Goal: Task Accomplishment & Management: Manage account settings

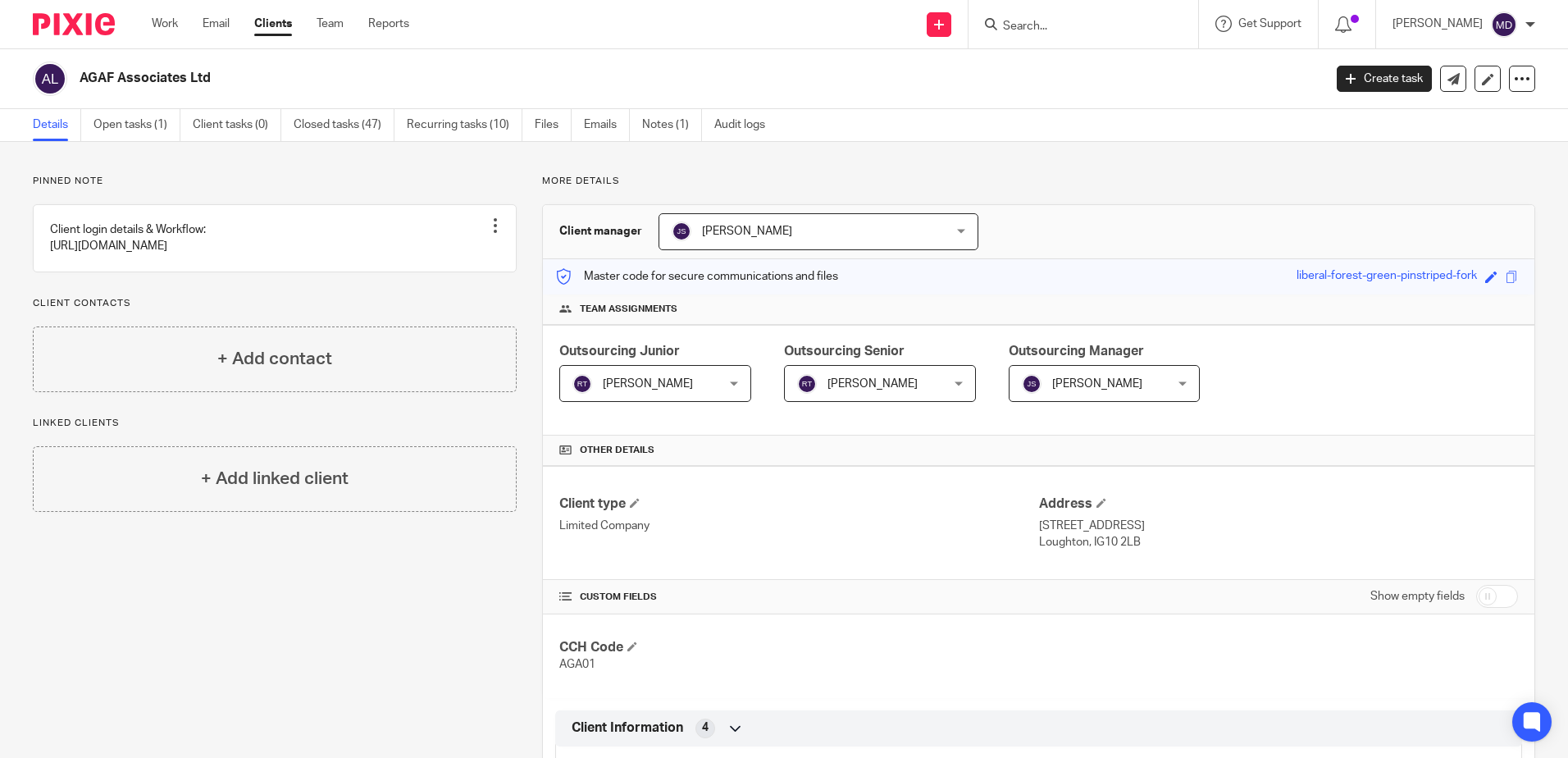
click at [1070, 16] on form at bounding box center [1089, 24] width 175 height 20
click at [1062, 21] on input "Search" at bounding box center [1075, 27] width 148 height 15
type input "atg"
click button "submit" at bounding box center [0, 0] width 0 height 0
click at [1084, 64] on link at bounding box center [1100, 64] width 203 height 25
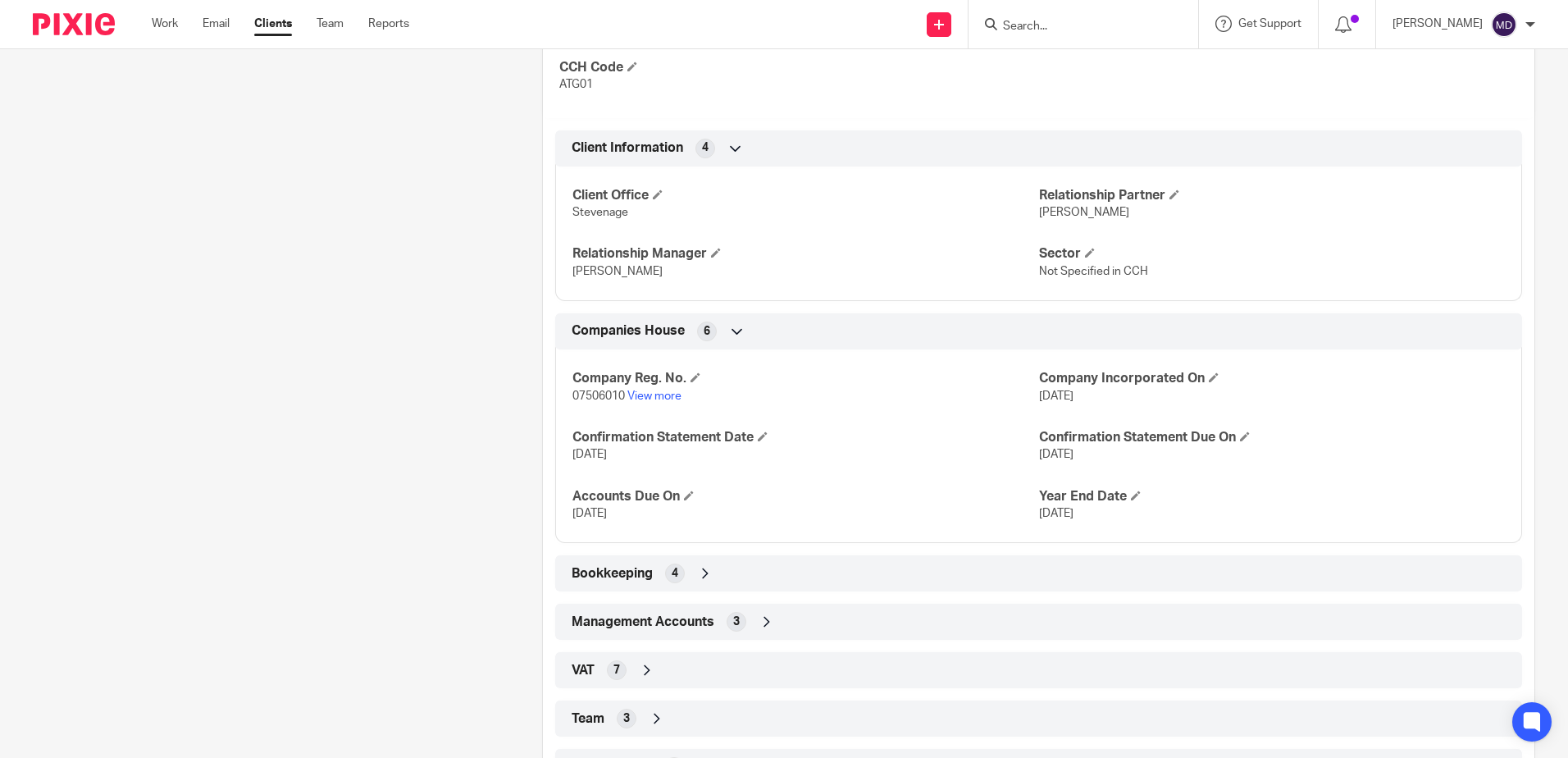
scroll to position [653, 0]
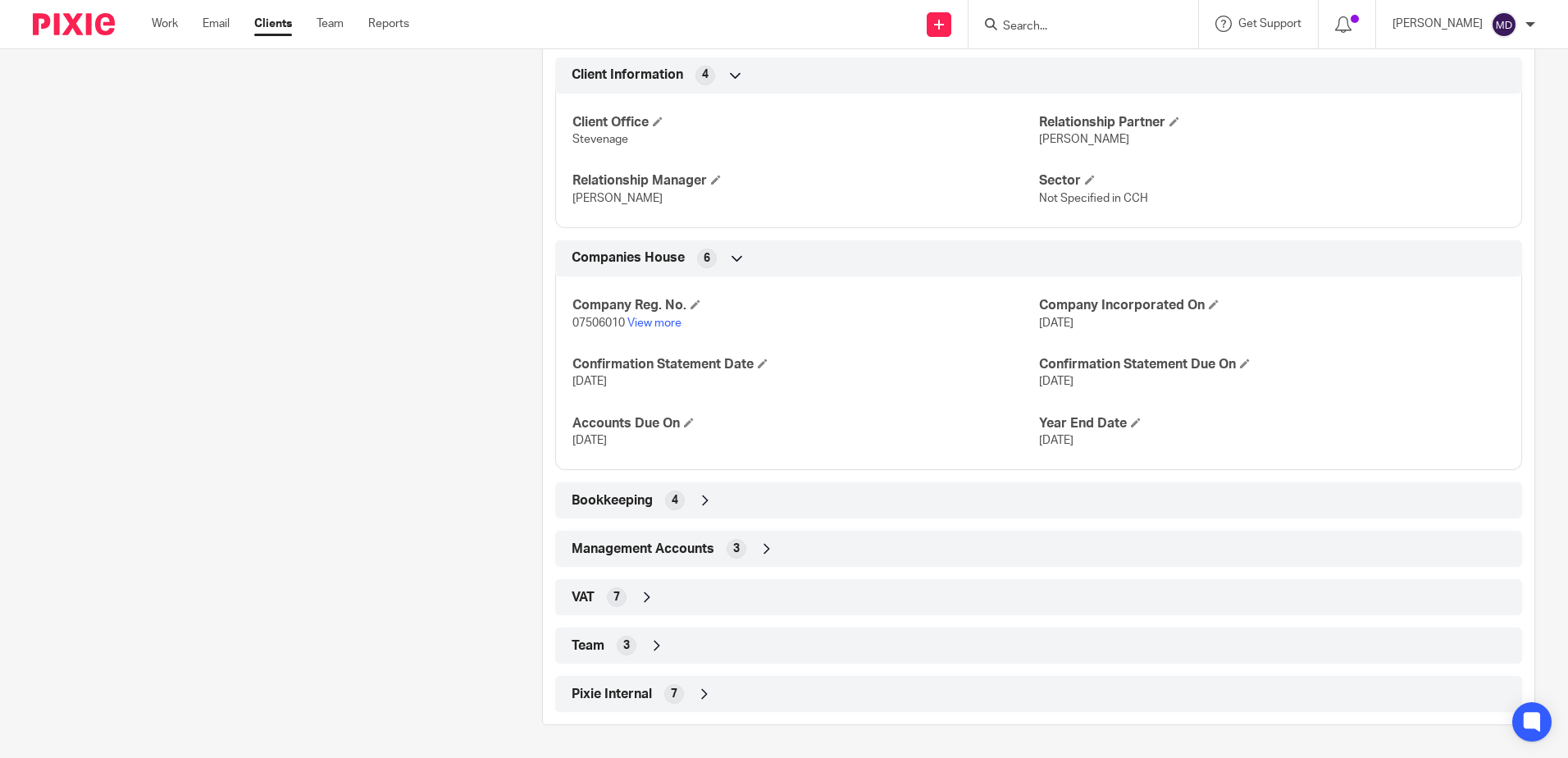
drag, startPoint x: 657, startPoint y: 644, endPoint x: 667, endPoint y: 638, distance: 11.7
click at [657, 645] on icon at bounding box center [657, 645] width 16 height 16
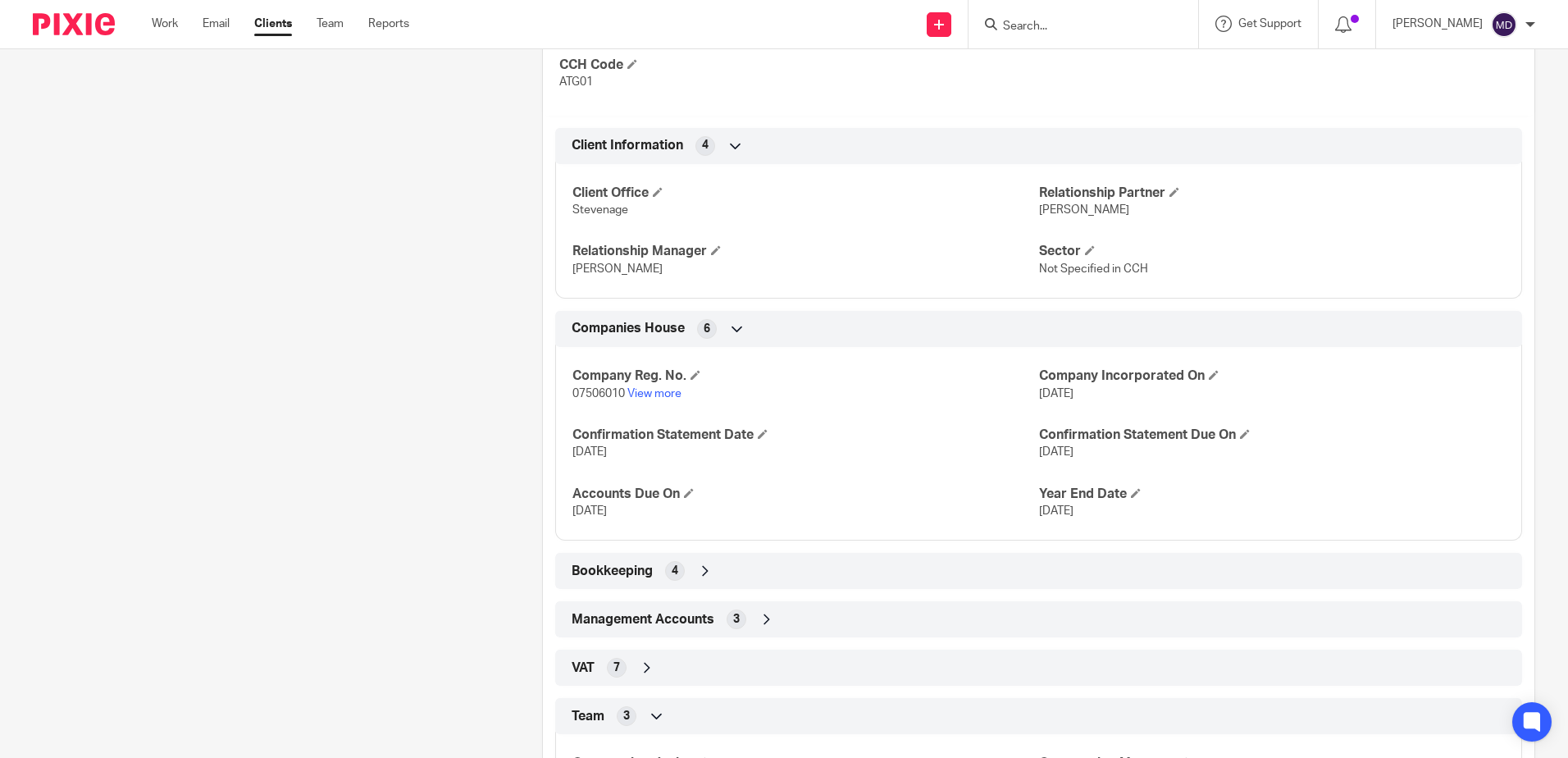
scroll to position [788, 0]
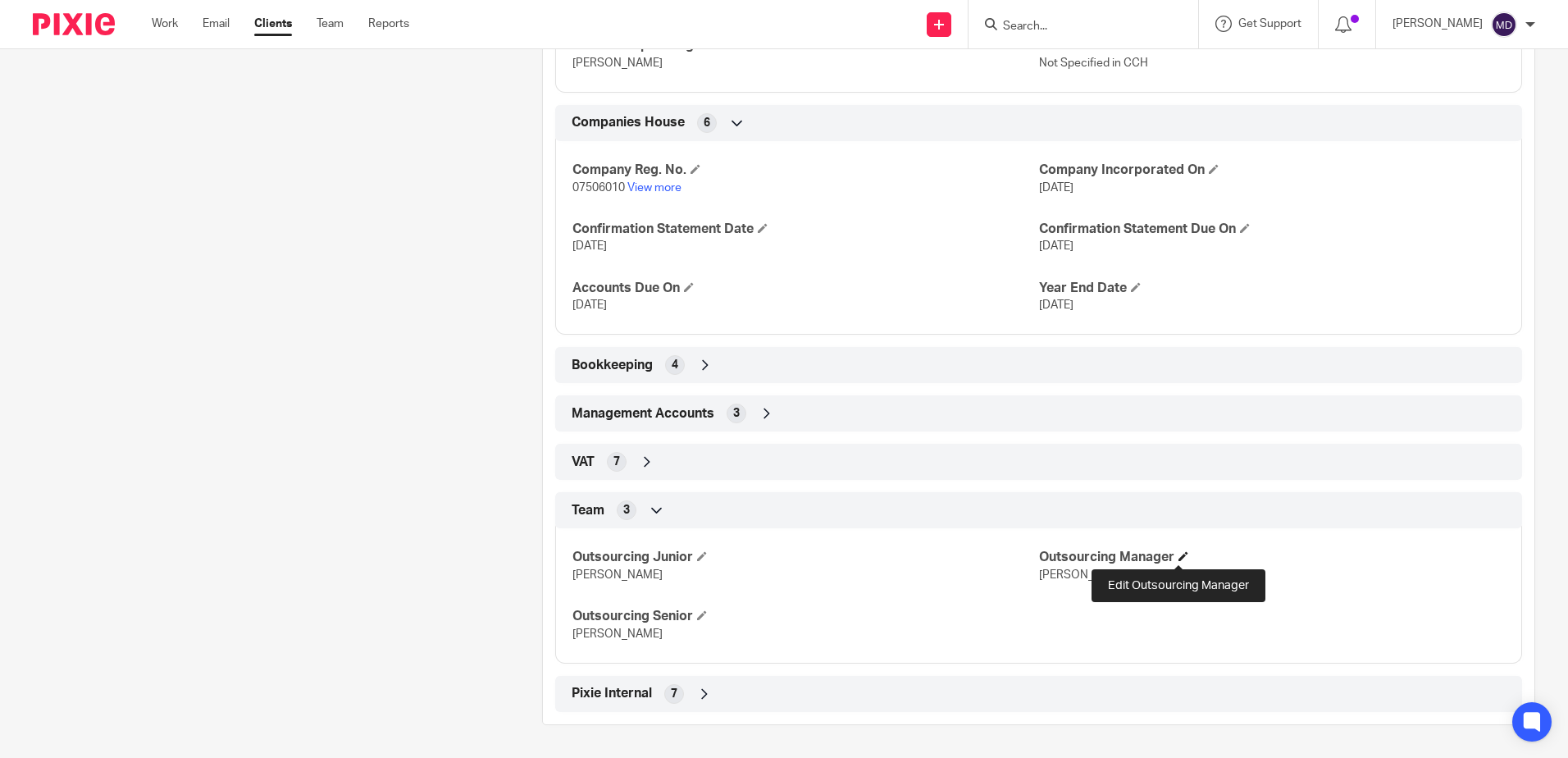
click at [1181, 560] on span at bounding box center [1183, 556] width 10 height 10
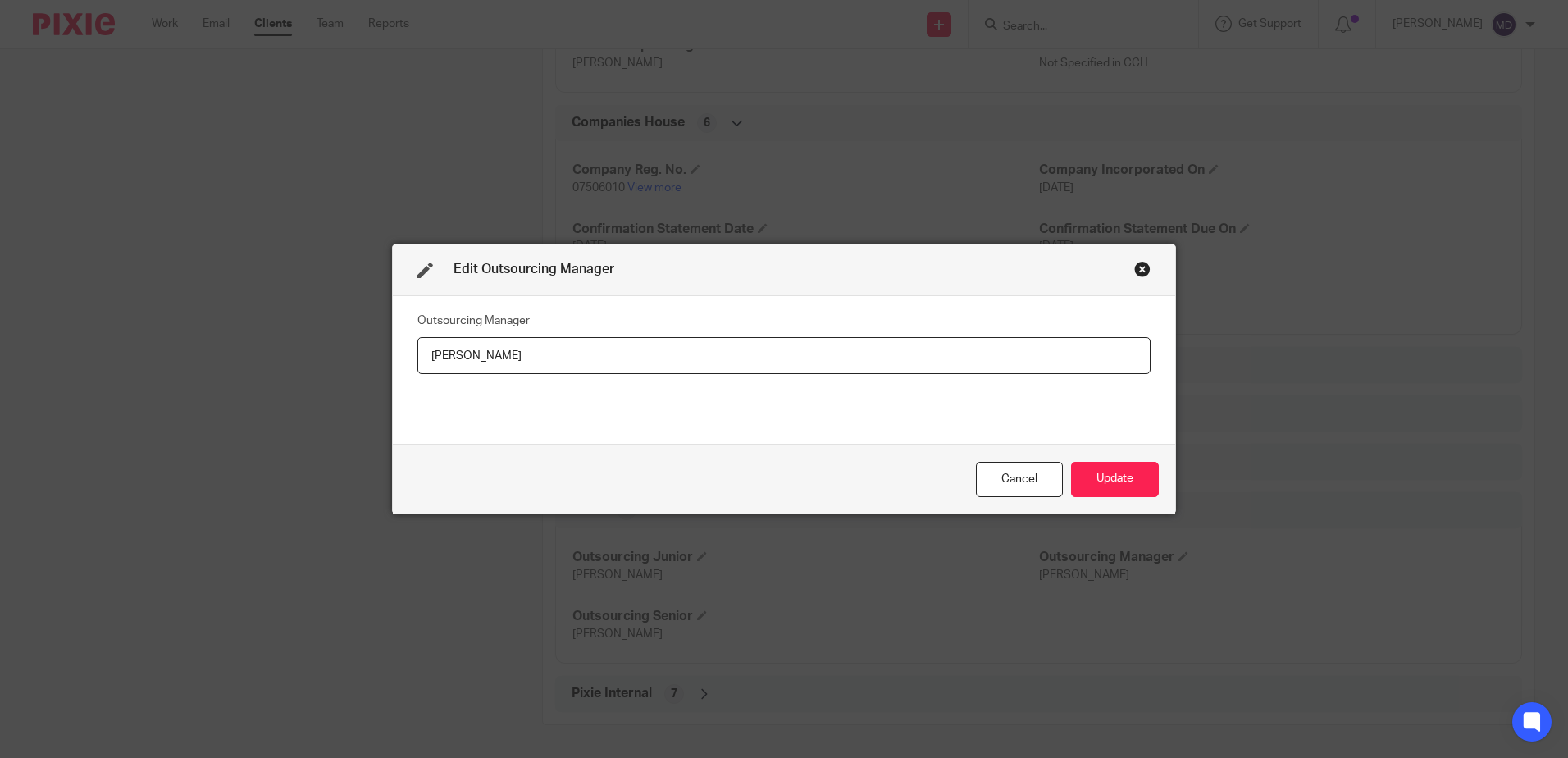
drag, startPoint x: 543, startPoint y: 361, endPoint x: 378, endPoint y: 329, distance: 168.1
click at [378, 329] on div "Edit Outsourcing Manager Outsourcing Manager [PERSON_NAME] Update" at bounding box center [784, 379] width 1568 height 758
type input "[PERSON_NAME]"
click at [1142, 484] on button "Update" at bounding box center [1115, 479] width 88 height 36
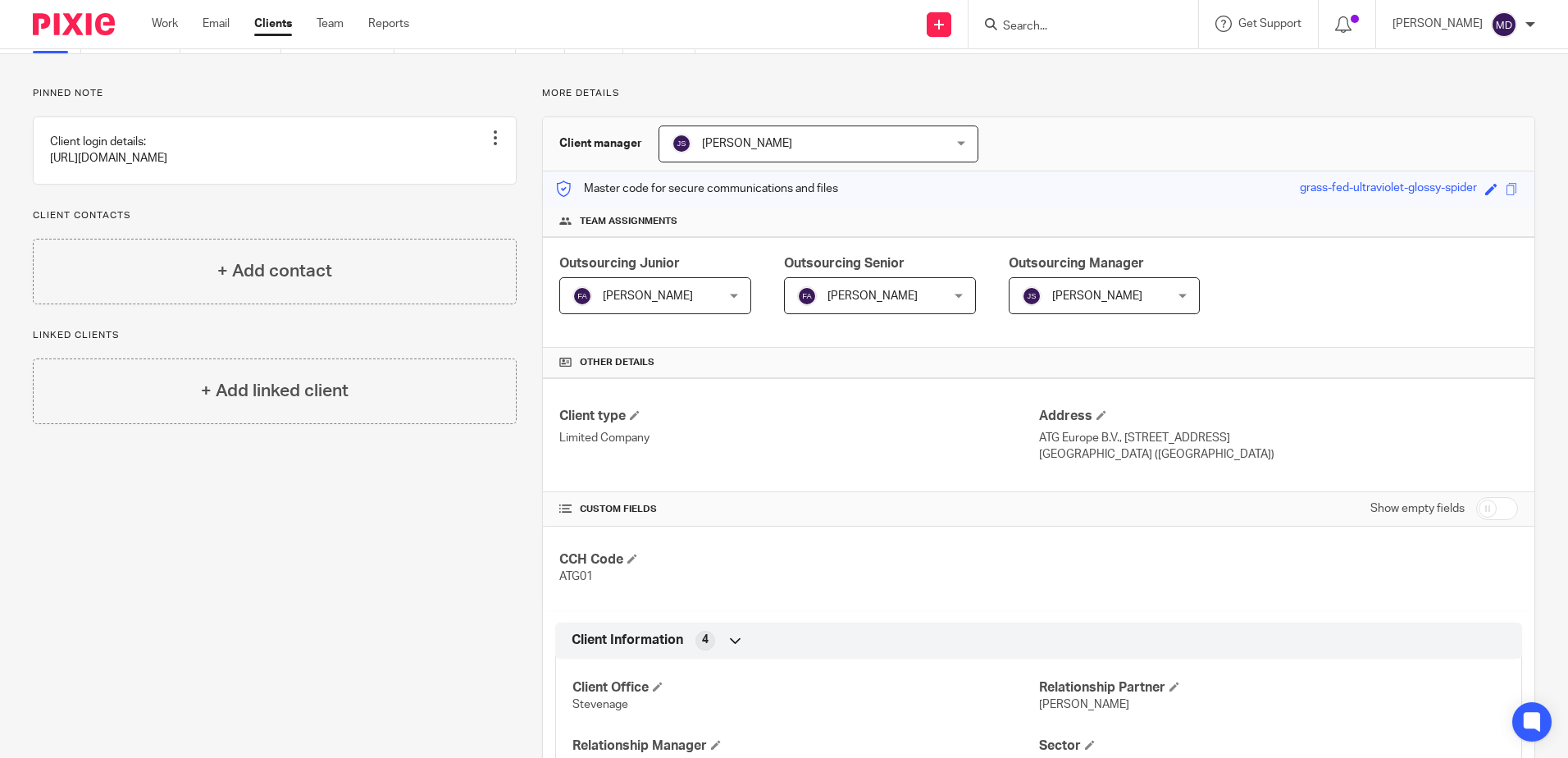
scroll to position [0, 0]
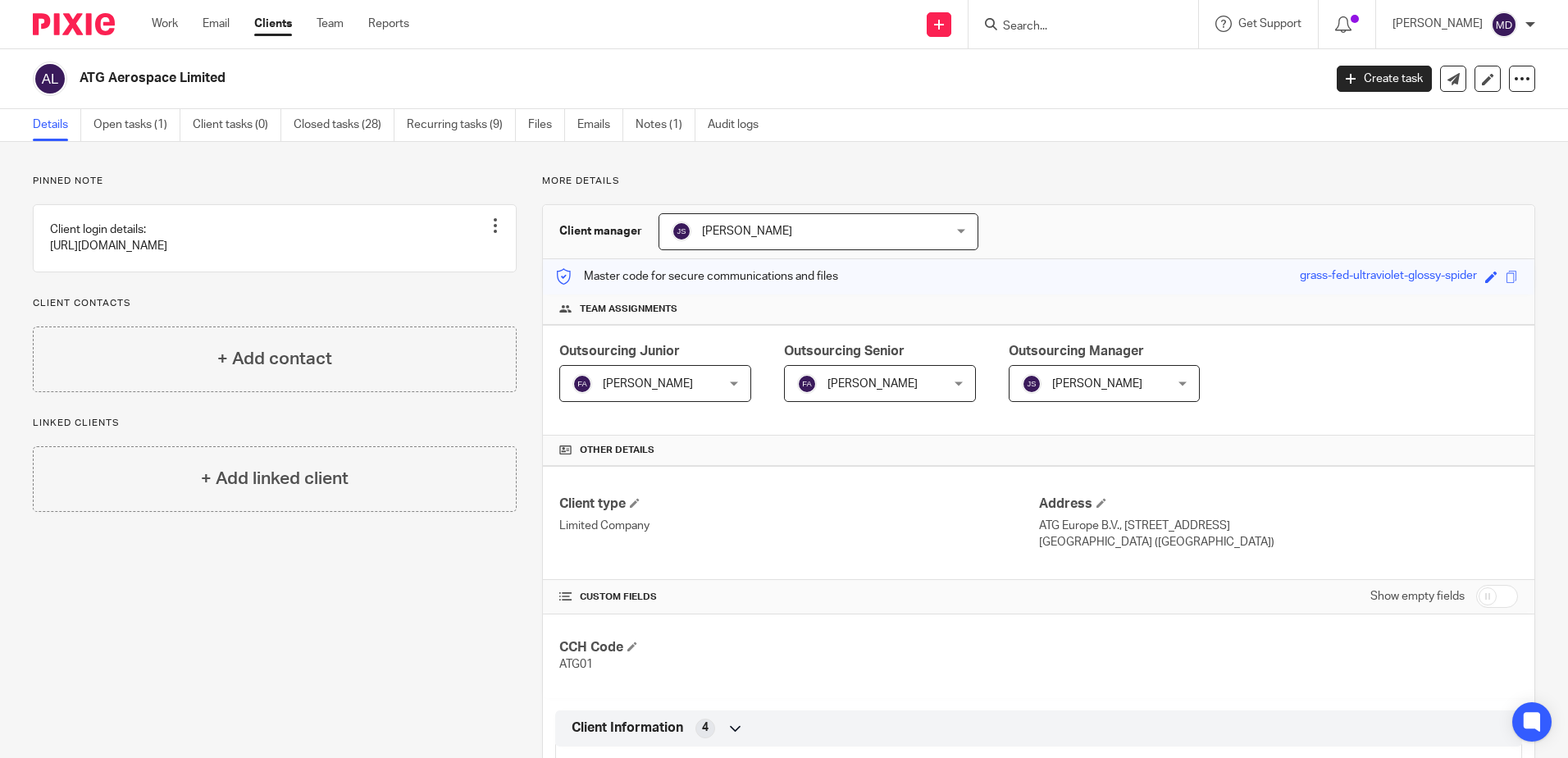
click at [1061, 33] on input "Search" at bounding box center [1075, 27] width 148 height 15
type input "claire"
click at [1080, 65] on link at bounding box center [1100, 64] width 203 height 25
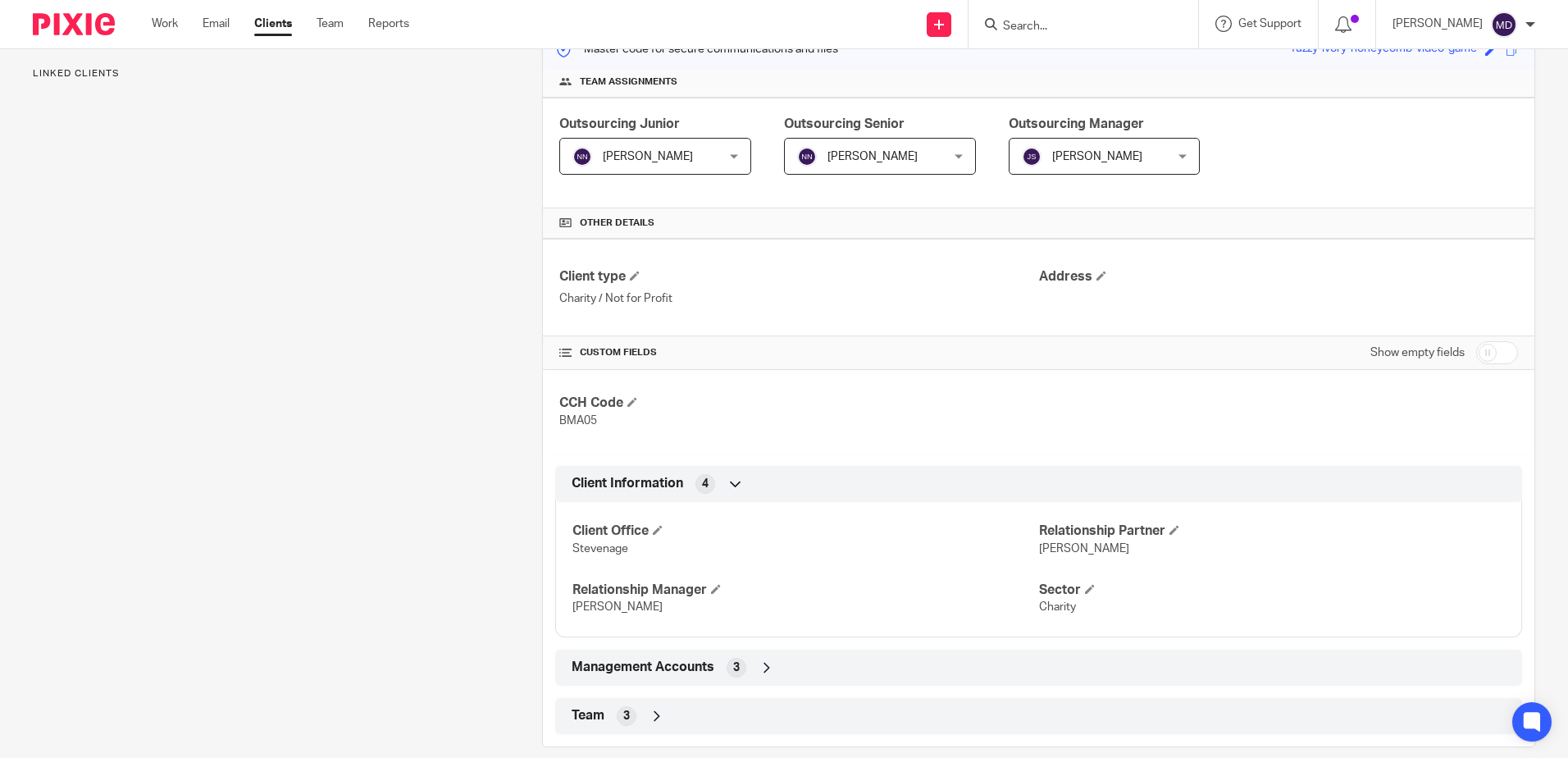
scroll to position [249, 0]
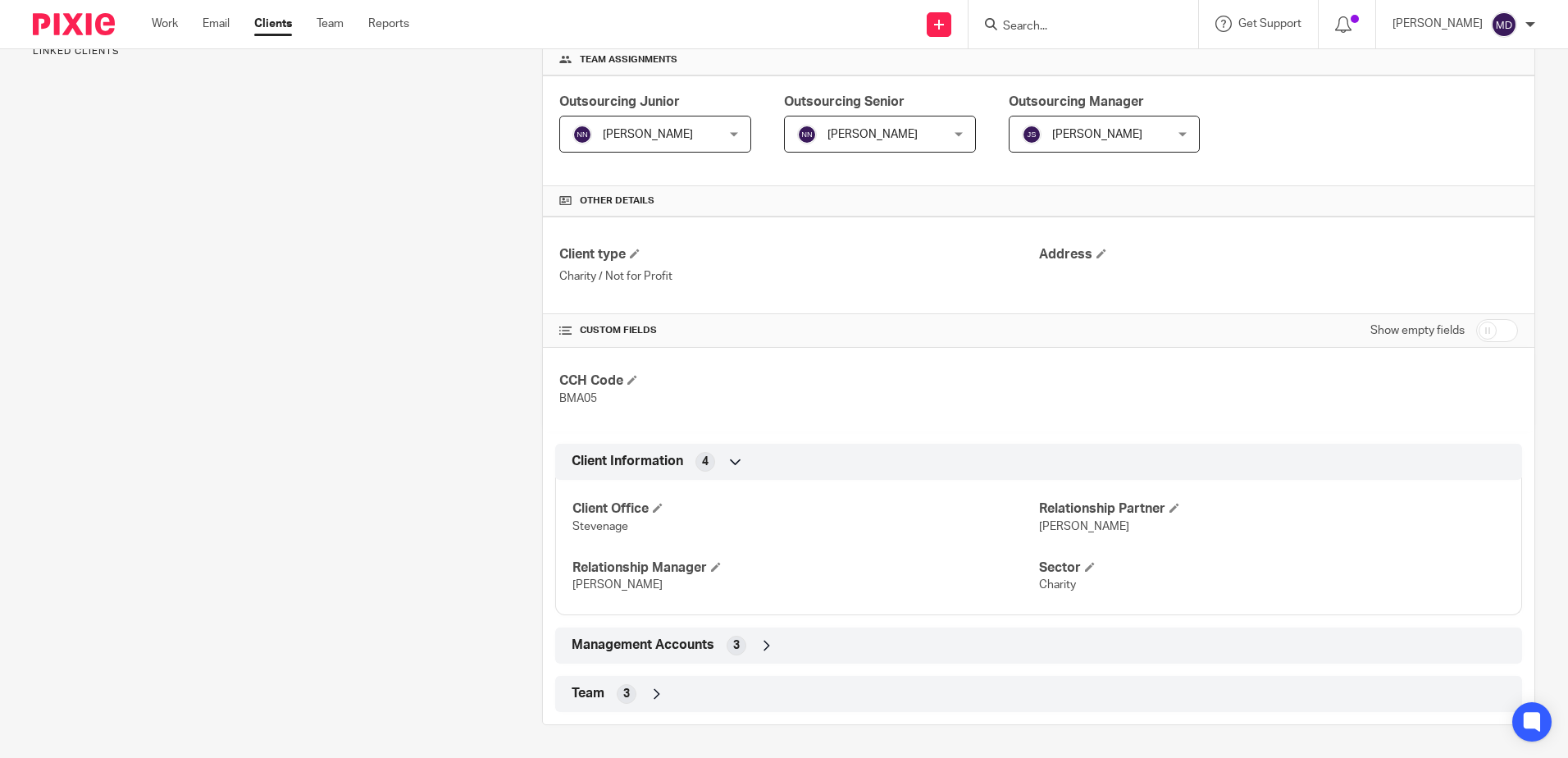
click at [766, 643] on icon at bounding box center [767, 645] width 16 height 16
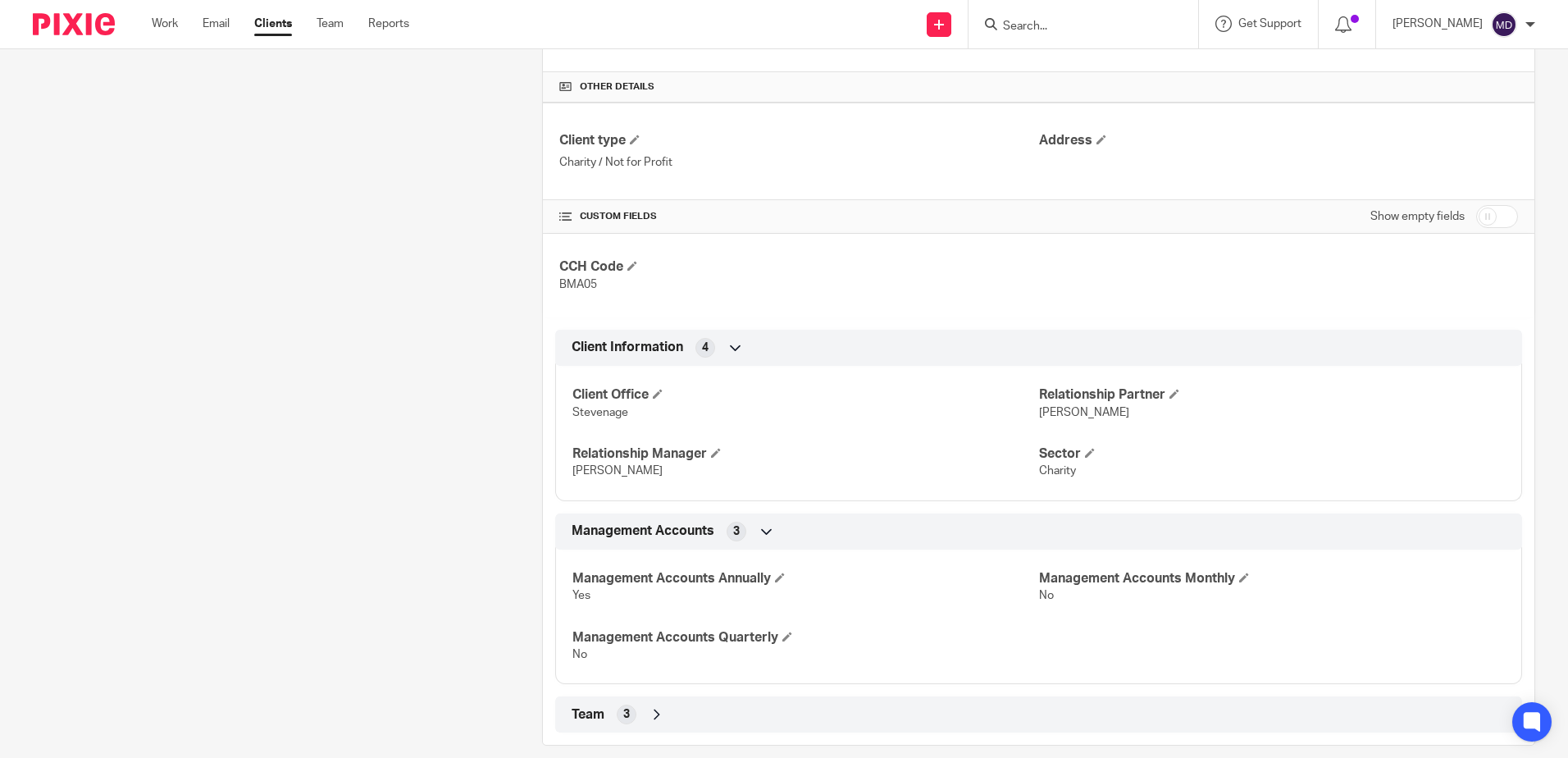
scroll to position [384, 0]
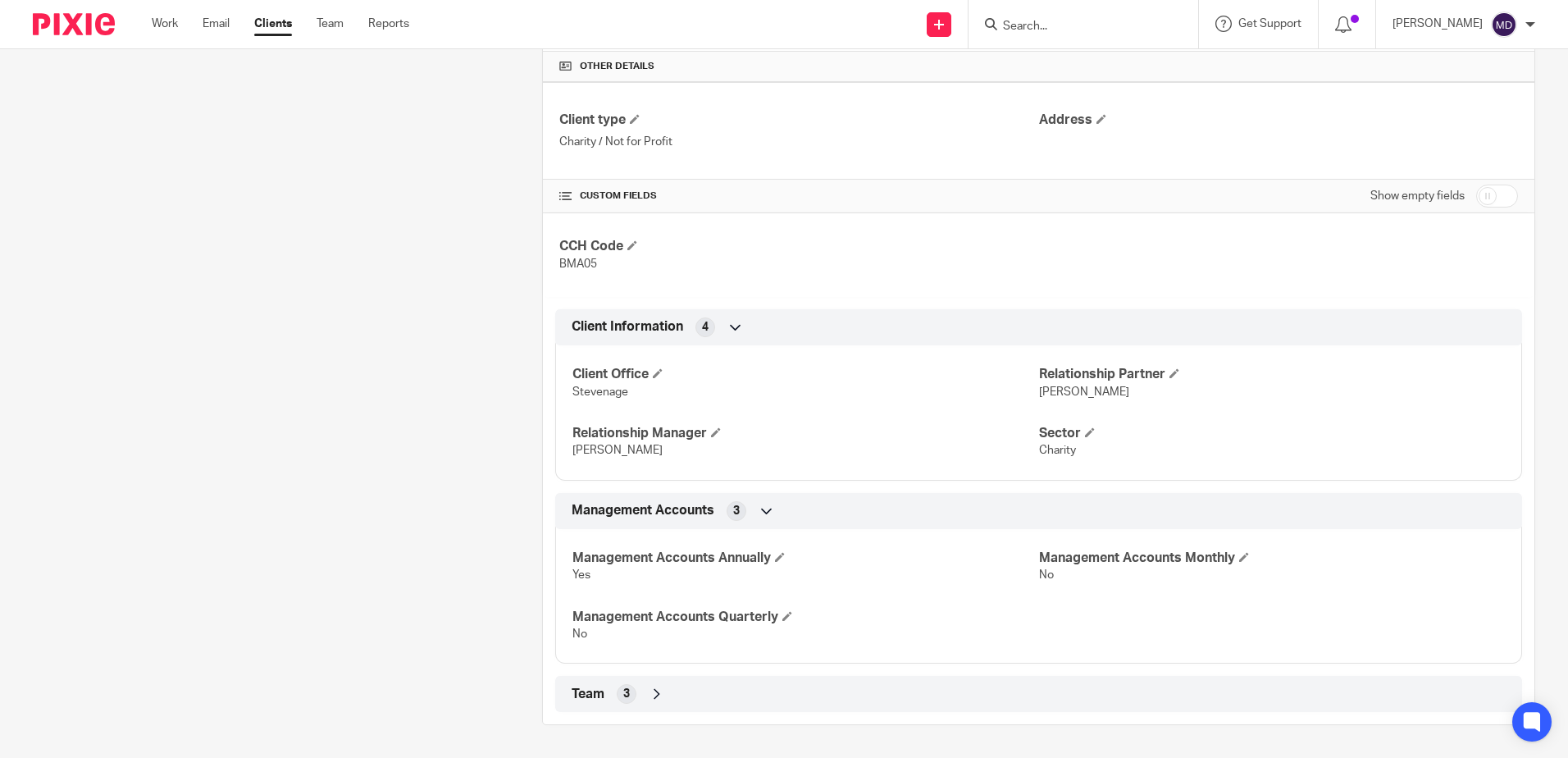
click at [653, 700] on icon at bounding box center [657, 694] width 16 height 16
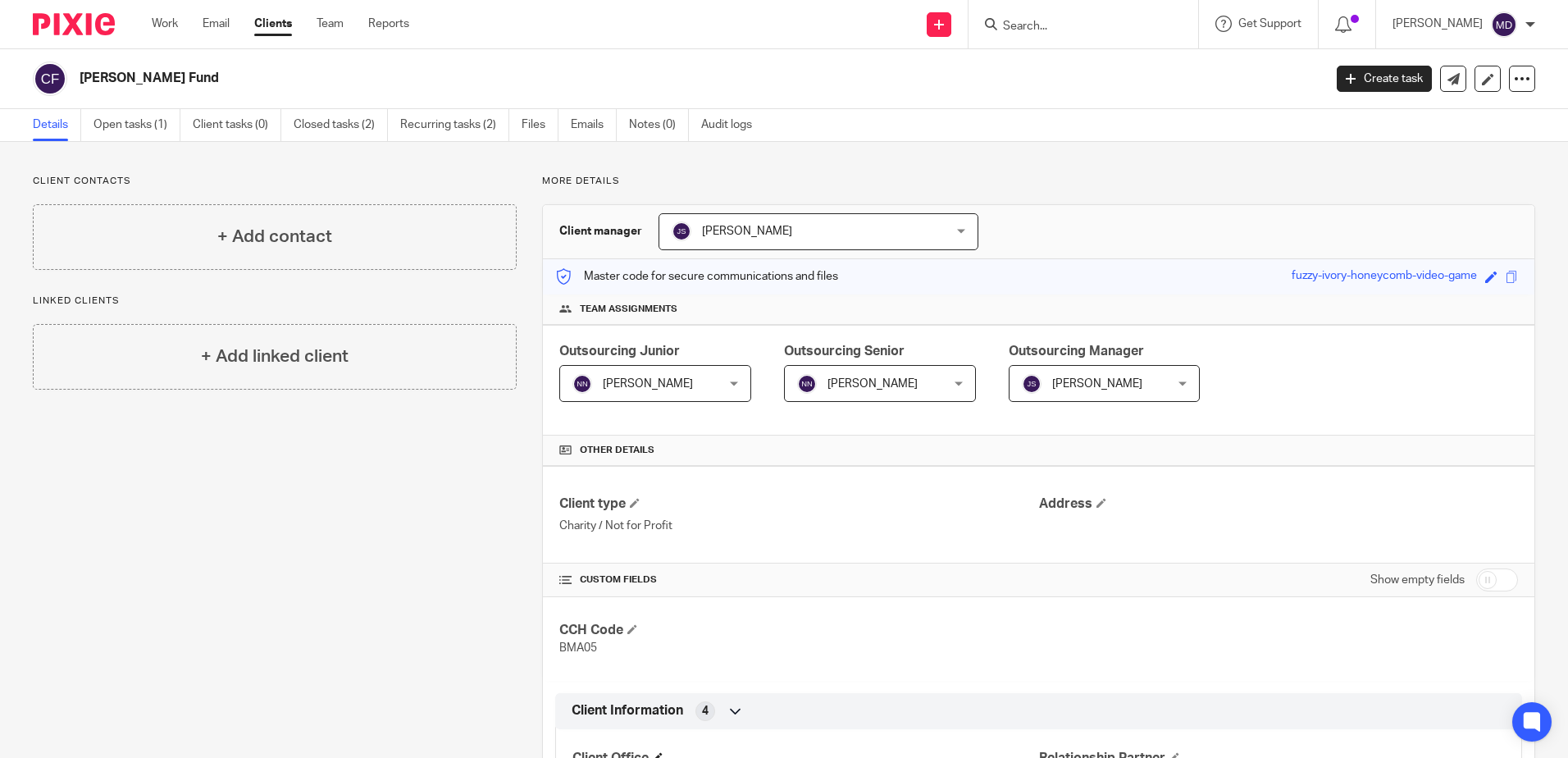
scroll to position [492, 0]
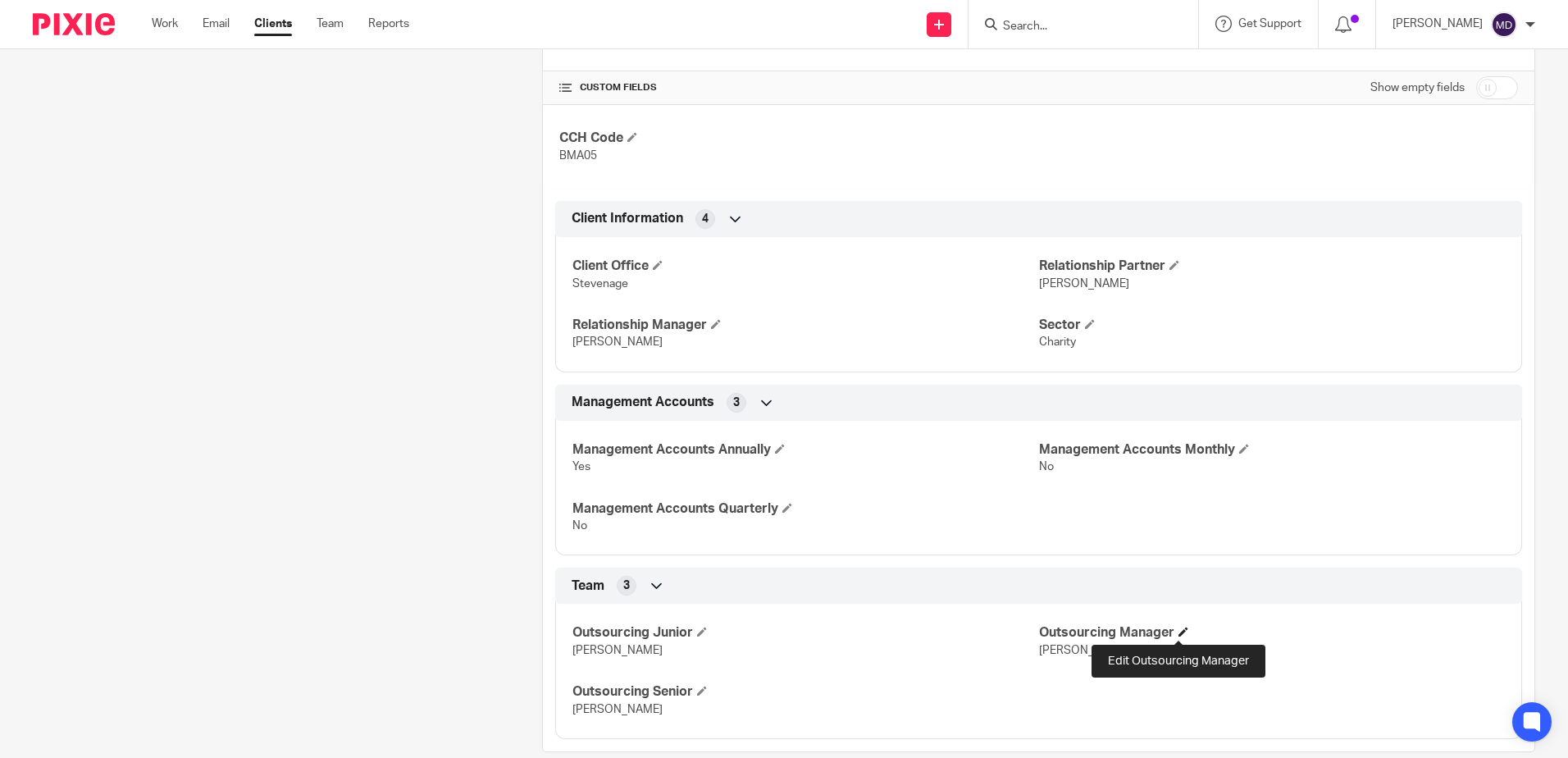
click at [1179, 634] on span at bounding box center [1183, 631] width 10 height 10
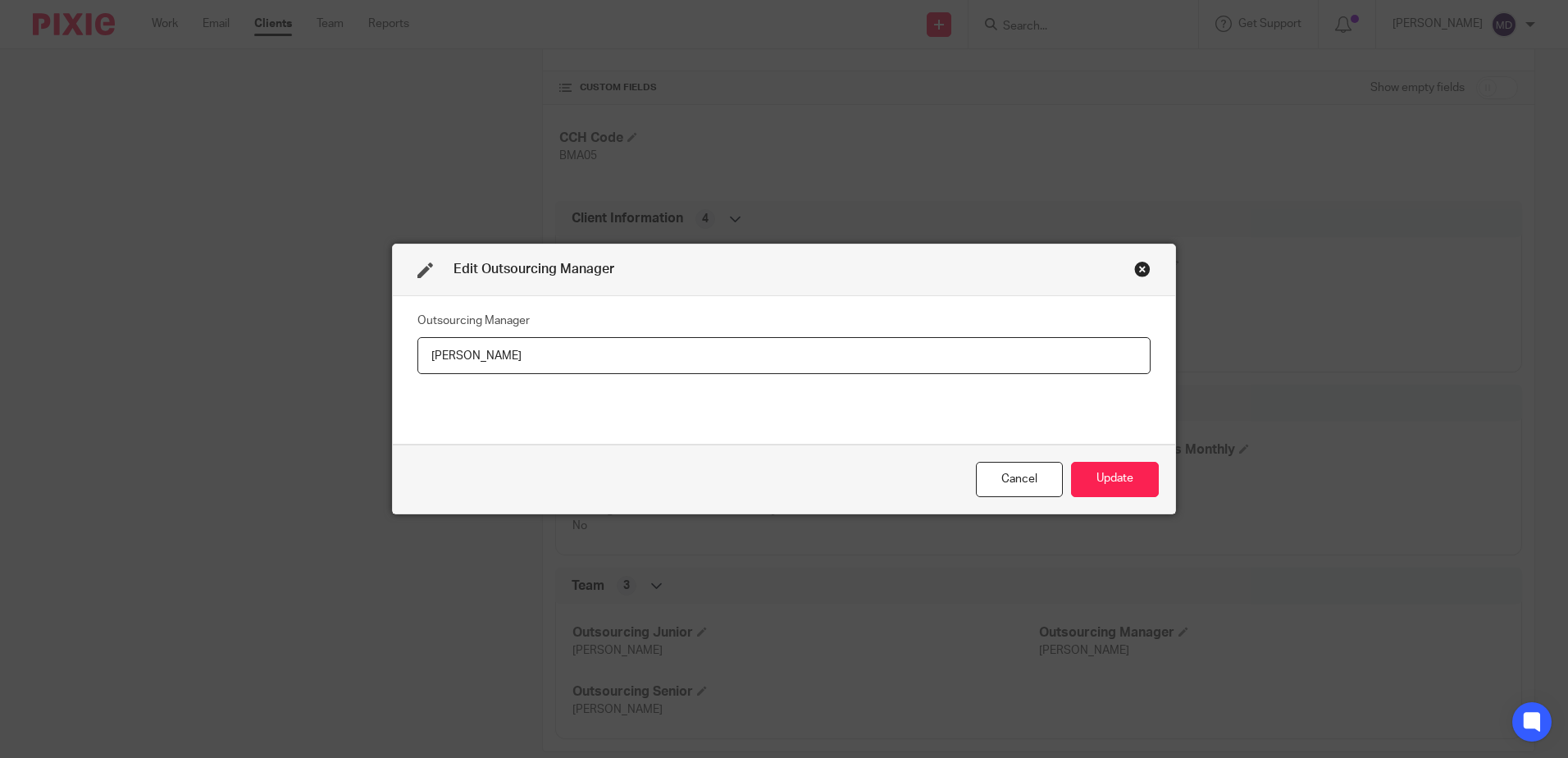
drag, startPoint x: 514, startPoint y: 364, endPoint x: 294, endPoint y: 346, distance: 220.7
click at [294, 348] on div "Edit Outsourcing Manager Outsourcing Manager [PERSON_NAME] Update" at bounding box center [784, 379] width 1568 height 758
type input "[PERSON_NAME]"
click at [1123, 471] on button "Update" at bounding box center [1115, 479] width 88 height 36
click at [1124, 481] on button "Update" at bounding box center [1115, 479] width 88 height 36
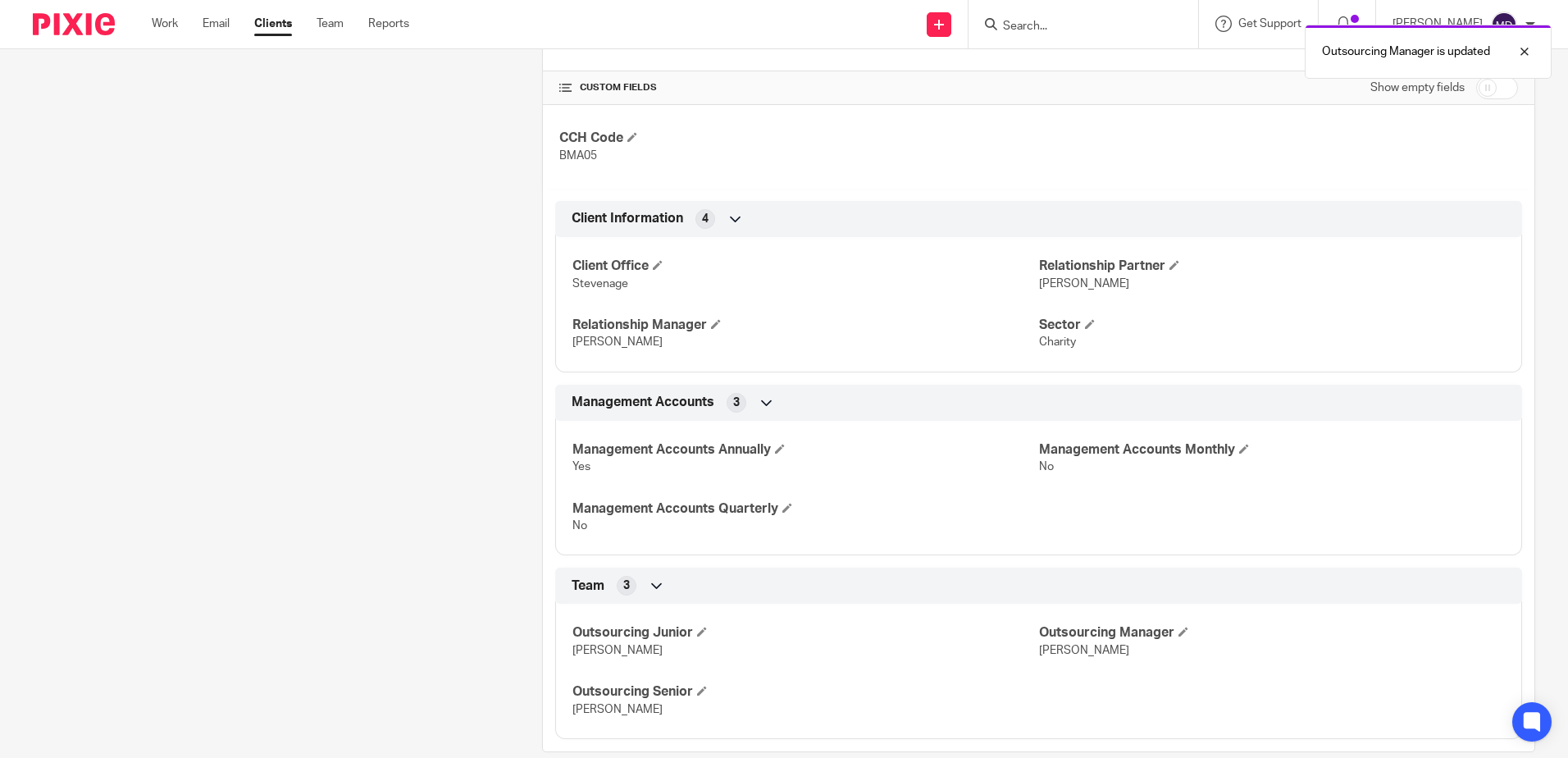
click at [1019, 352] on div "Client Office Stevenage Relationship Partner Stuart Cuzner Relationship Manager…" at bounding box center [1039, 298] width 968 height 148
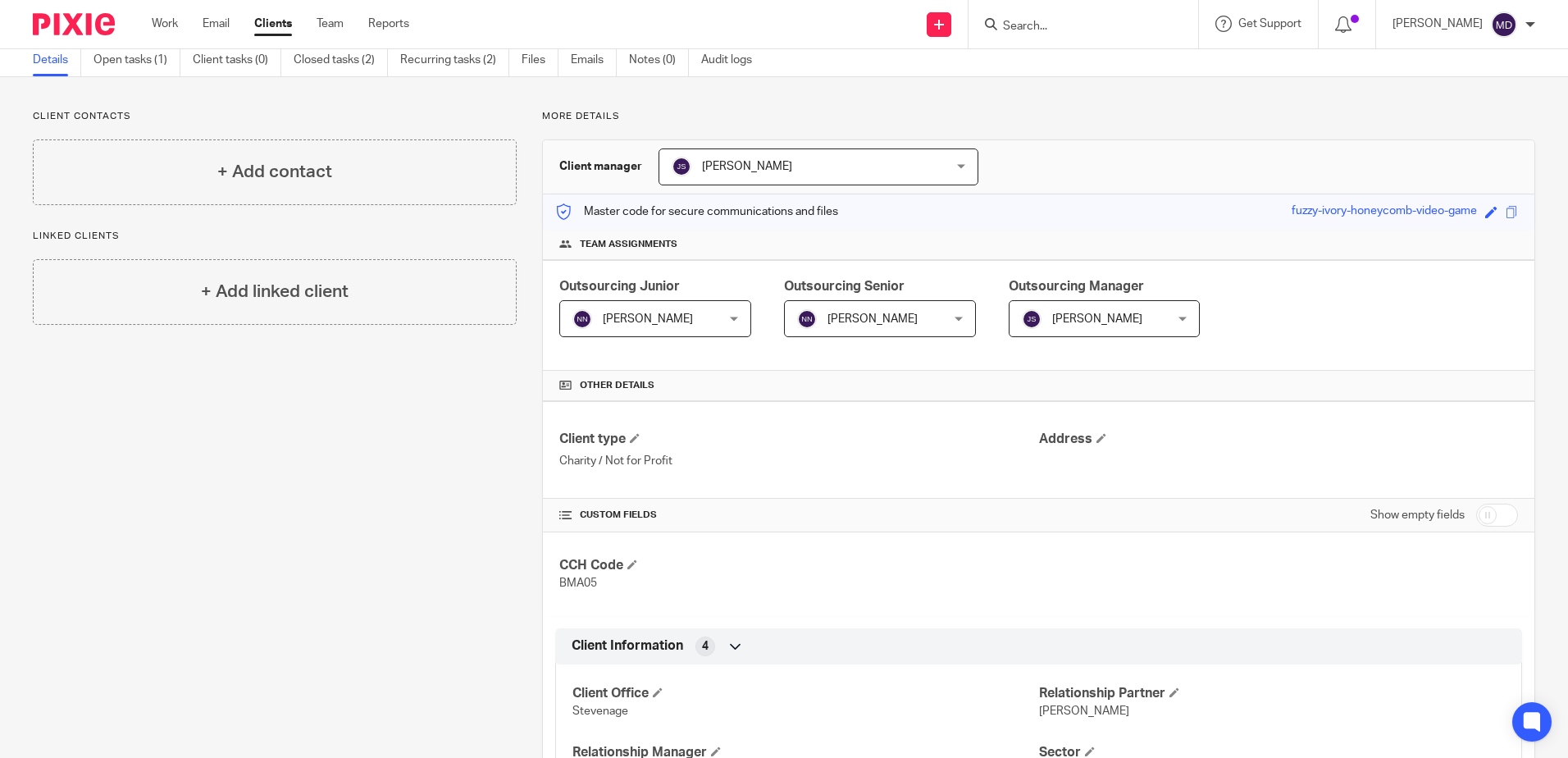
scroll to position [0, 0]
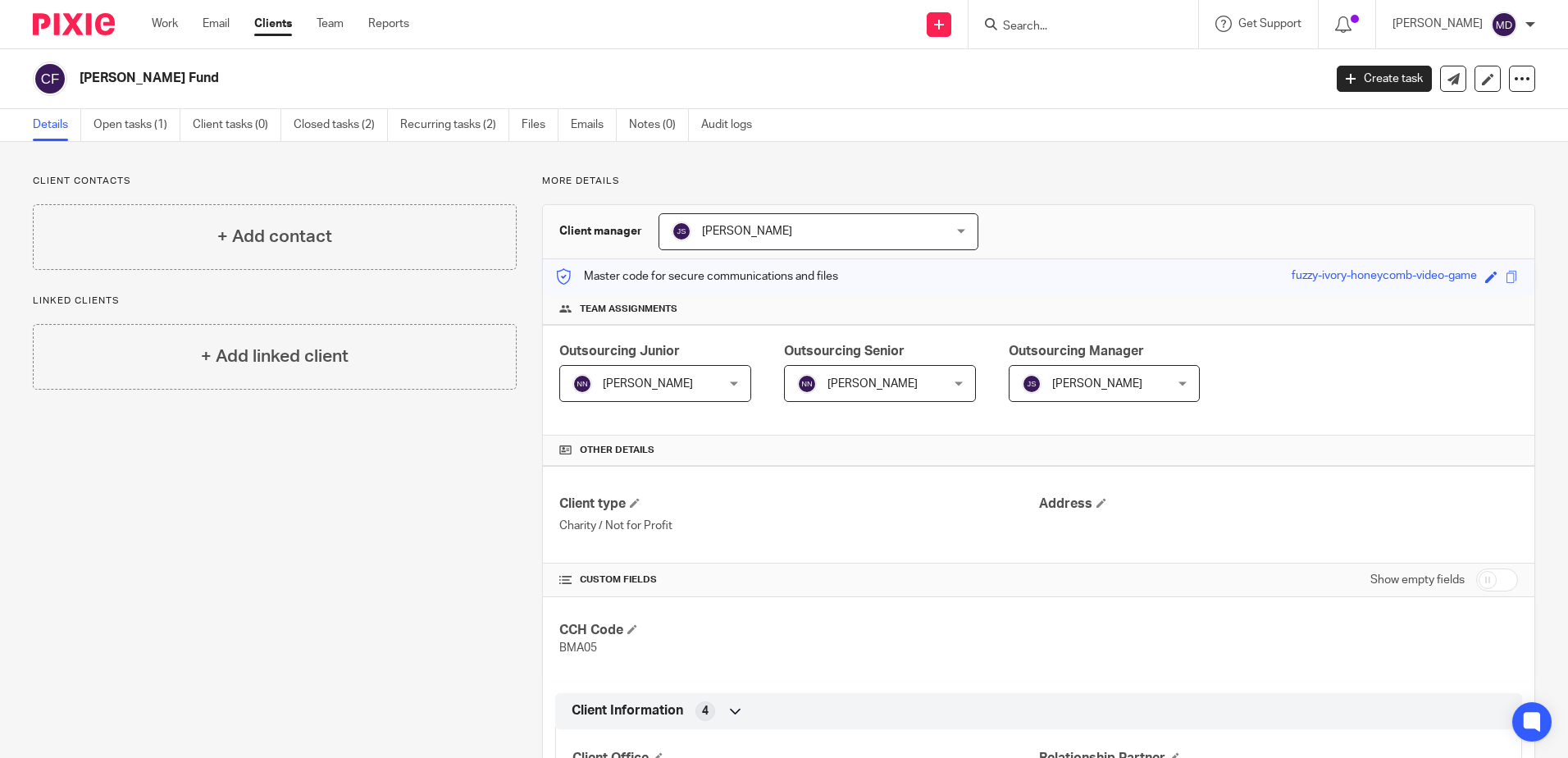
click at [1061, 29] on input "Search" at bounding box center [1075, 27] width 148 height 15
type input "kudos"
click button "submit" at bounding box center [0, 0] width 0 height 0
click at [1081, 53] on link at bounding box center [1100, 64] width 203 height 25
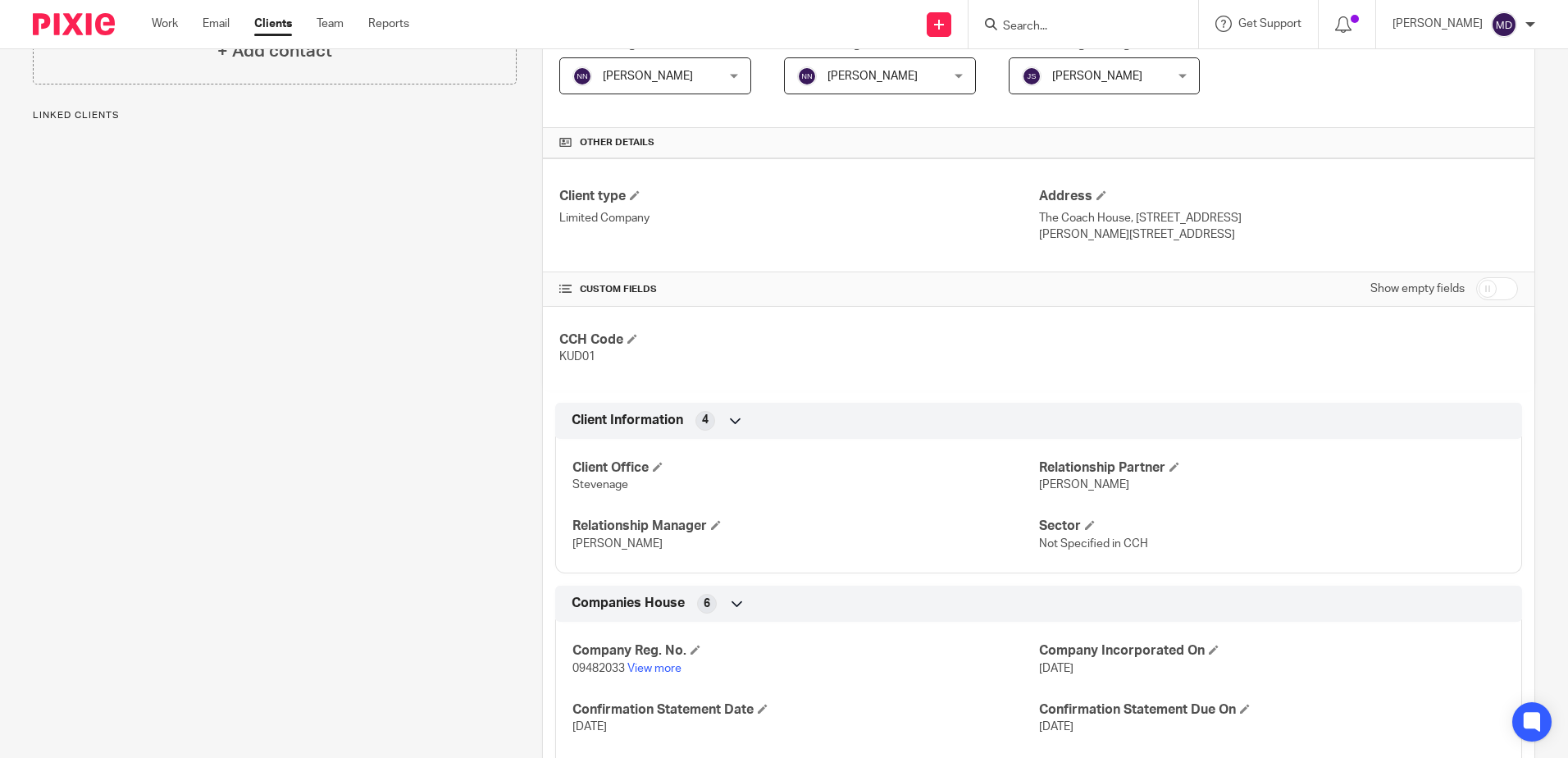
scroll to position [556, 0]
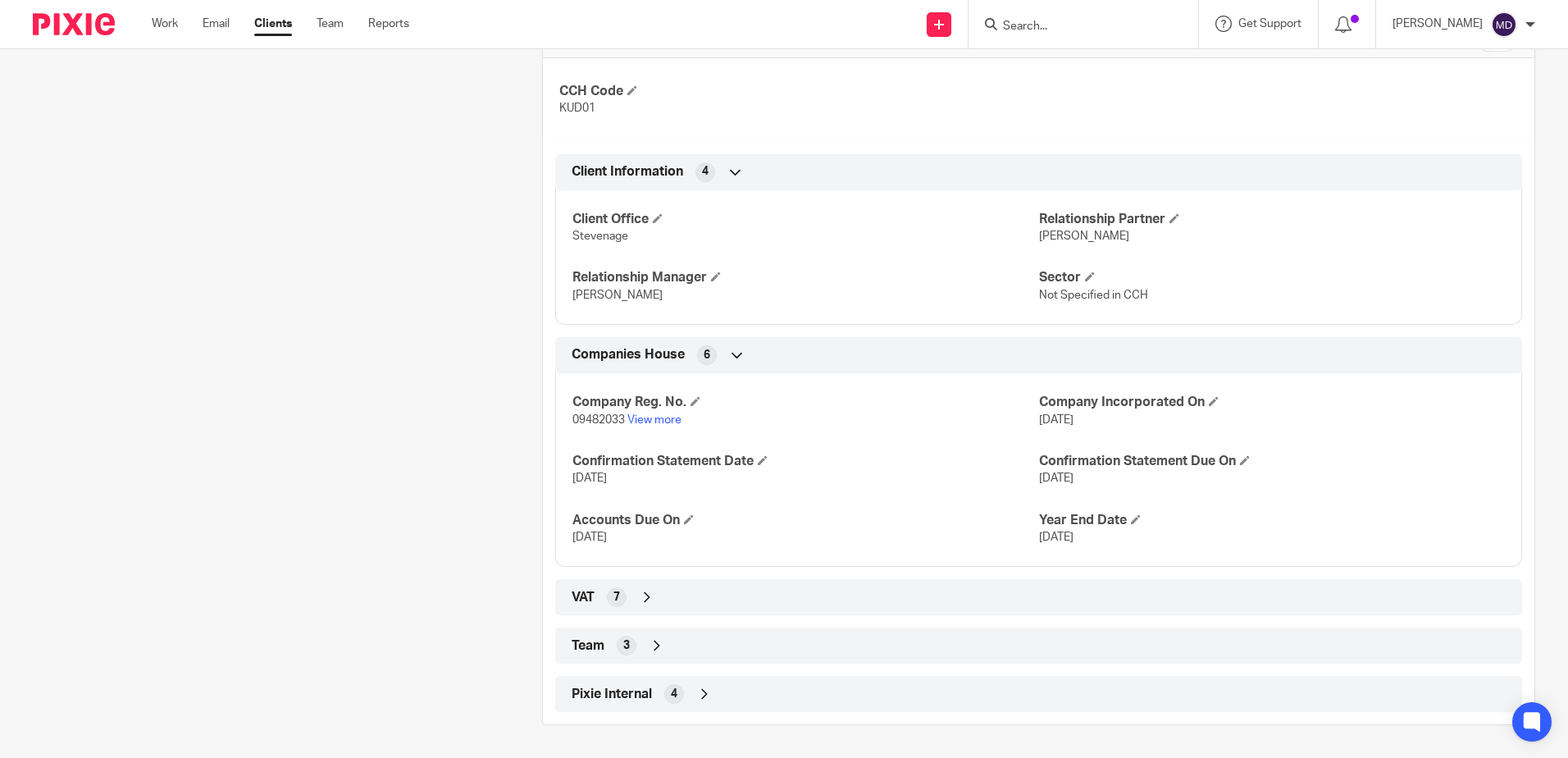
click at [649, 647] on icon at bounding box center [657, 645] width 16 height 16
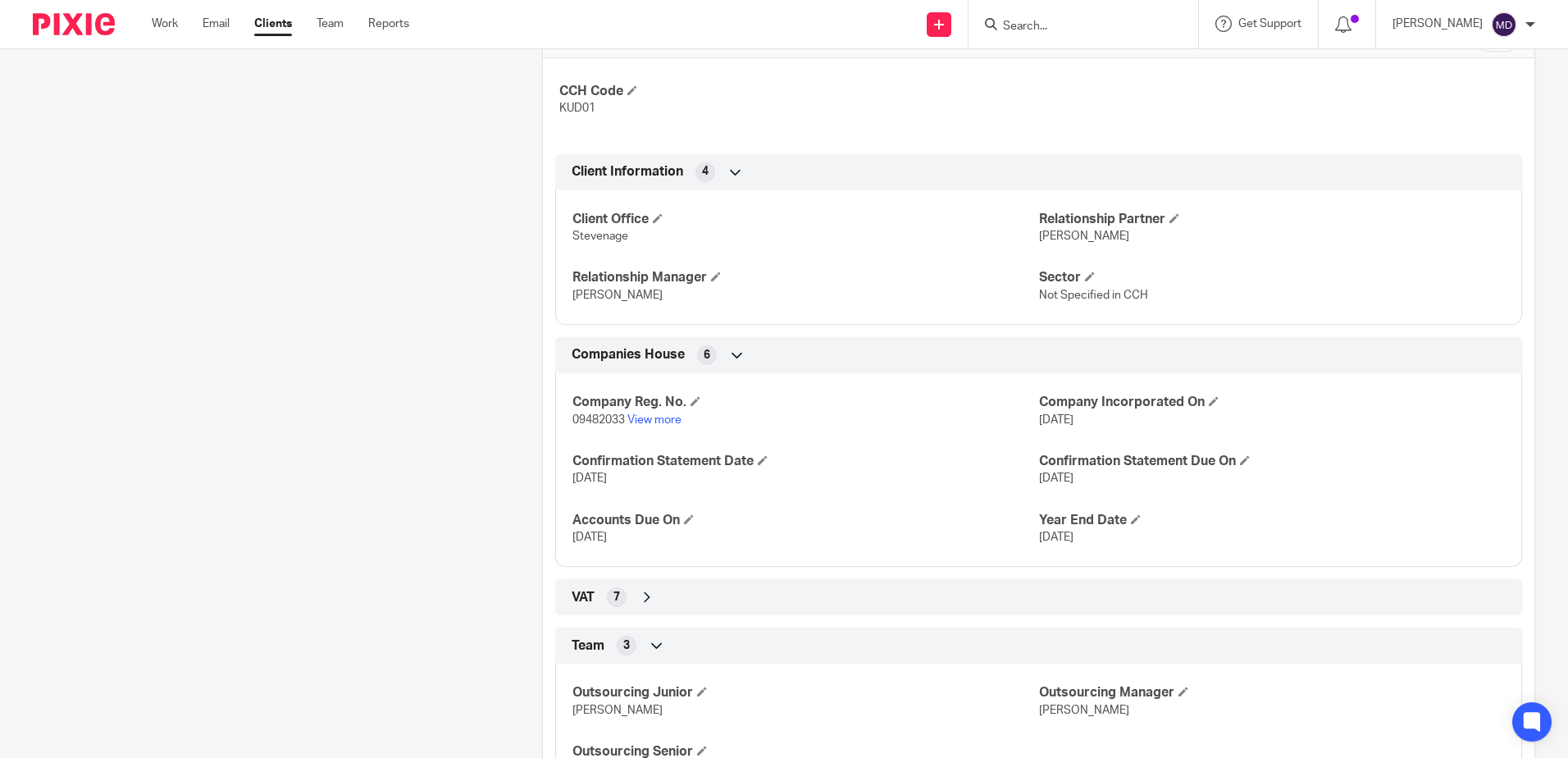
scroll to position [691, 0]
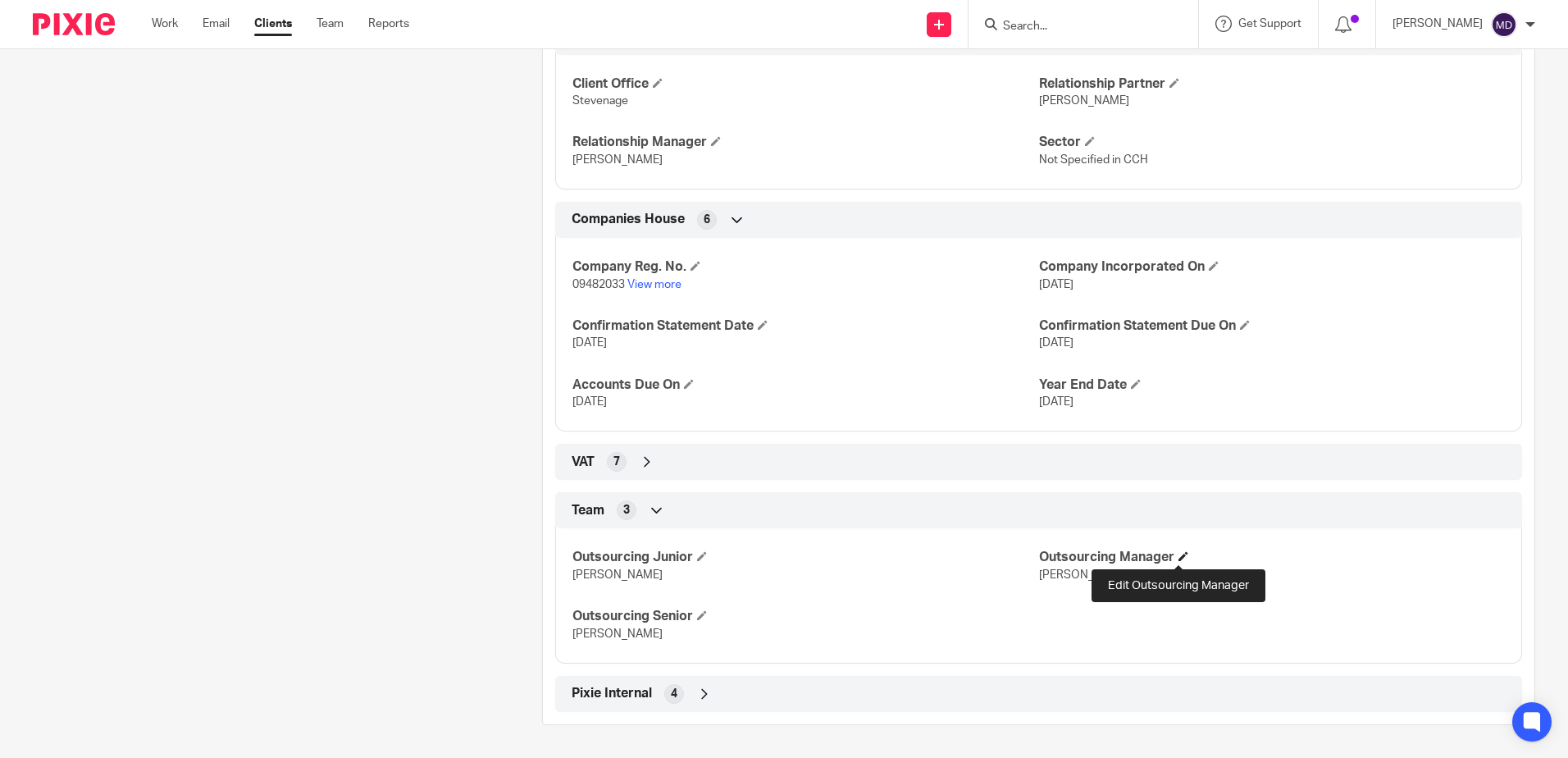
click at [1180, 556] on span at bounding box center [1183, 556] width 10 height 10
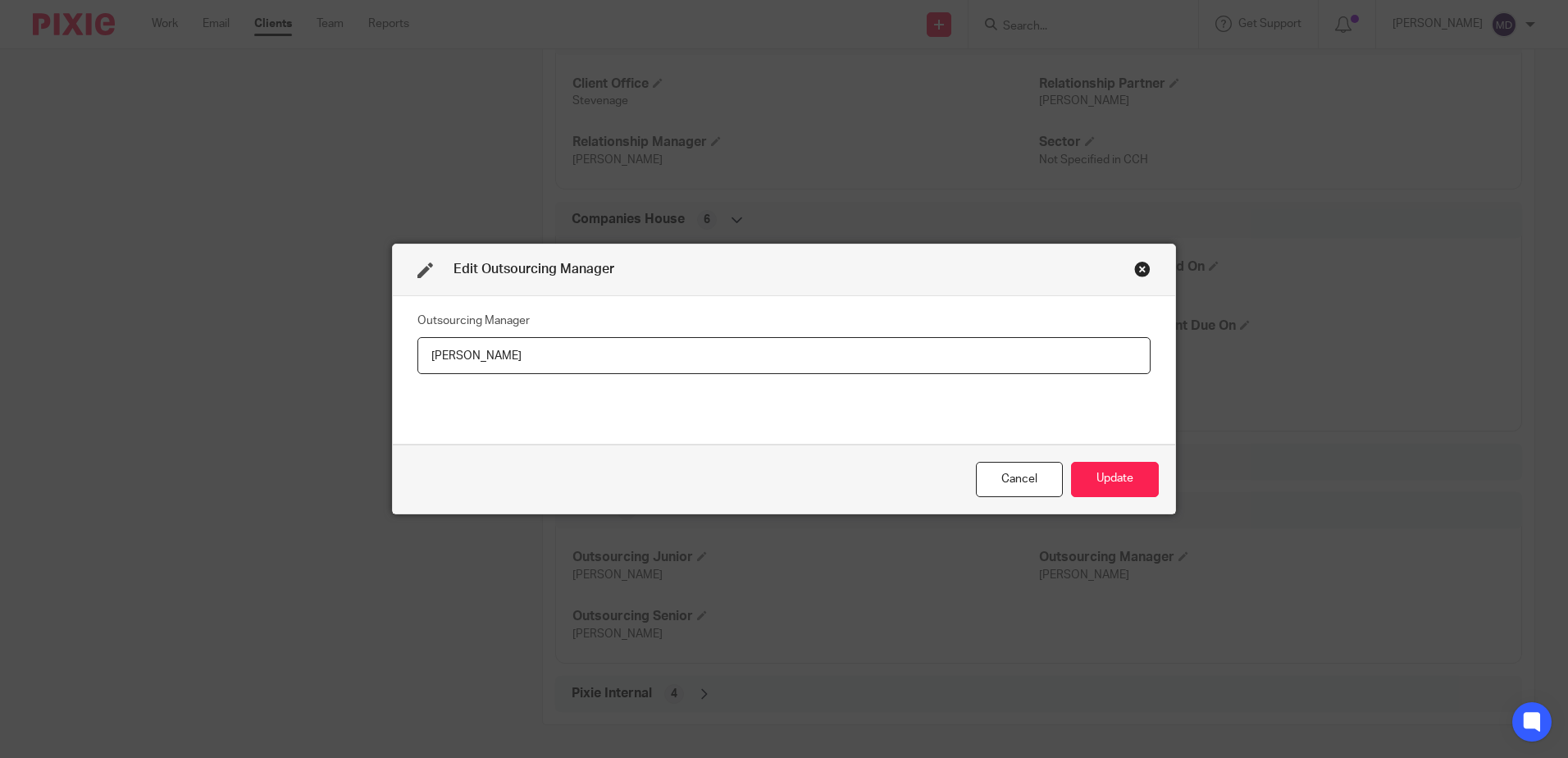
drag, startPoint x: 562, startPoint y: 360, endPoint x: 235, endPoint y: 314, distance: 330.2
click at [236, 320] on div "Edit Outsourcing Manager Outsourcing Manager [PERSON_NAME] Cancel Update" at bounding box center [784, 379] width 1568 height 758
type input "[PERSON_NAME]"
click at [1128, 481] on button "Update" at bounding box center [1115, 479] width 88 height 36
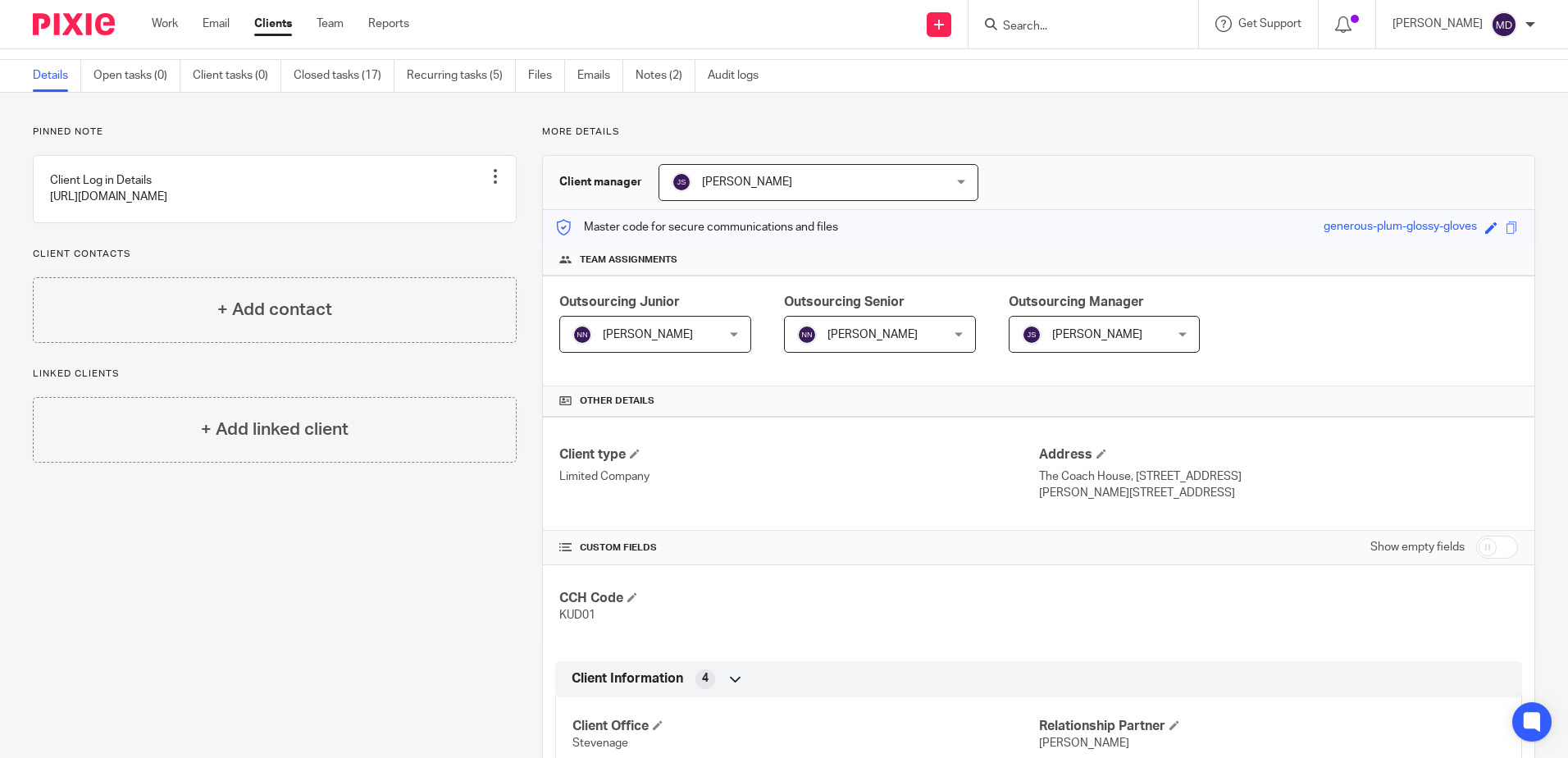
scroll to position [0, 0]
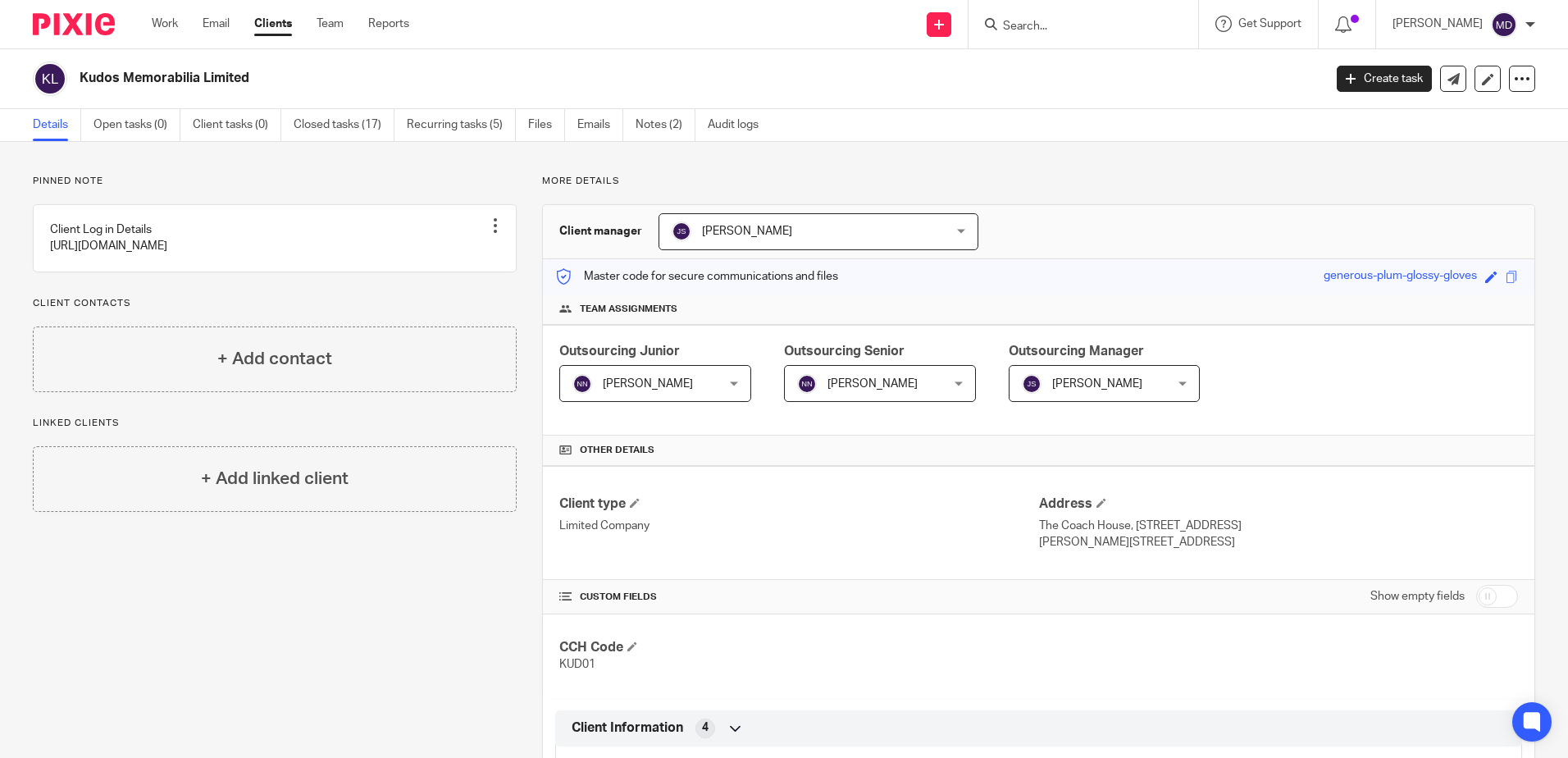
click at [1078, 32] on input "Search" at bounding box center [1075, 27] width 148 height 15
type input "k"
type input "selcy"
click at [1113, 68] on link at bounding box center [1100, 64] width 203 height 25
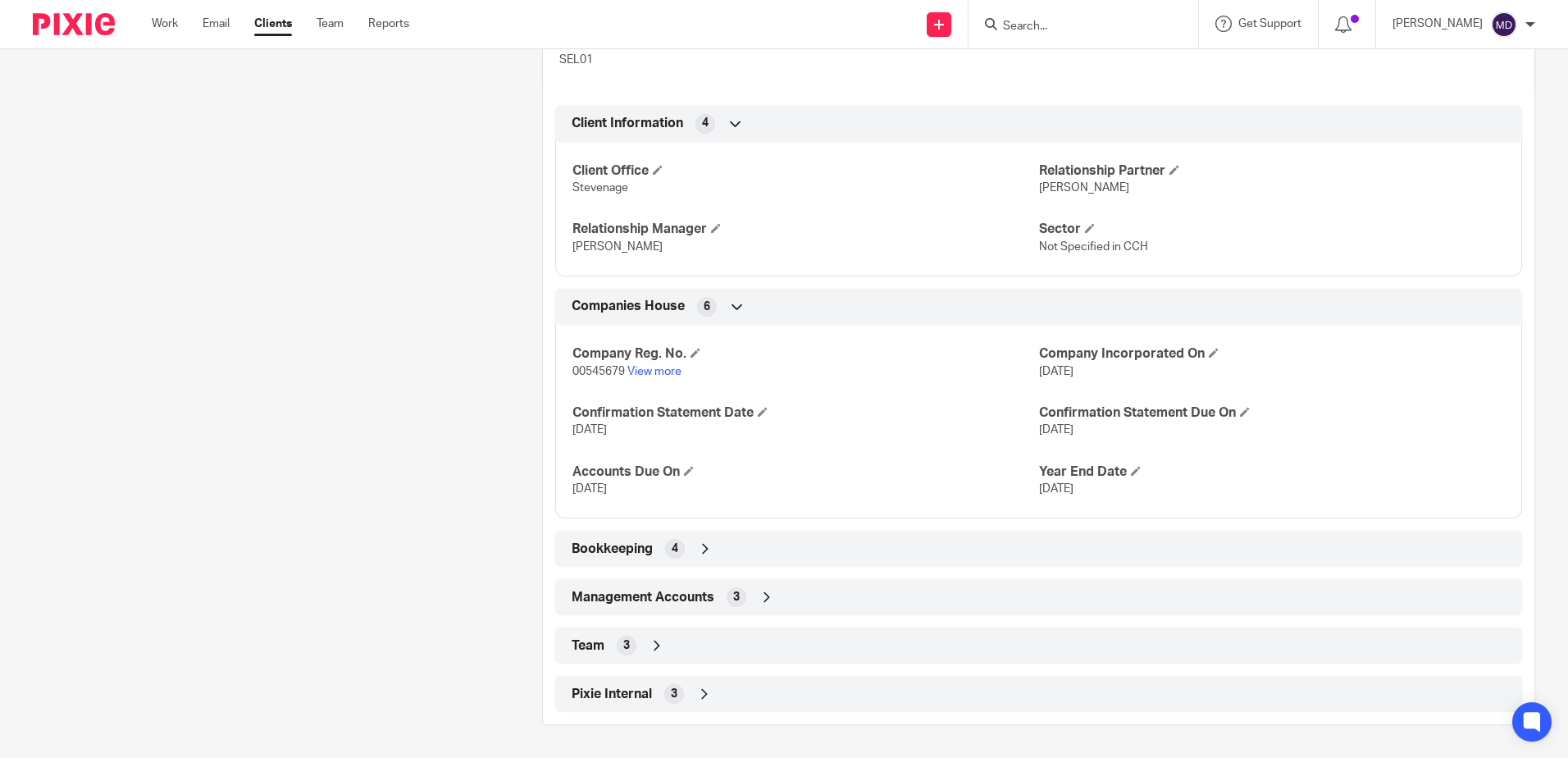
click at [650, 647] on icon at bounding box center [657, 645] width 16 height 16
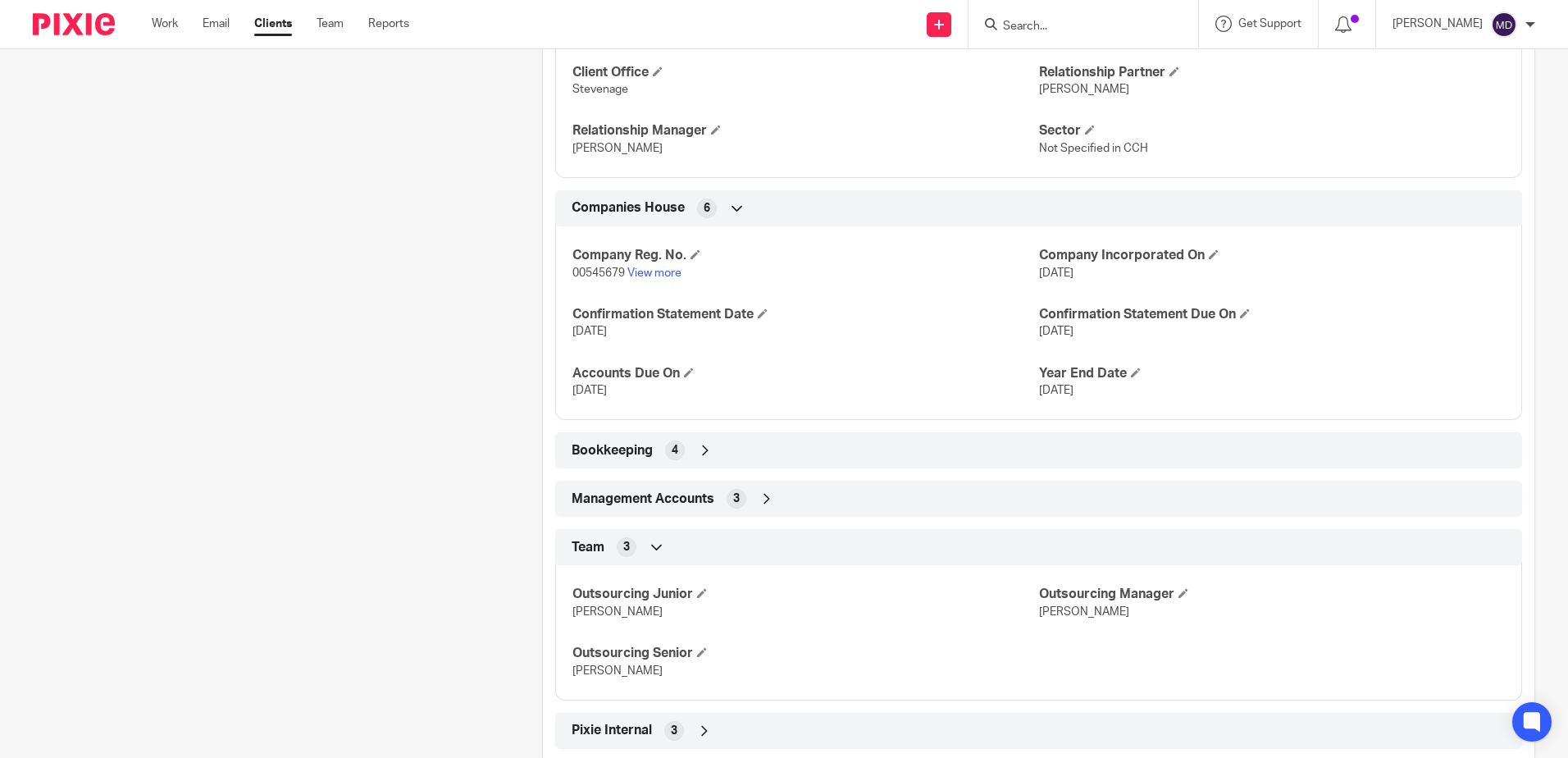
scroll to position [740, 0]
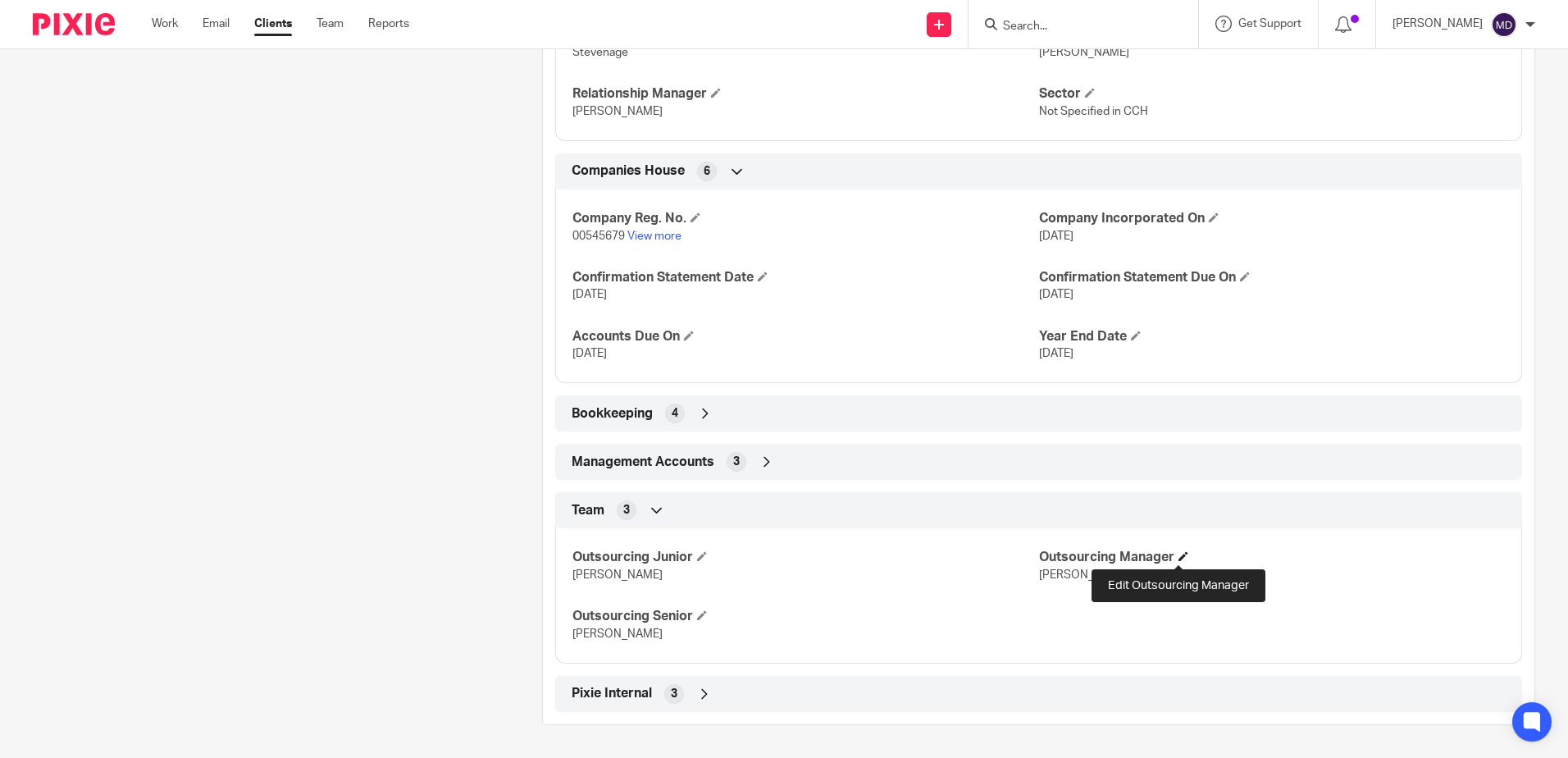
click at [1179, 557] on span at bounding box center [1183, 556] width 10 height 10
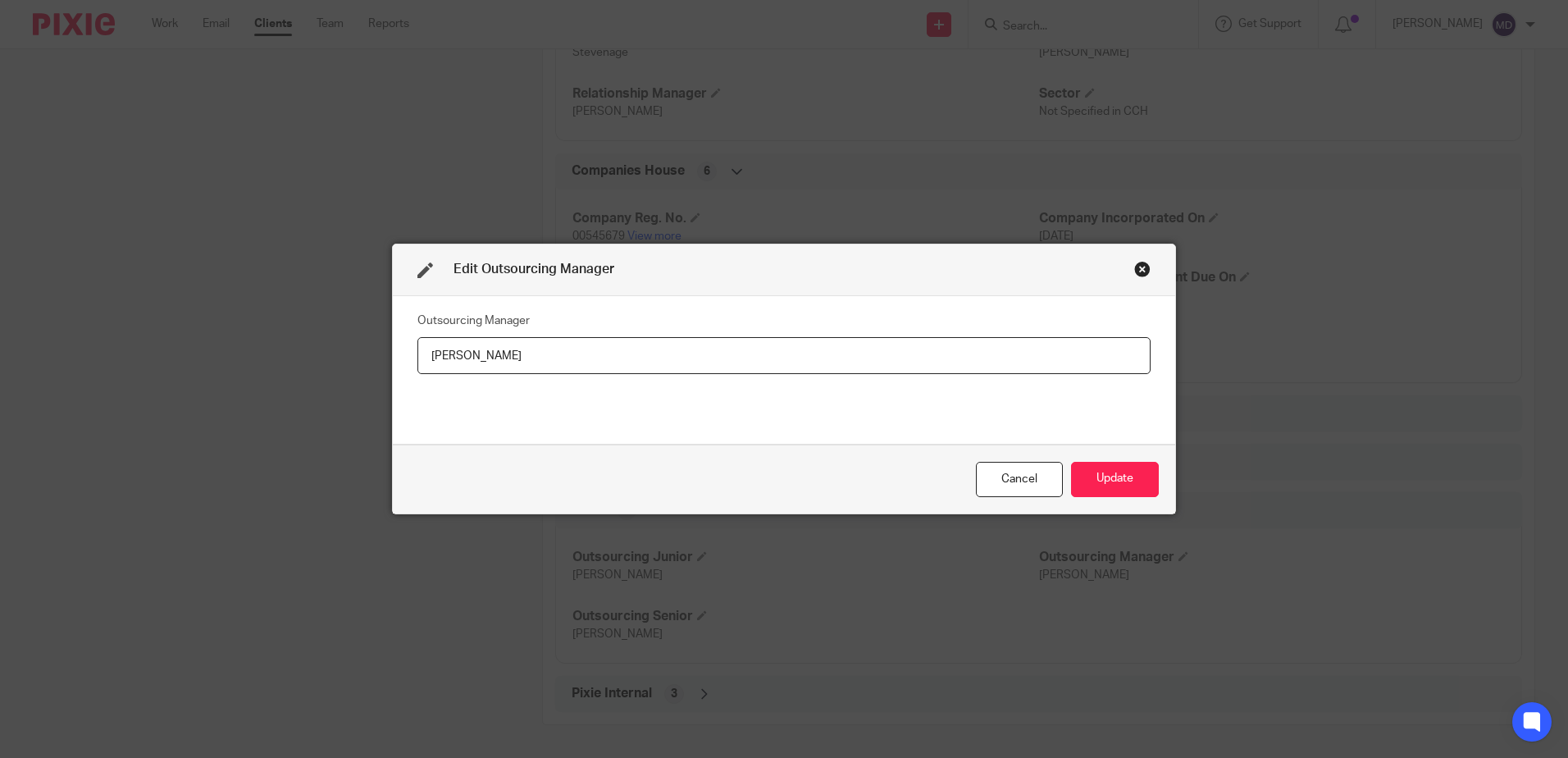
drag, startPoint x: 608, startPoint y: 368, endPoint x: 176, endPoint y: 330, distance: 433.7
click at [176, 330] on div "Edit Outsourcing Manager Outsourcing Manager Nayna Nariapara Cancel Update" at bounding box center [784, 379] width 1568 height 758
type input "[PERSON_NAME]"
click at [1107, 477] on button "Update" at bounding box center [1115, 479] width 88 height 36
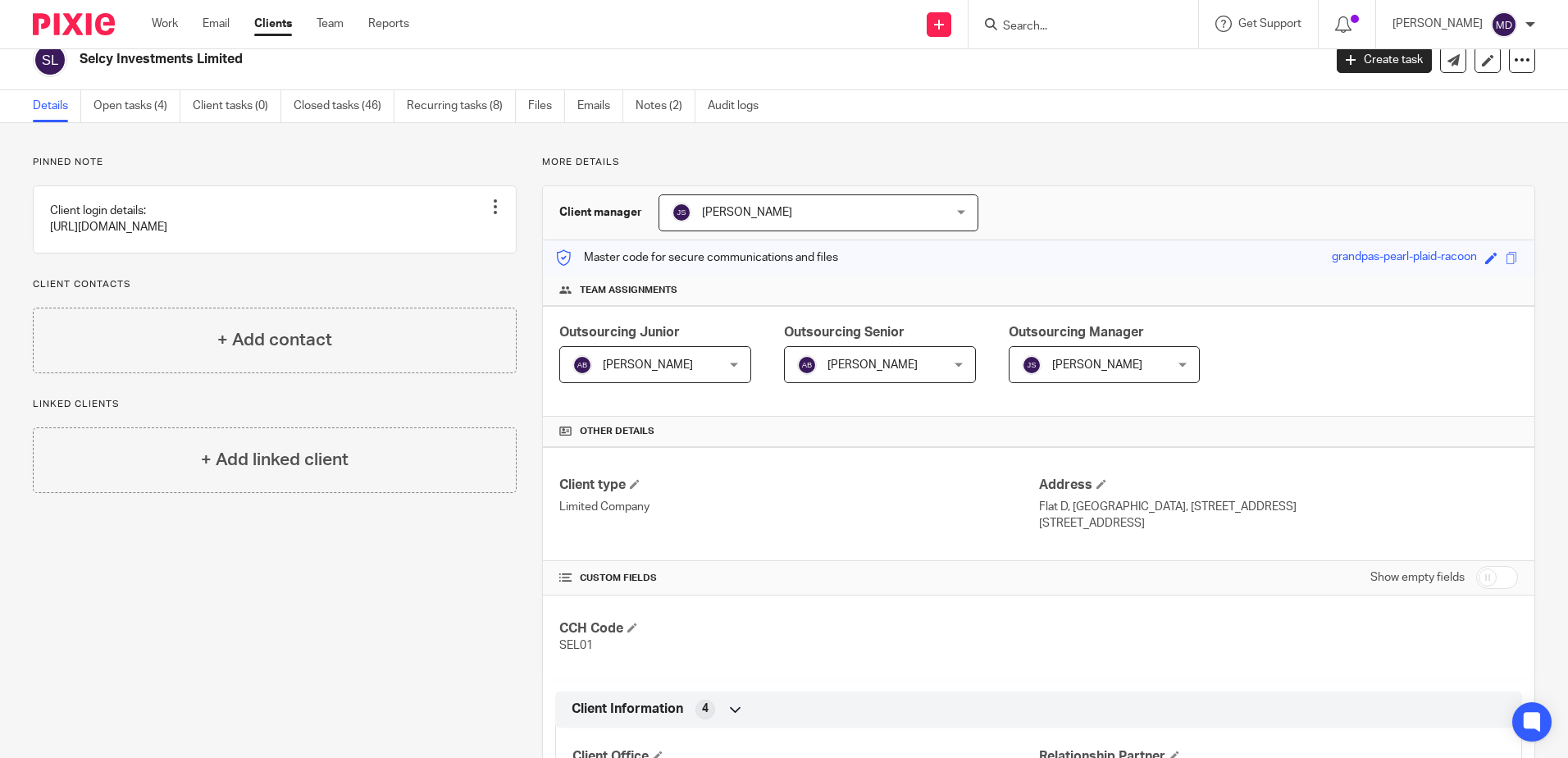
scroll to position [0, 0]
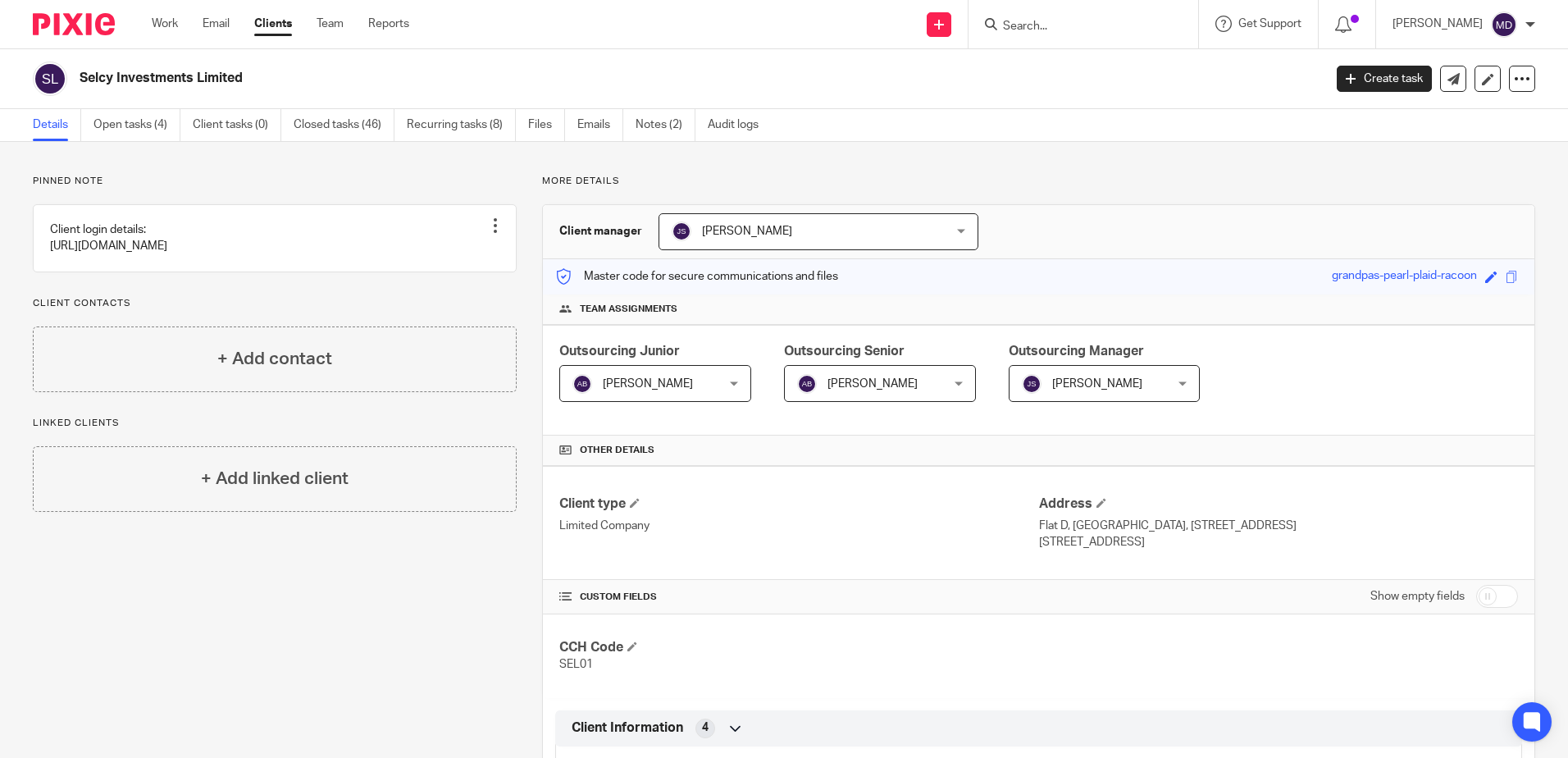
click at [1059, 26] on input "Search" at bounding box center [1075, 27] width 148 height 15
type input "wefixnow"
click at [1075, 54] on link at bounding box center [1100, 64] width 203 height 25
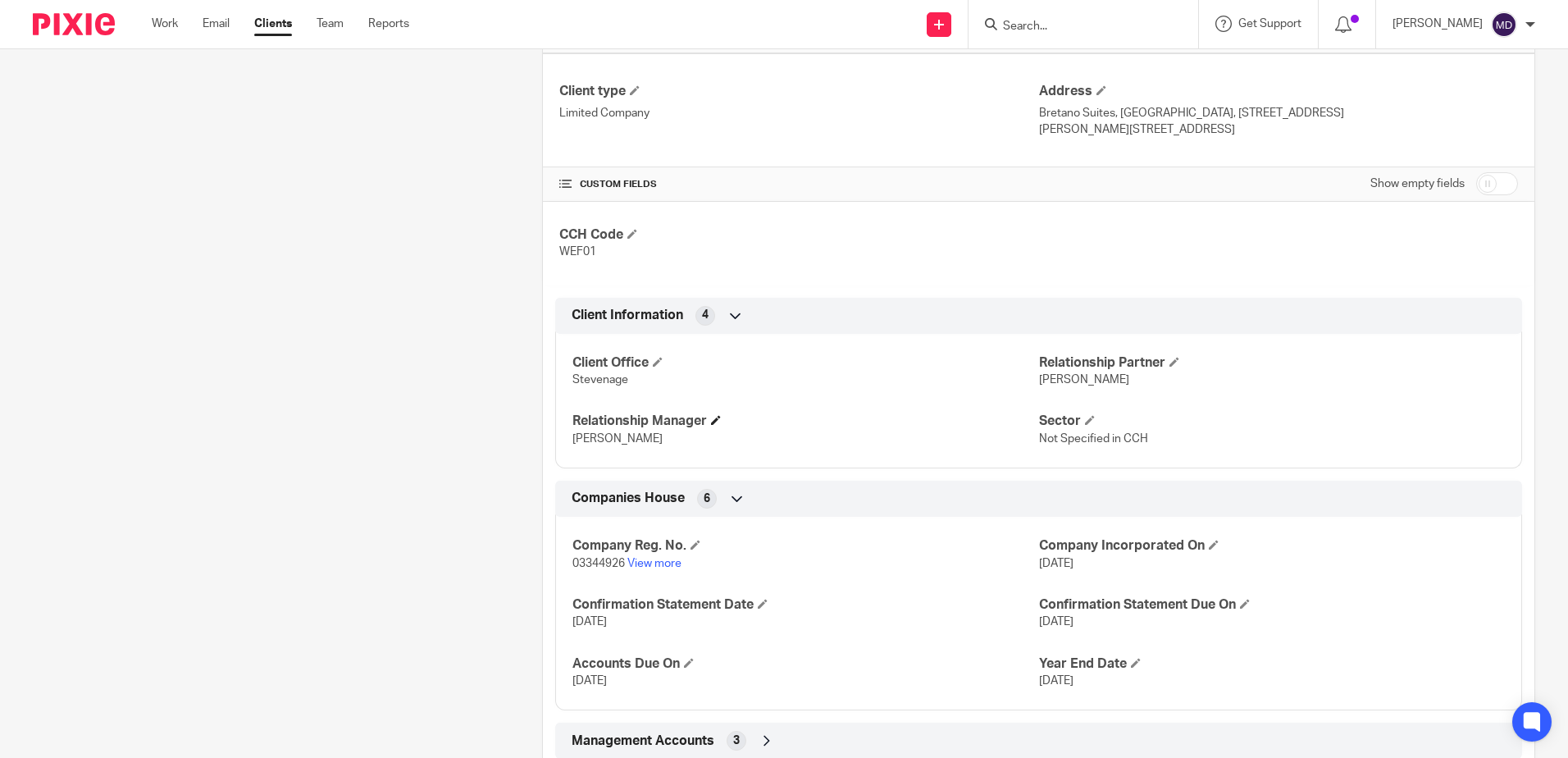
scroll to position [605, 0]
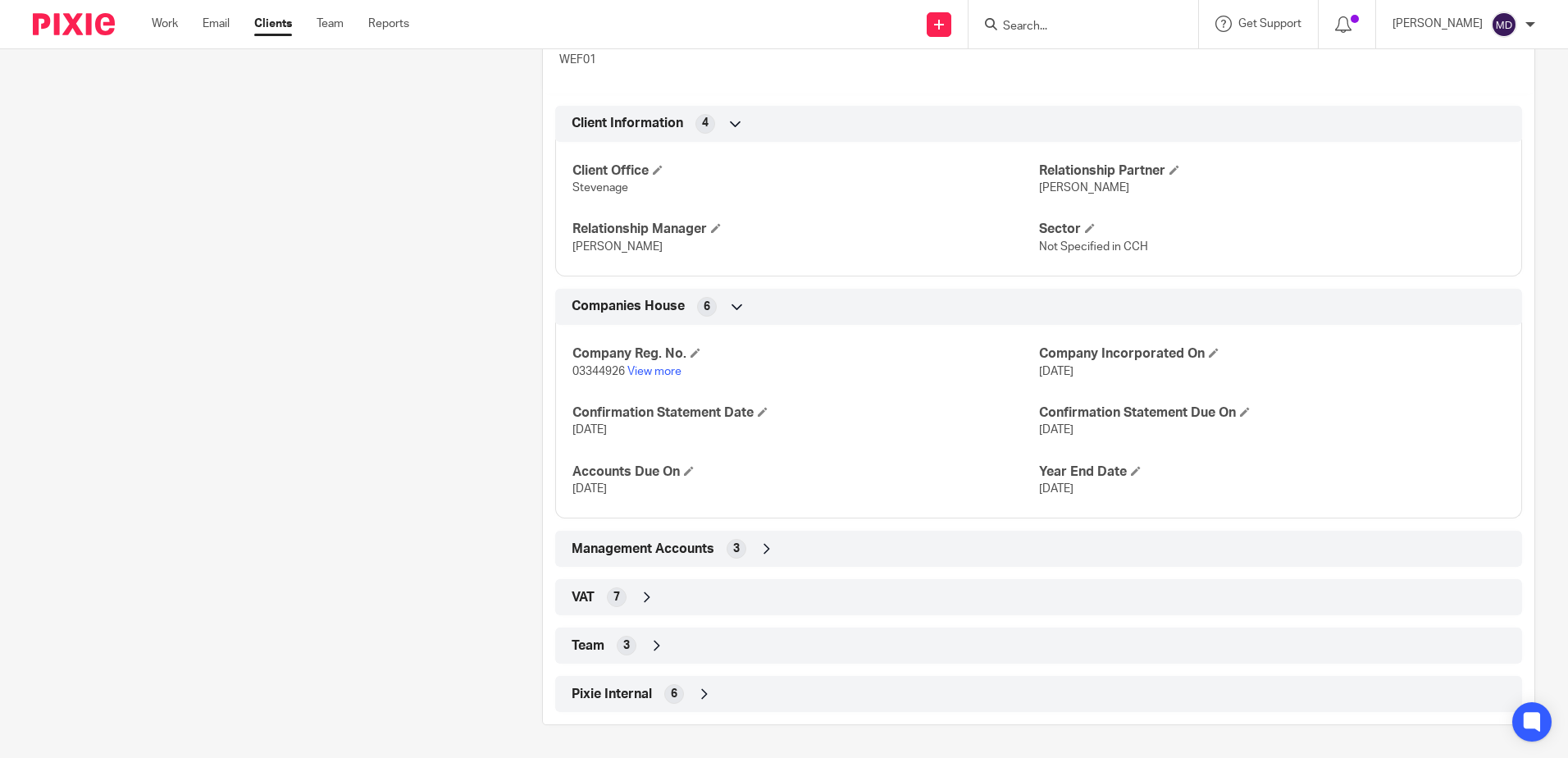
click at [655, 646] on icon at bounding box center [657, 645] width 16 height 16
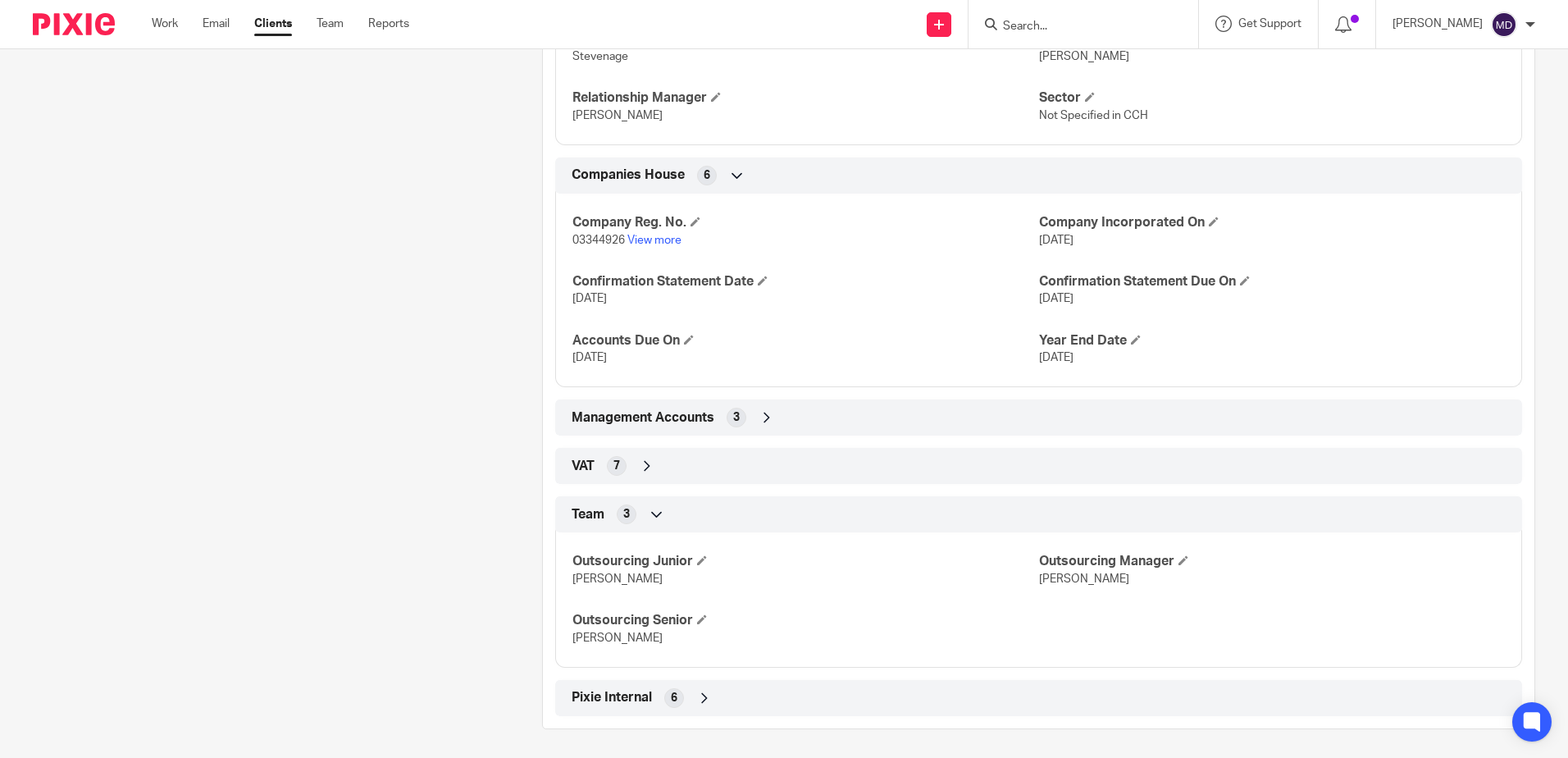
scroll to position [740, 0]
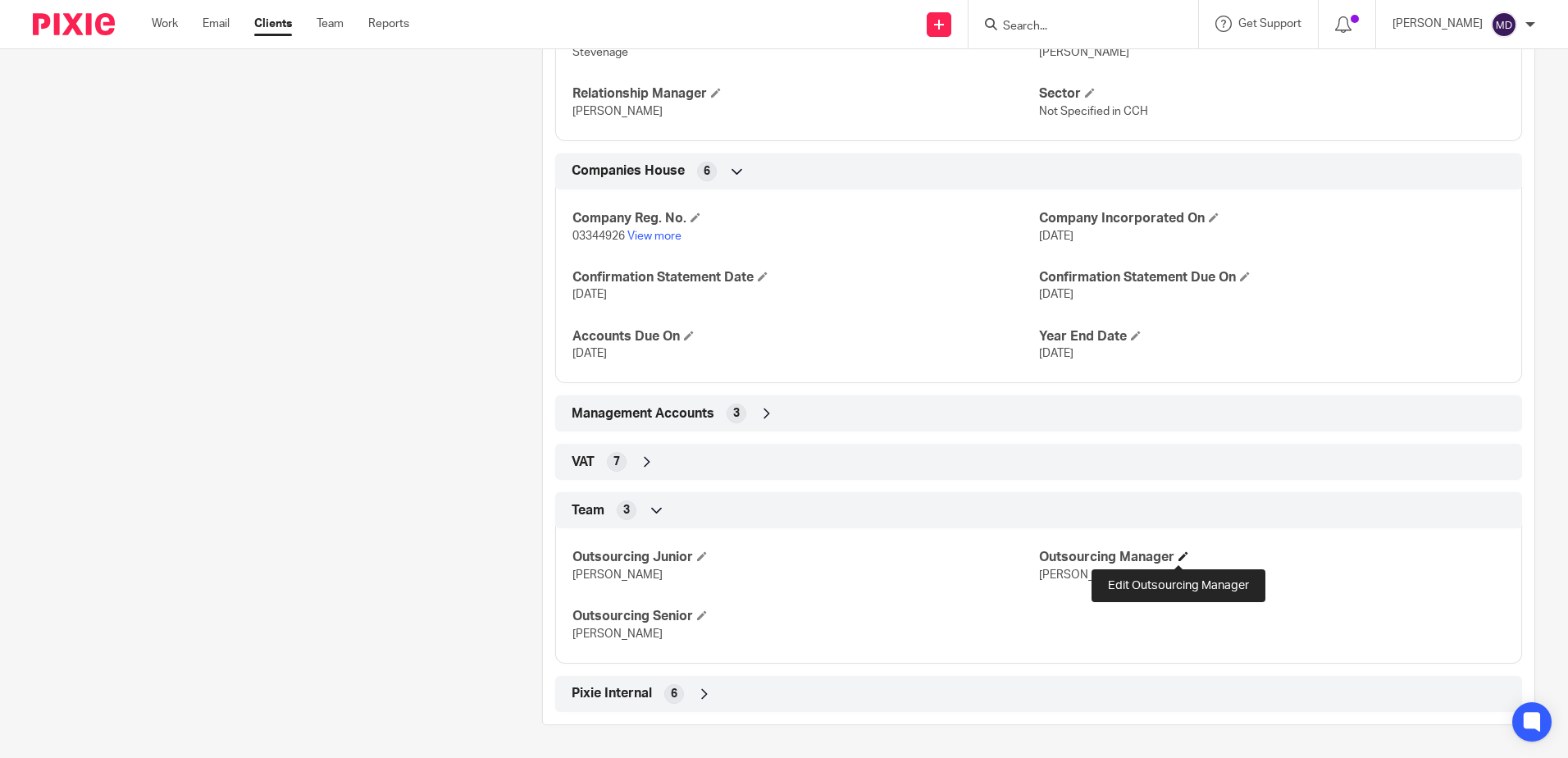
click at [1179, 558] on span at bounding box center [1183, 556] width 10 height 10
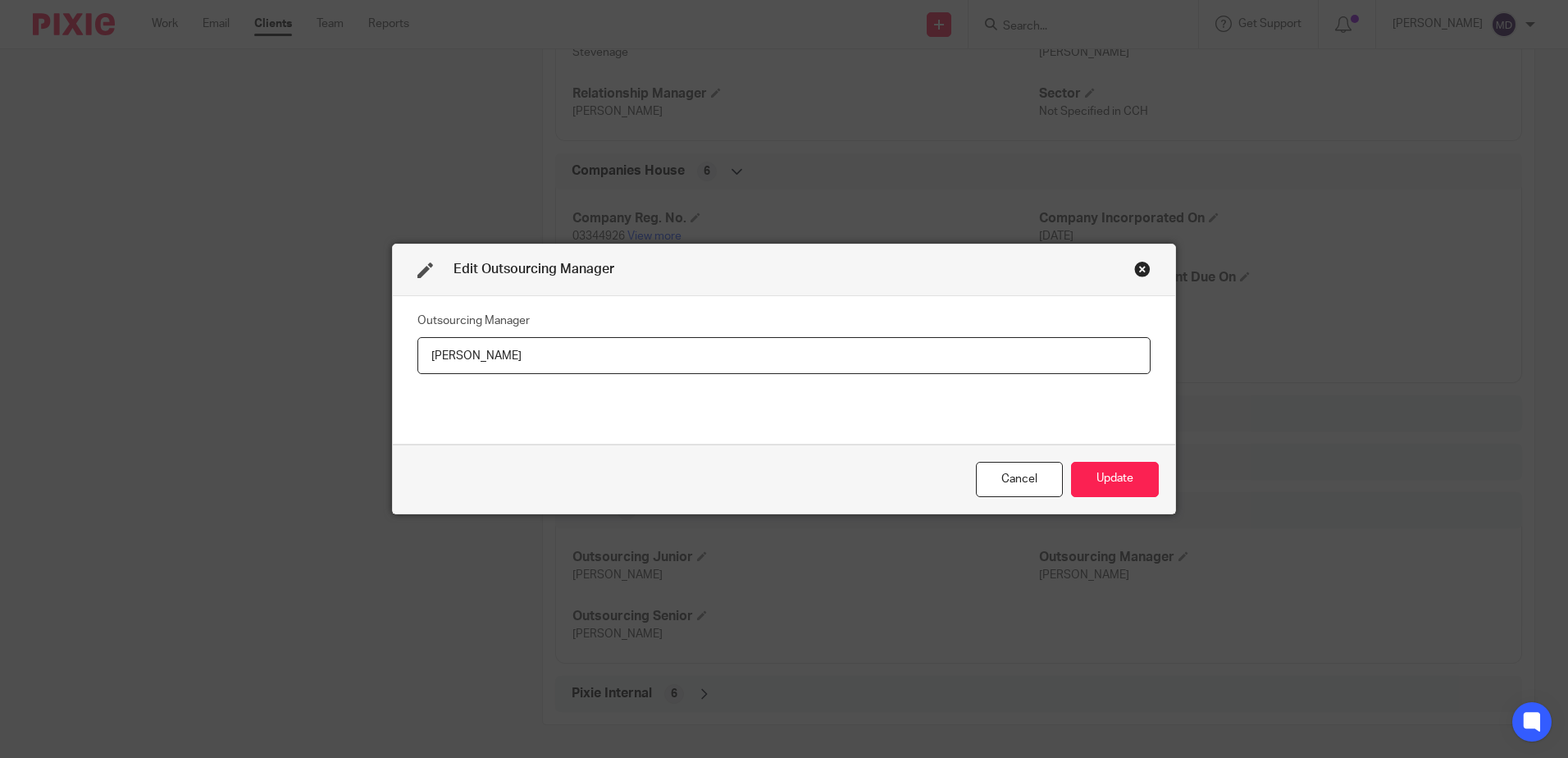
drag, startPoint x: 521, startPoint y: 346, endPoint x: 287, endPoint y: 303, distance: 237.9
click at [289, 303] on div "Edit Outsourcing Manager Outsourcing Manager [PERSON_NAME] Update" at bounding box center [784, 379] width 1568 height 758
type input "H"
type input "[PERSON_NAME]"
click at [1126, 476] on button "Update" at bounding box center [1115, 479] width 88 height 36
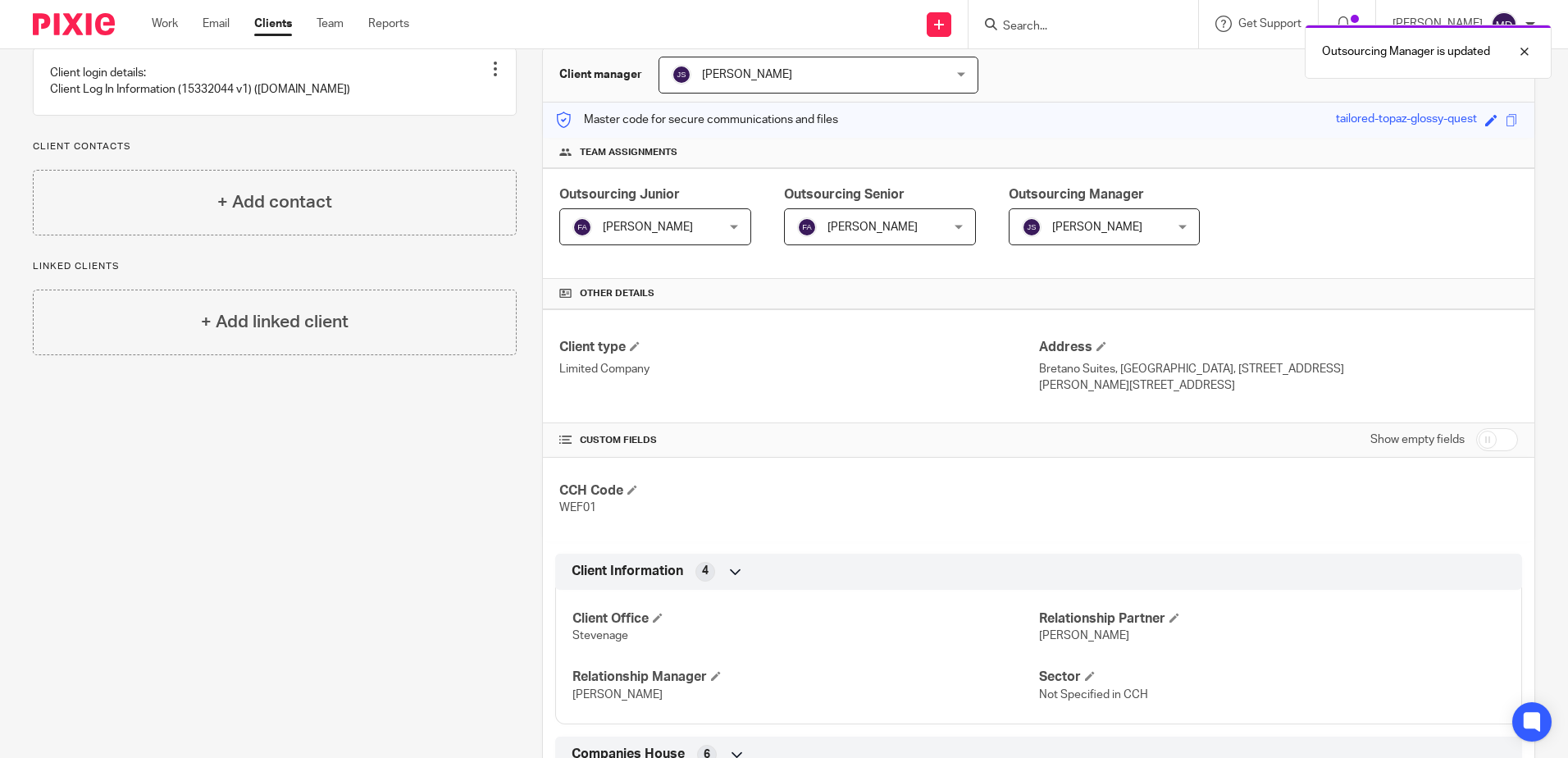
scroll to position [0, 0]
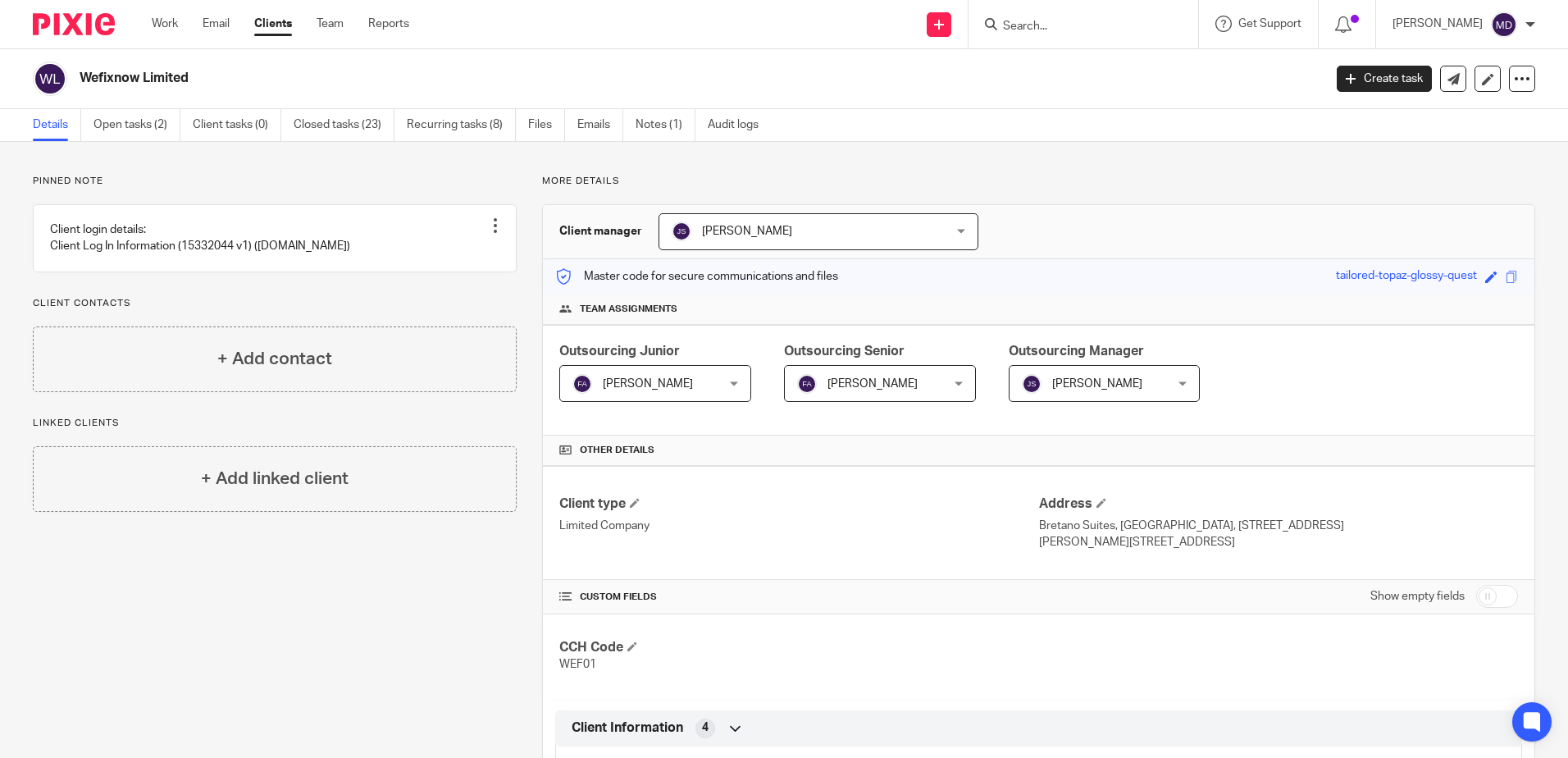
click at [1066, 27] on input "Search" at bounding box center [1075, 27] width 148 height 15
type input "albion"
drag, startPoint x: 1078, startPoint y: 59, endPoint x: 1153, endPoint y: 135, distance: 106.8
click at [1078, 59] on link at bounding box center [1120, 64] width 242 height 25
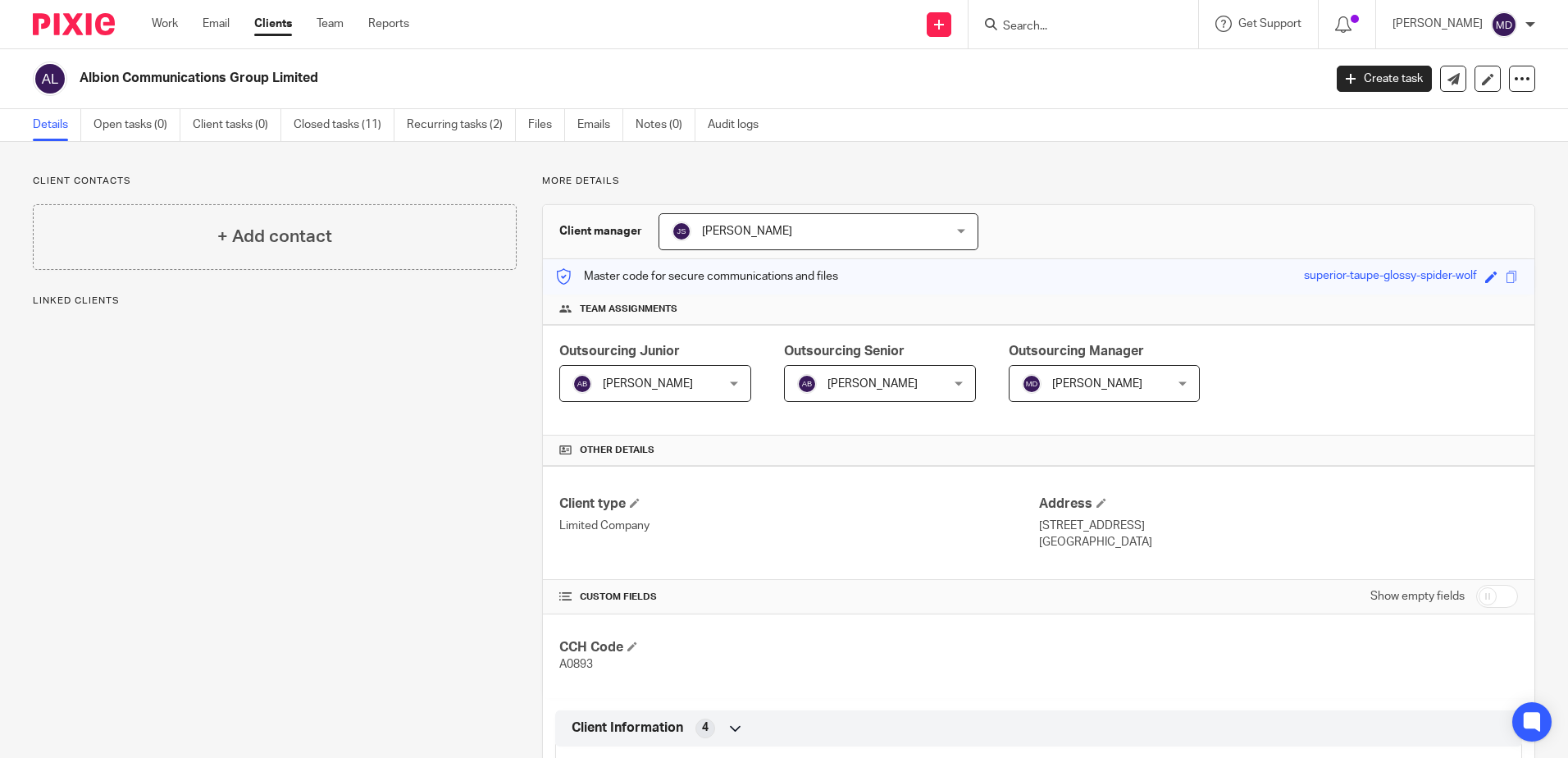
scroll to position [498, 0]
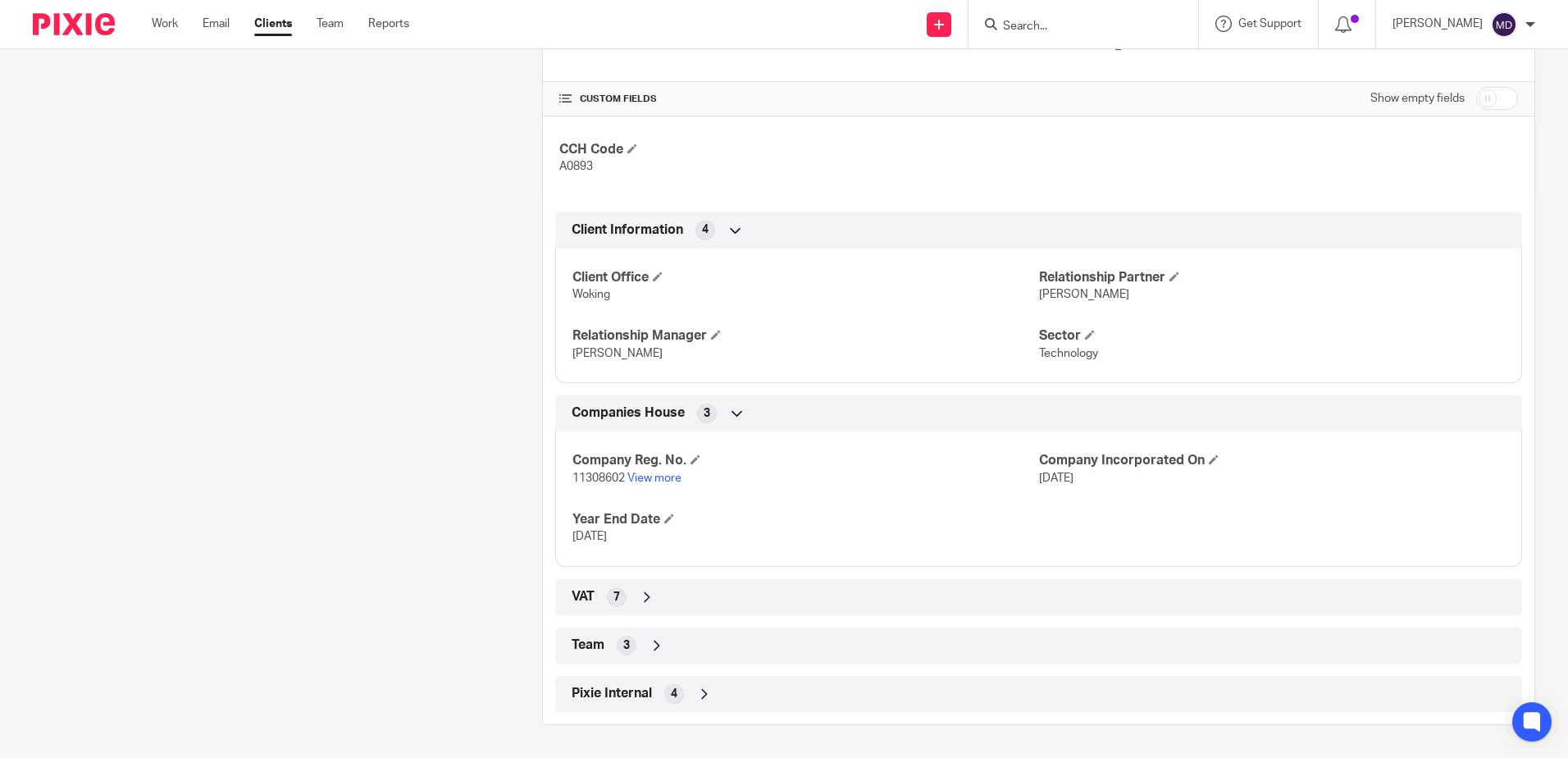
click at [656, 650] on icon at bounding box center [657, 645] width 16 height 16
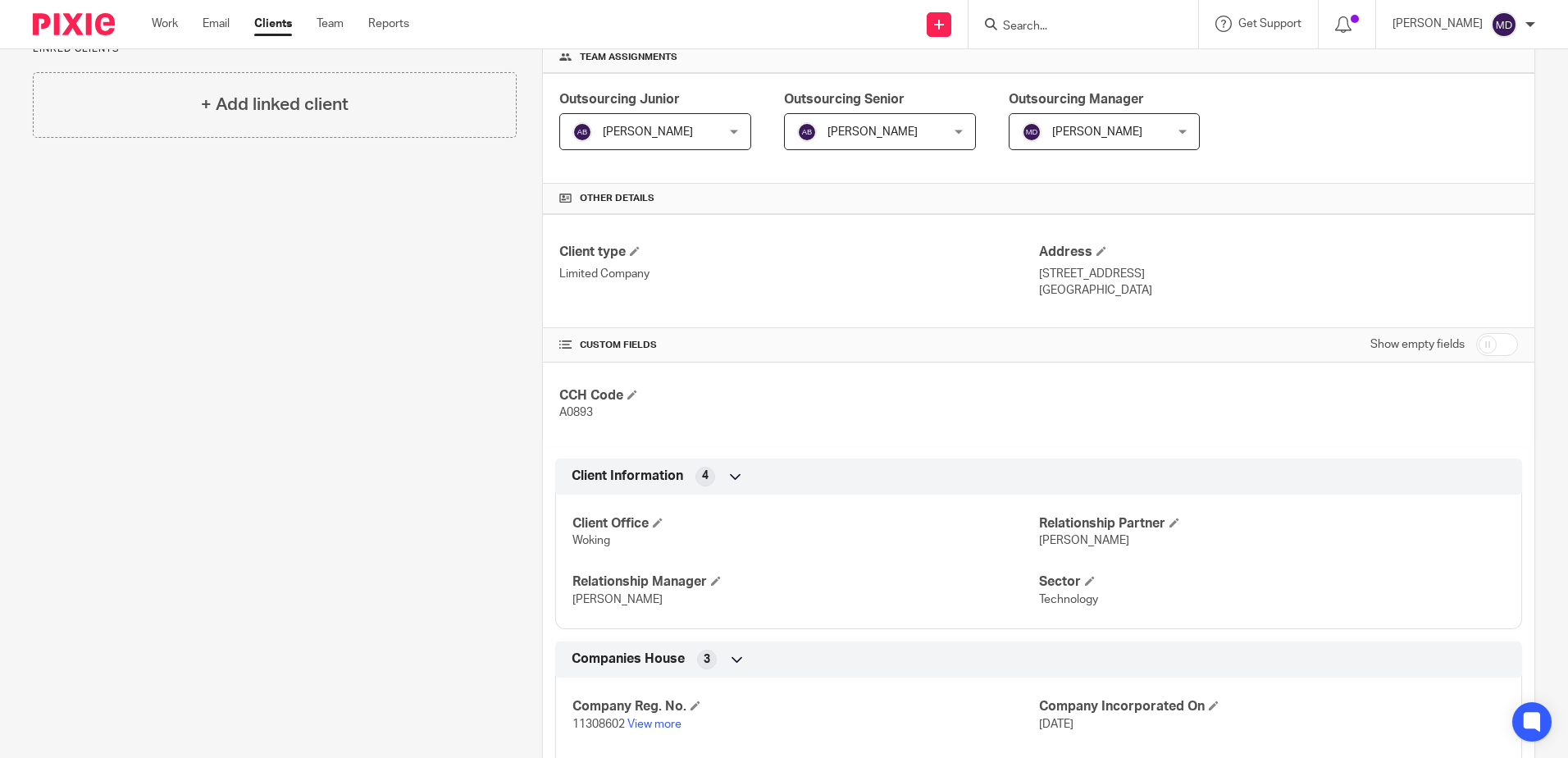
scroll to position [0, 0]
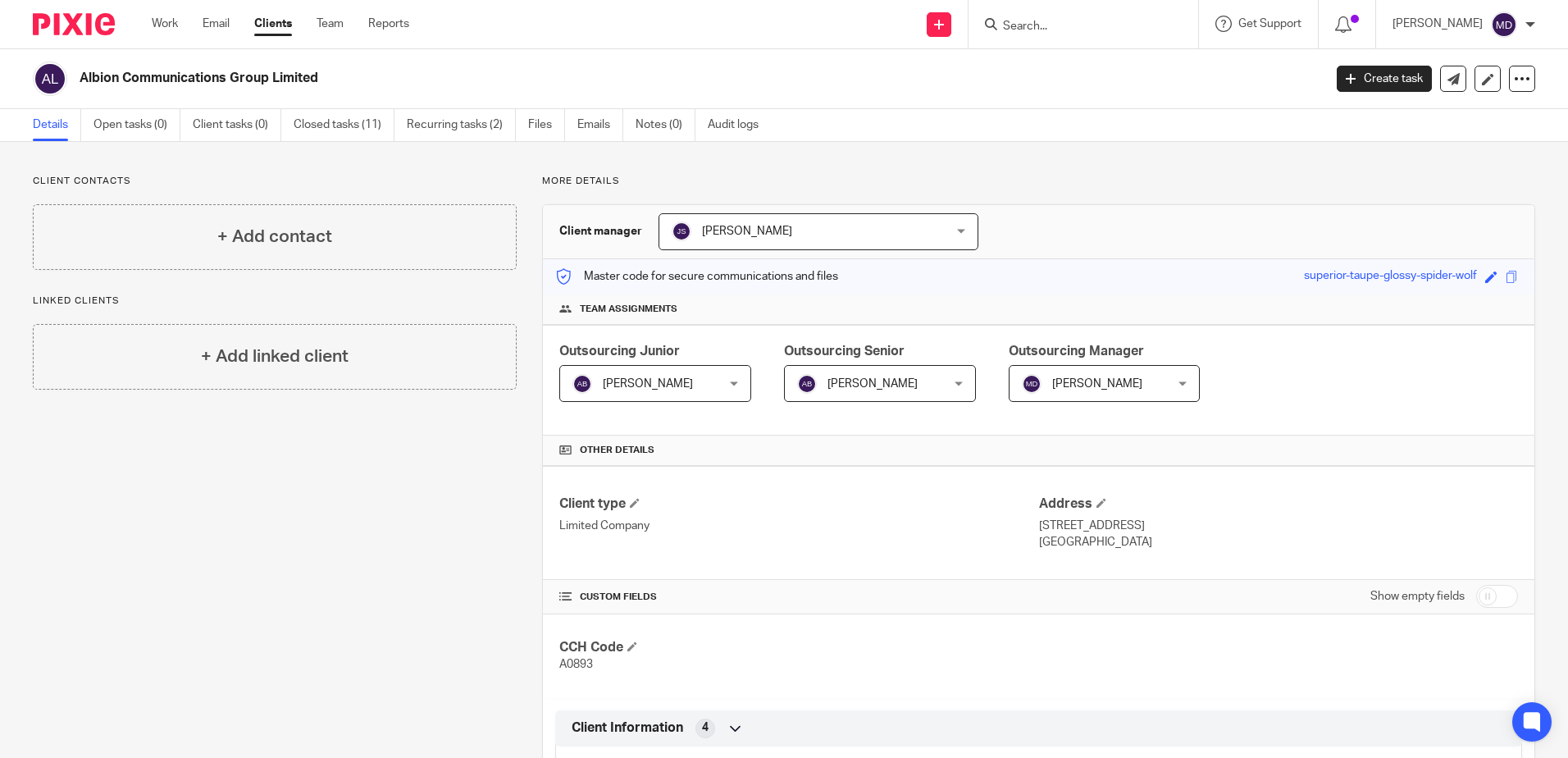
click at [1041, 31] on input "Search" at bounding box center [1075, 27] width 148 height 15
type input "dea"
drag, startPoint x: 1111, startPoint y: 58, endPoint x: 1120, endPoint y: 73, distance: 17.5
click at [1111, 58] on link at bounding box center [1100, 64] width 203 height 25
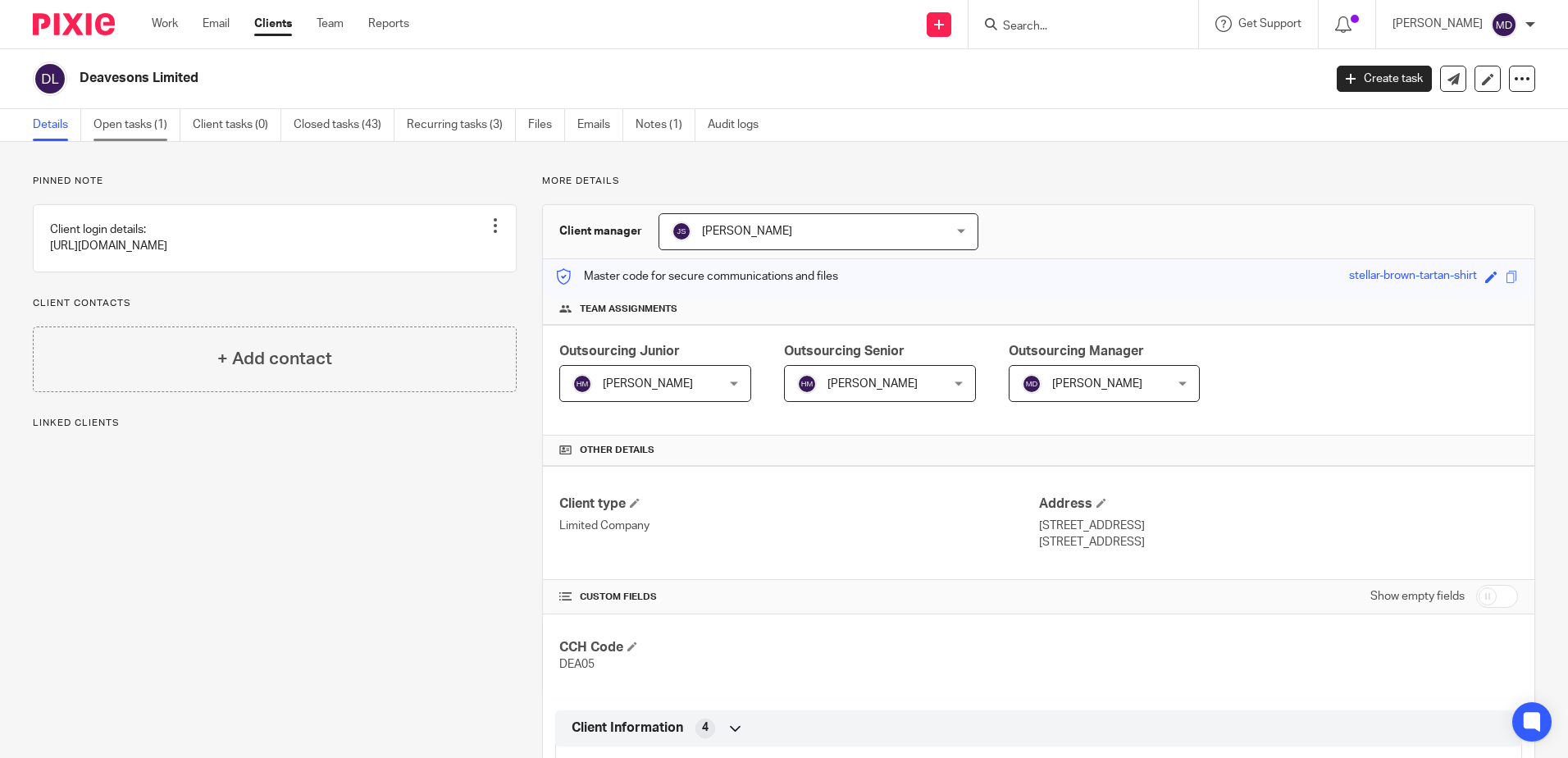
click at [129, 129] on link "Open tasks (1)" at bounding box center [137, 125] width 87 height 32
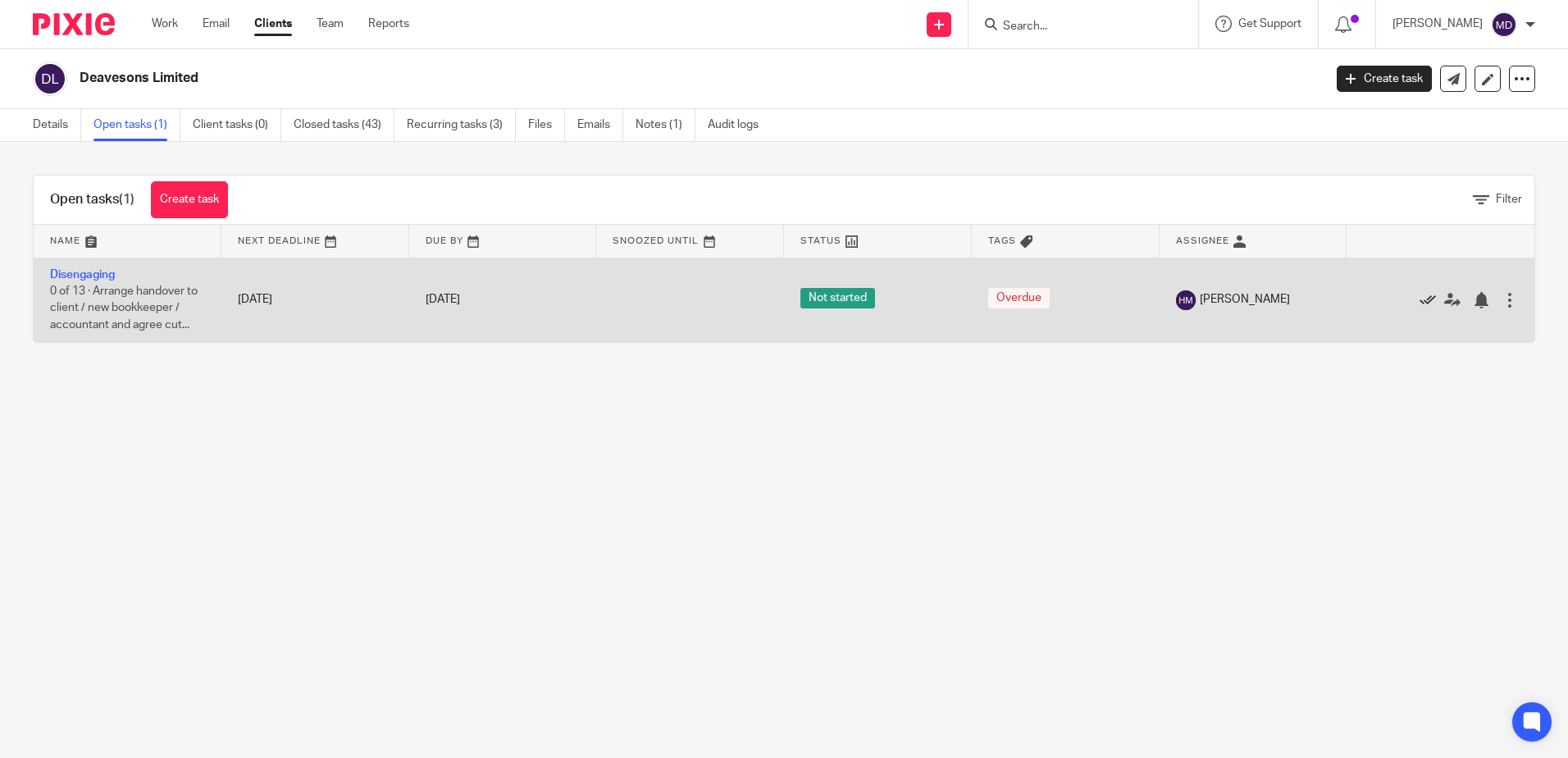
click at [1420, 299] on icon at bounding box center [1428, 300] width 16 height 16
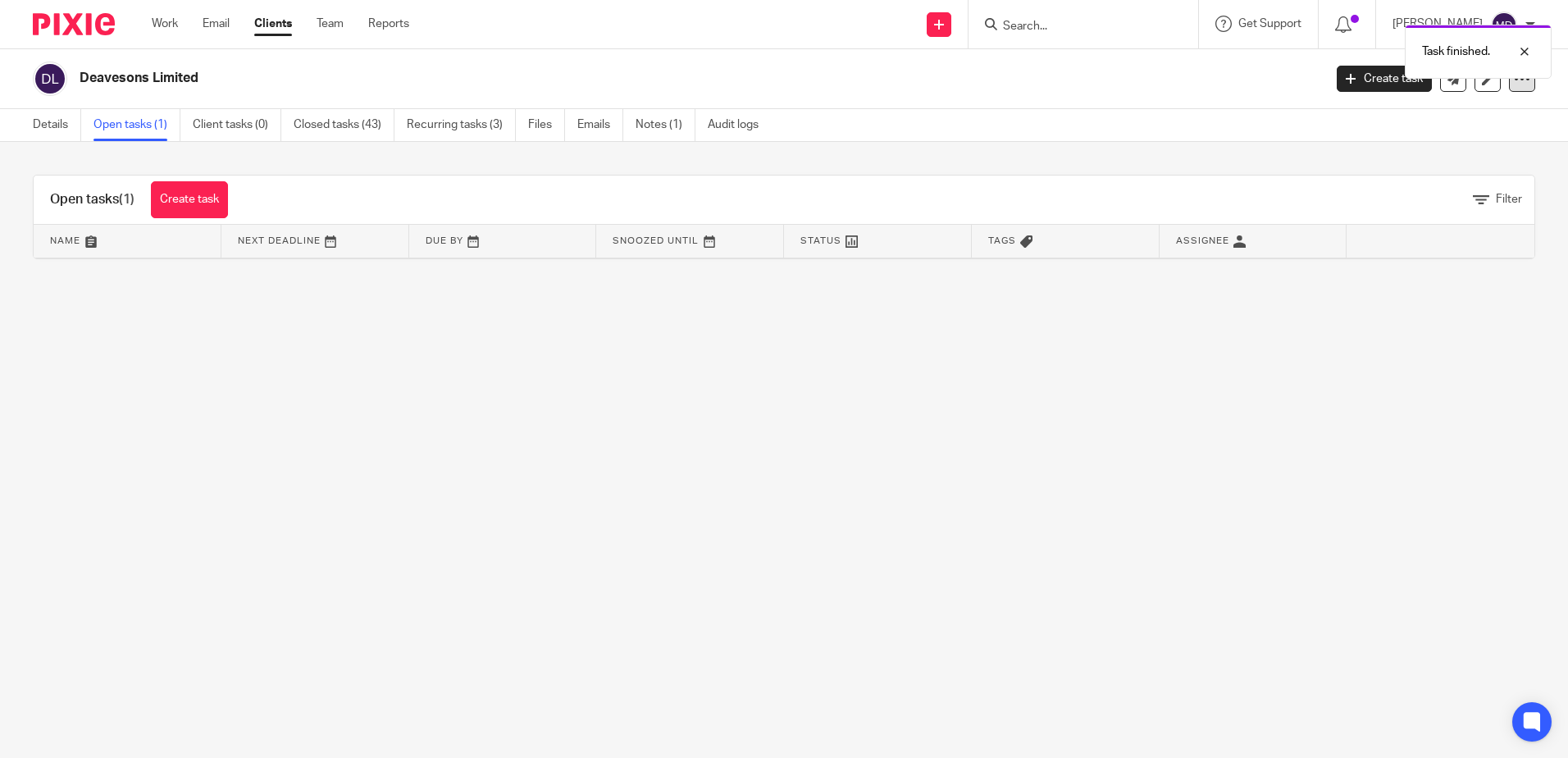
click at [1515, 86] on icon at bounding box center [1523, 78] width 16 height 16
click at [1396, 188] on button "Archive client" at bounding box center [1420, 192] width 181 height 21
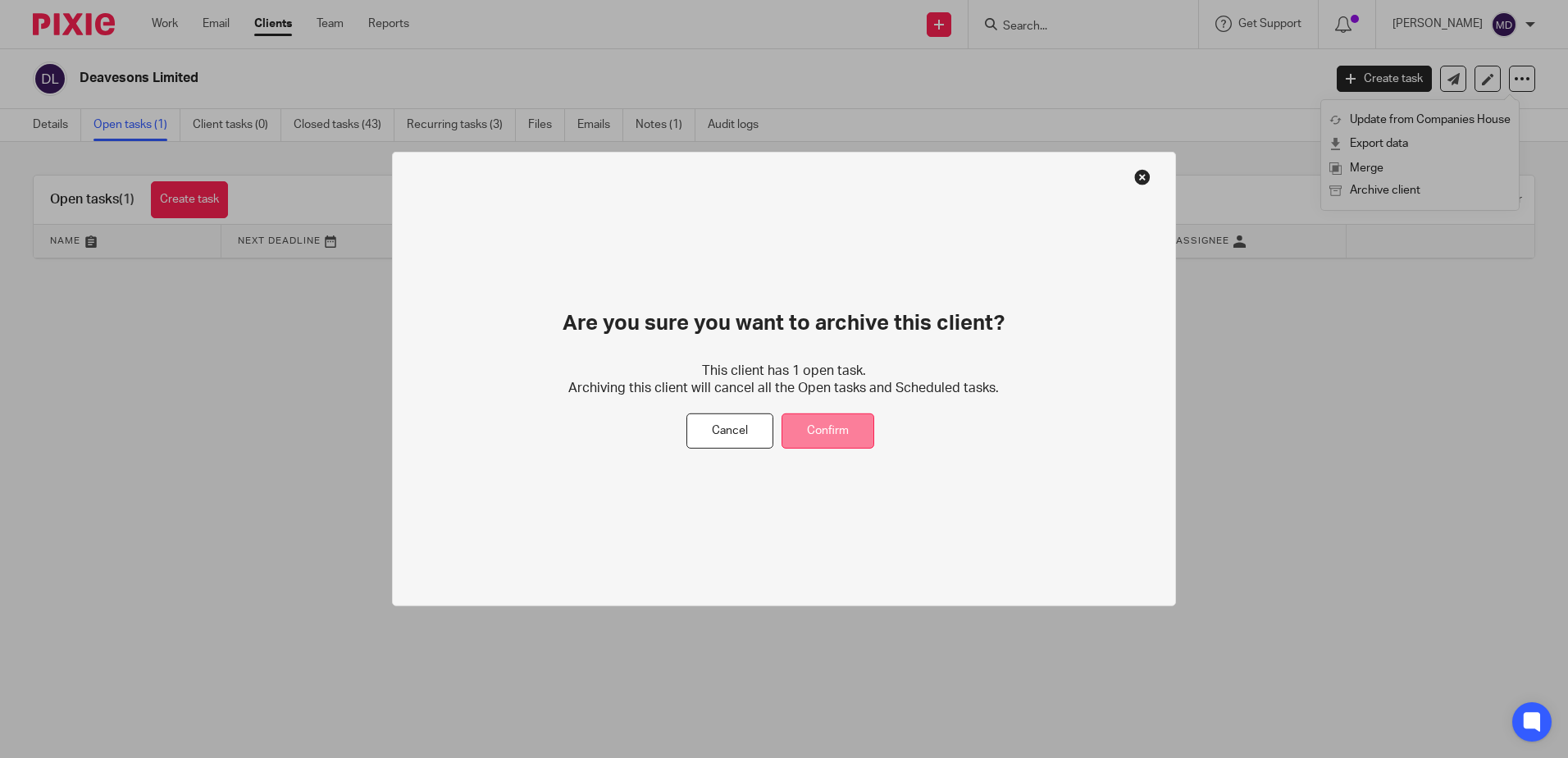
click at [823, 434] on button "Confirm" at bounding box center [828, 431] width 93 height 36
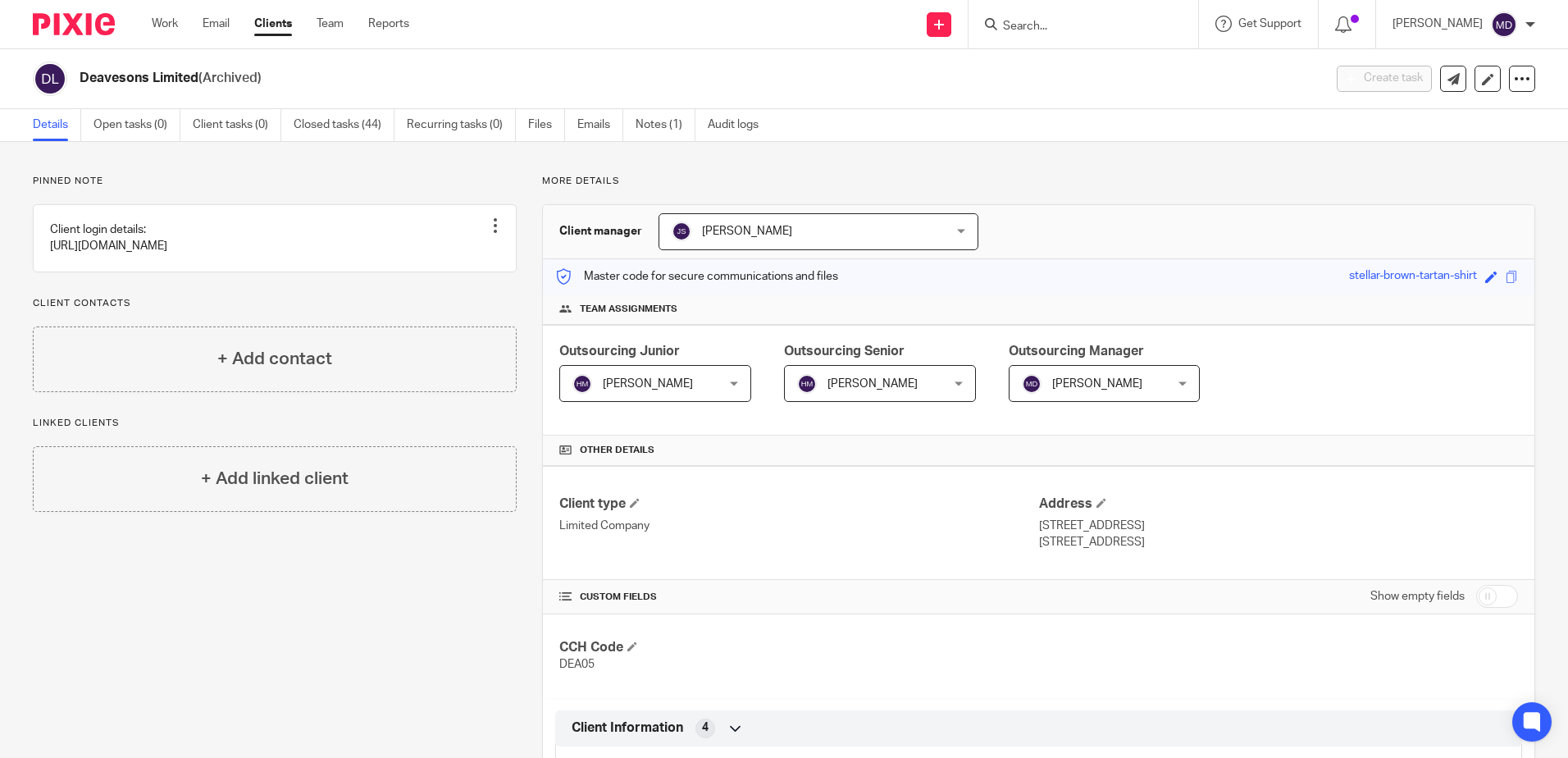
click at [1058, 26] on input "Search" at bounding box center [1075, 27] width 148 height 15
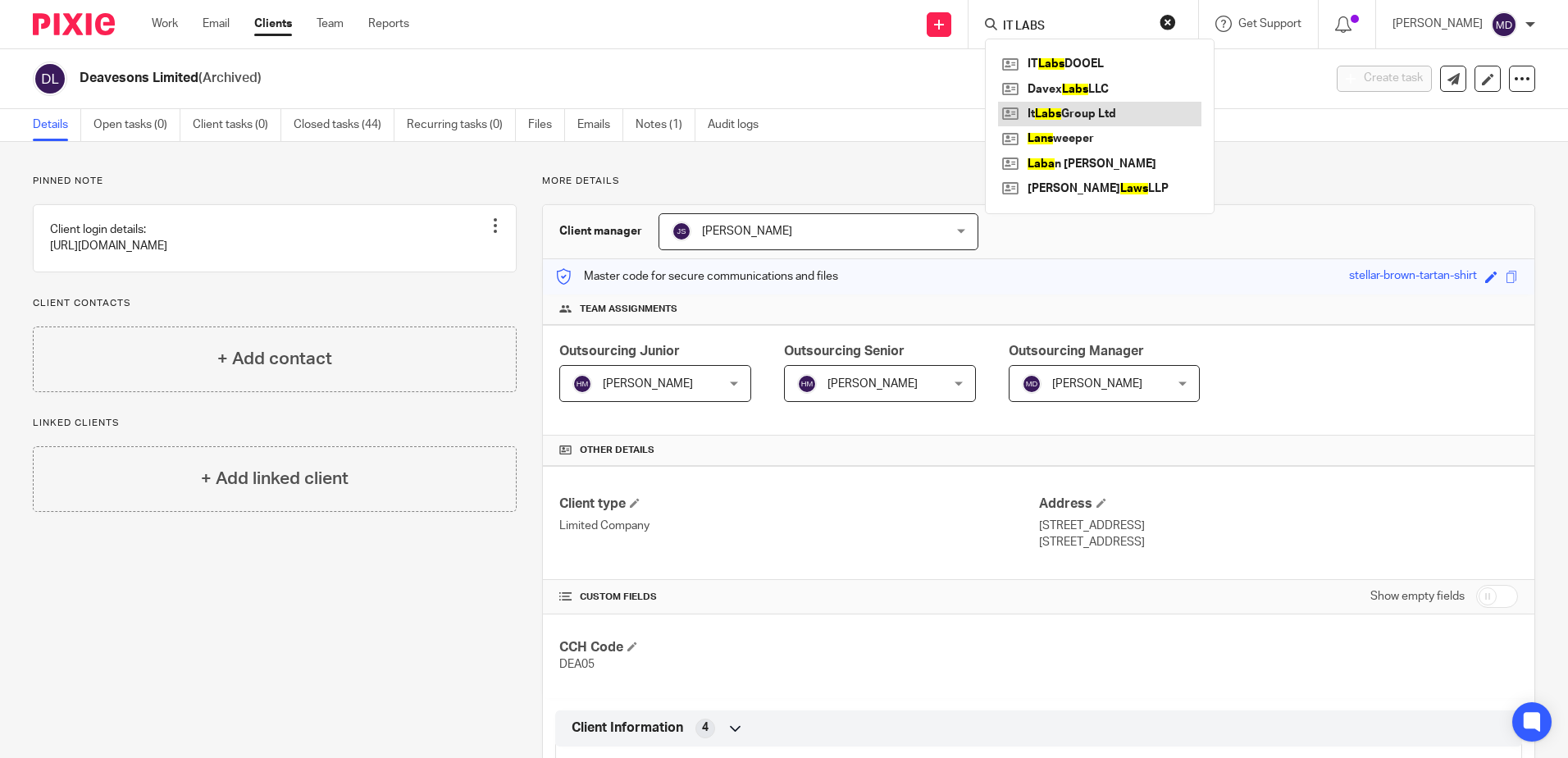
type input "IT LABS"
click at [1110, 115] on link at bounding box center [1100, 114] width 203 height 25
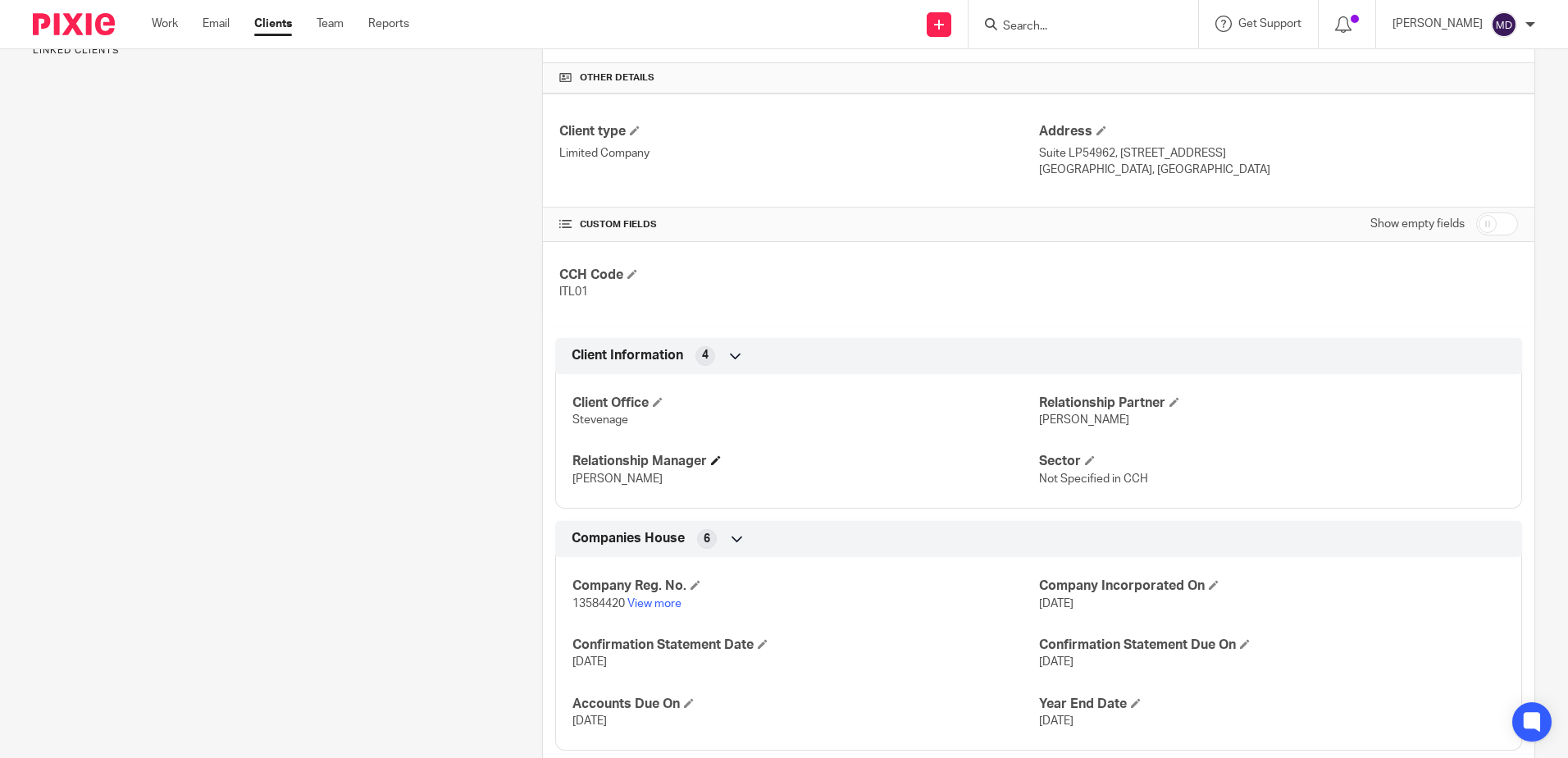
scroll to position [653, 0]
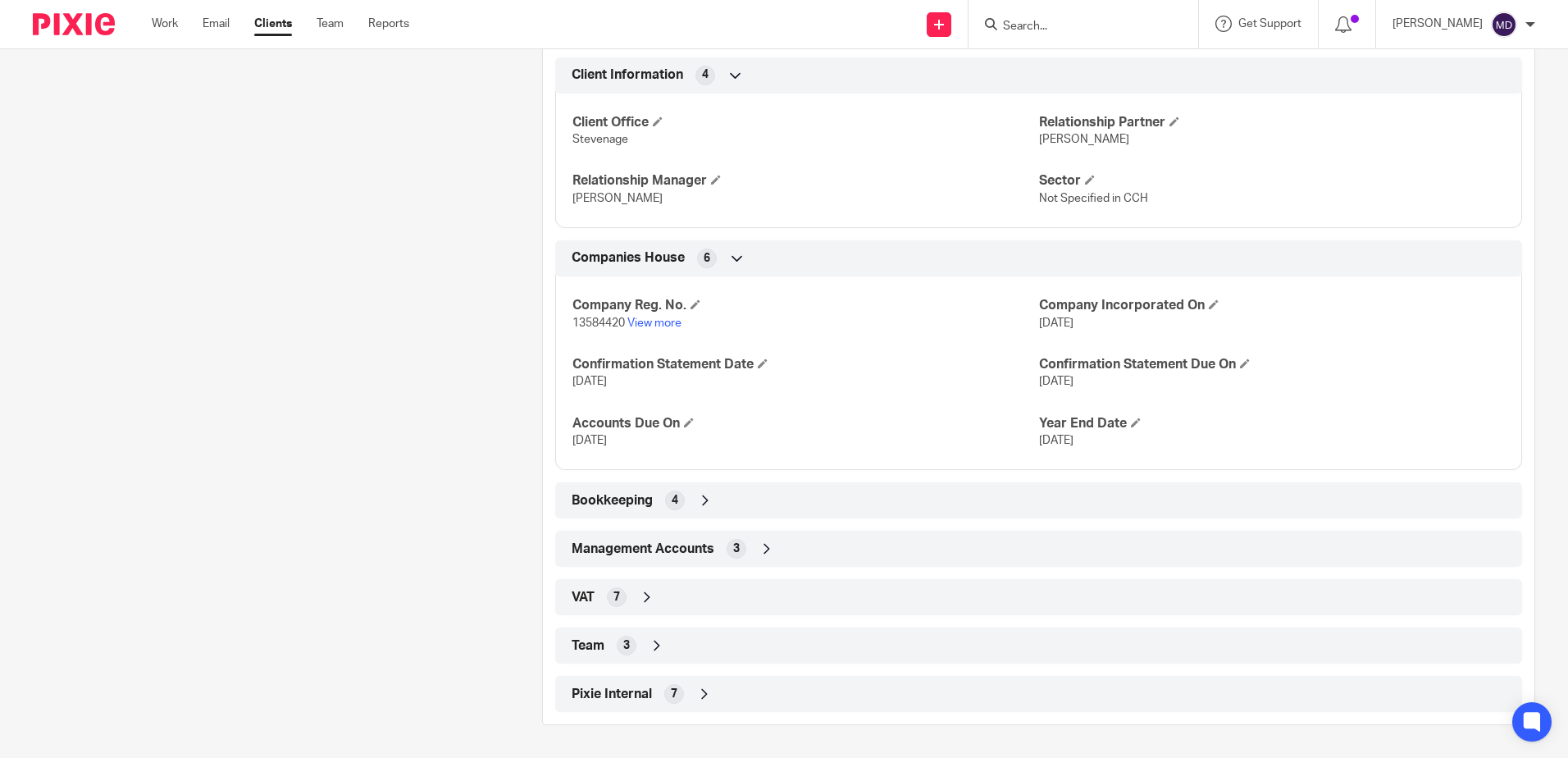
click at [655, 644] on icon at bounding box center [657, 645] width 16 height 16
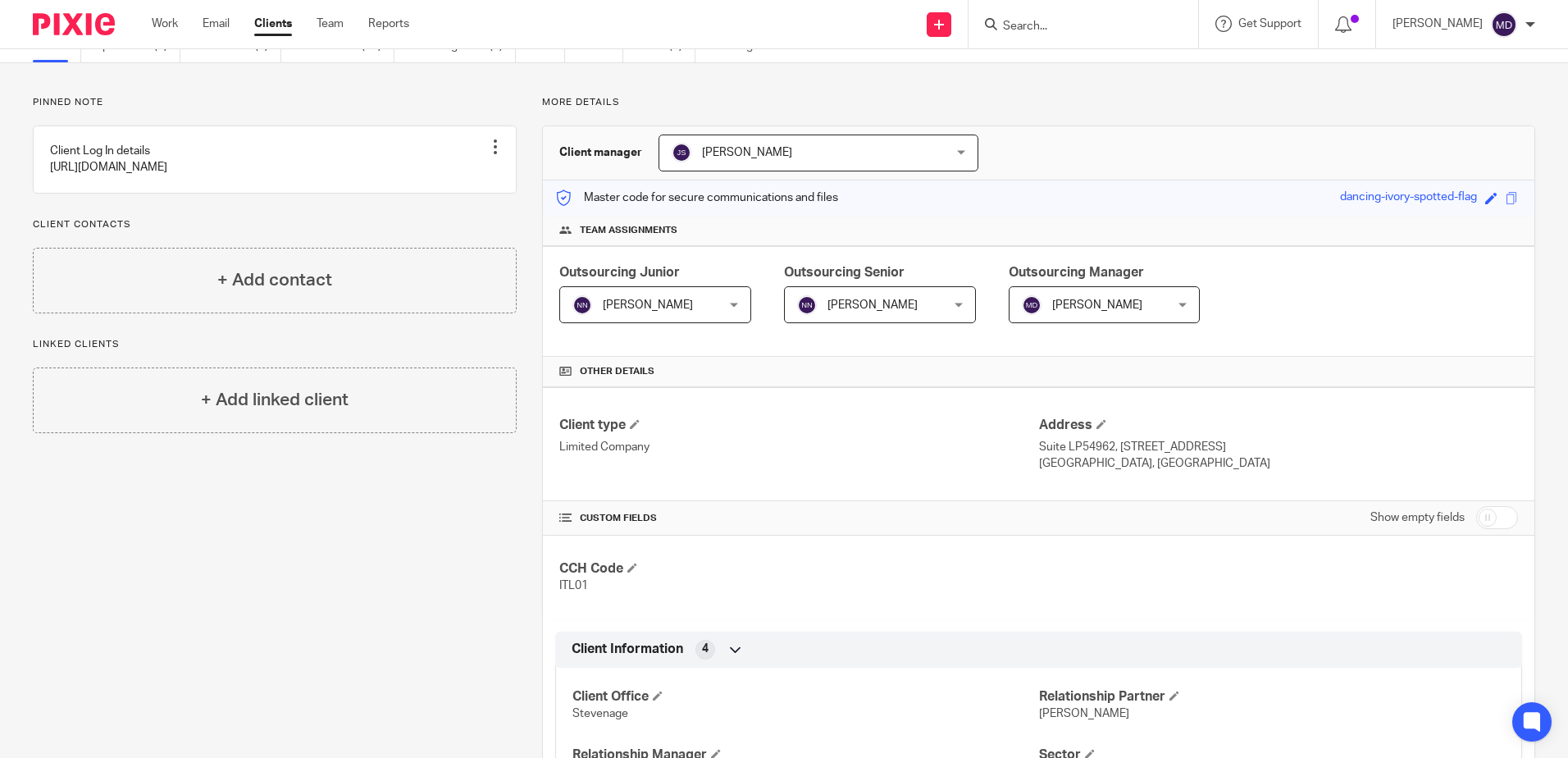
scroll to position [0, 0]
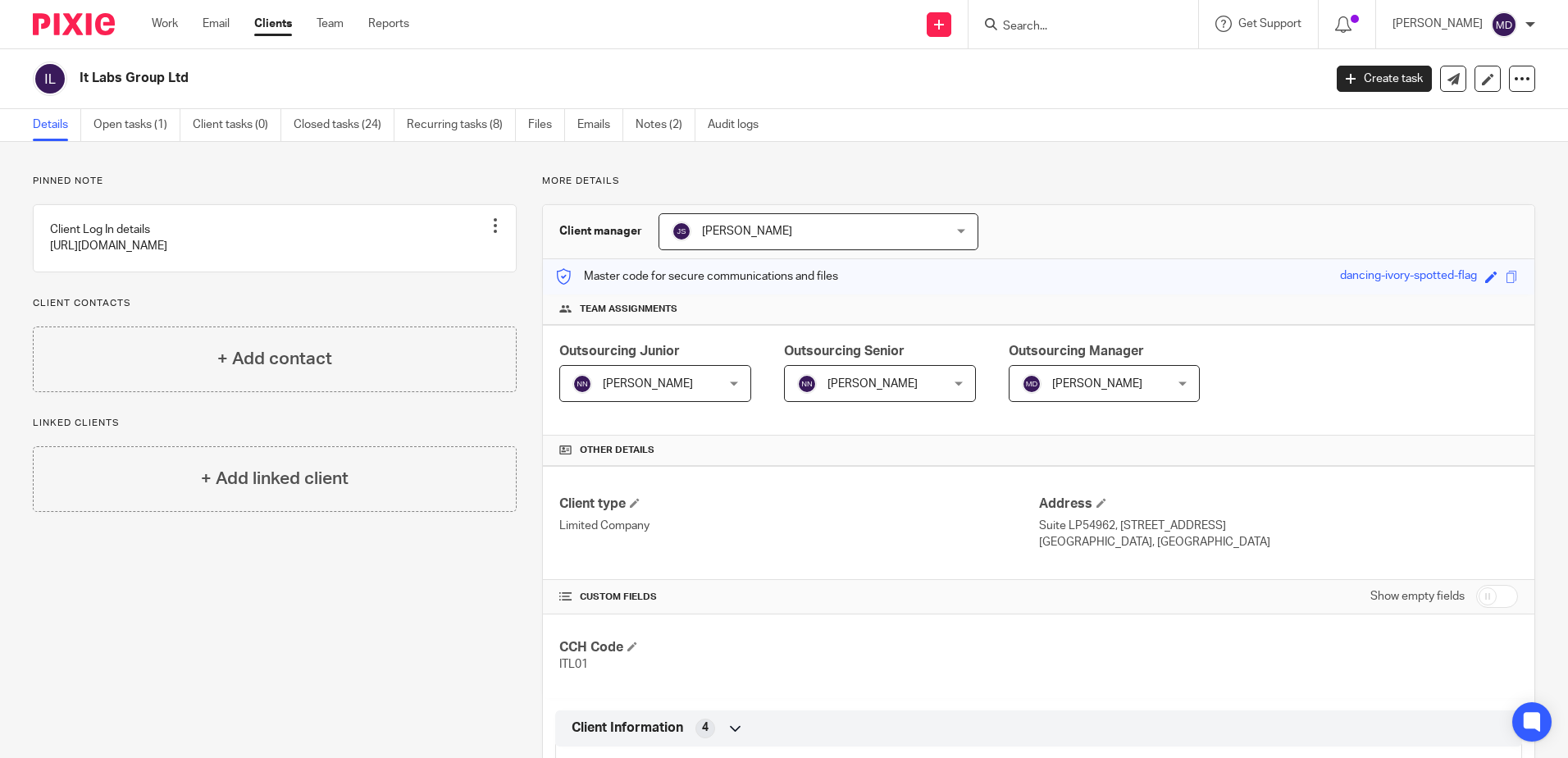
click at [1075, 22] on input "Search" at bounding box center [1075, 27] width 148 height 15
type input "JDH"
click at [1077, 51] on div "JDH Interiors Limited" at bounding box center [1100, 63] width 230 height 51
click at [1096, 57] on link at bounding box center [1100, 64] width 203 height 25
click at [1145, 64] on link at bounding box center [1100, 64] width 203 height 25
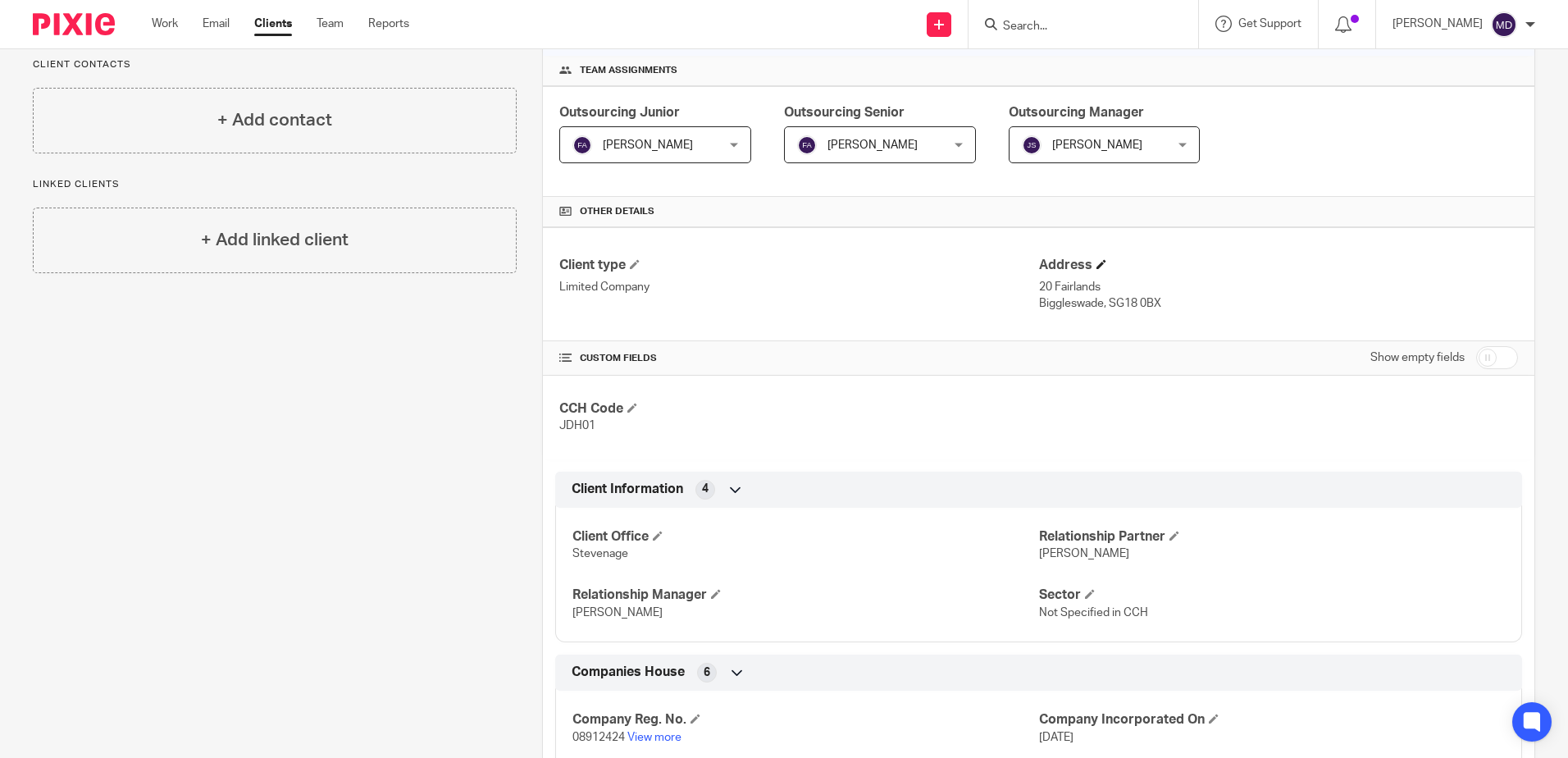
scroll to position [605, 0]
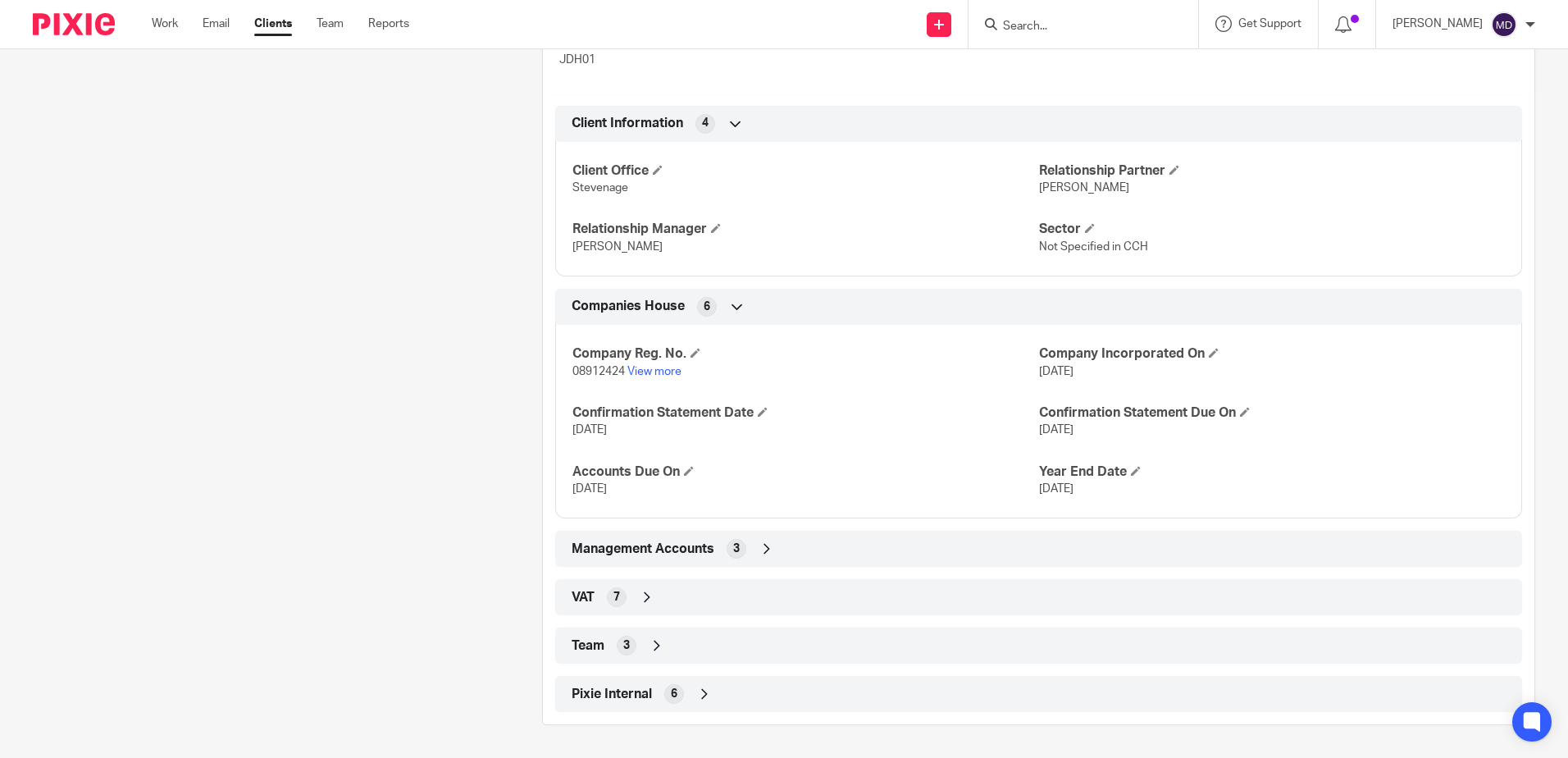
click at [649, 647] on icon at bounding box center [657, 645] width 16 height 16
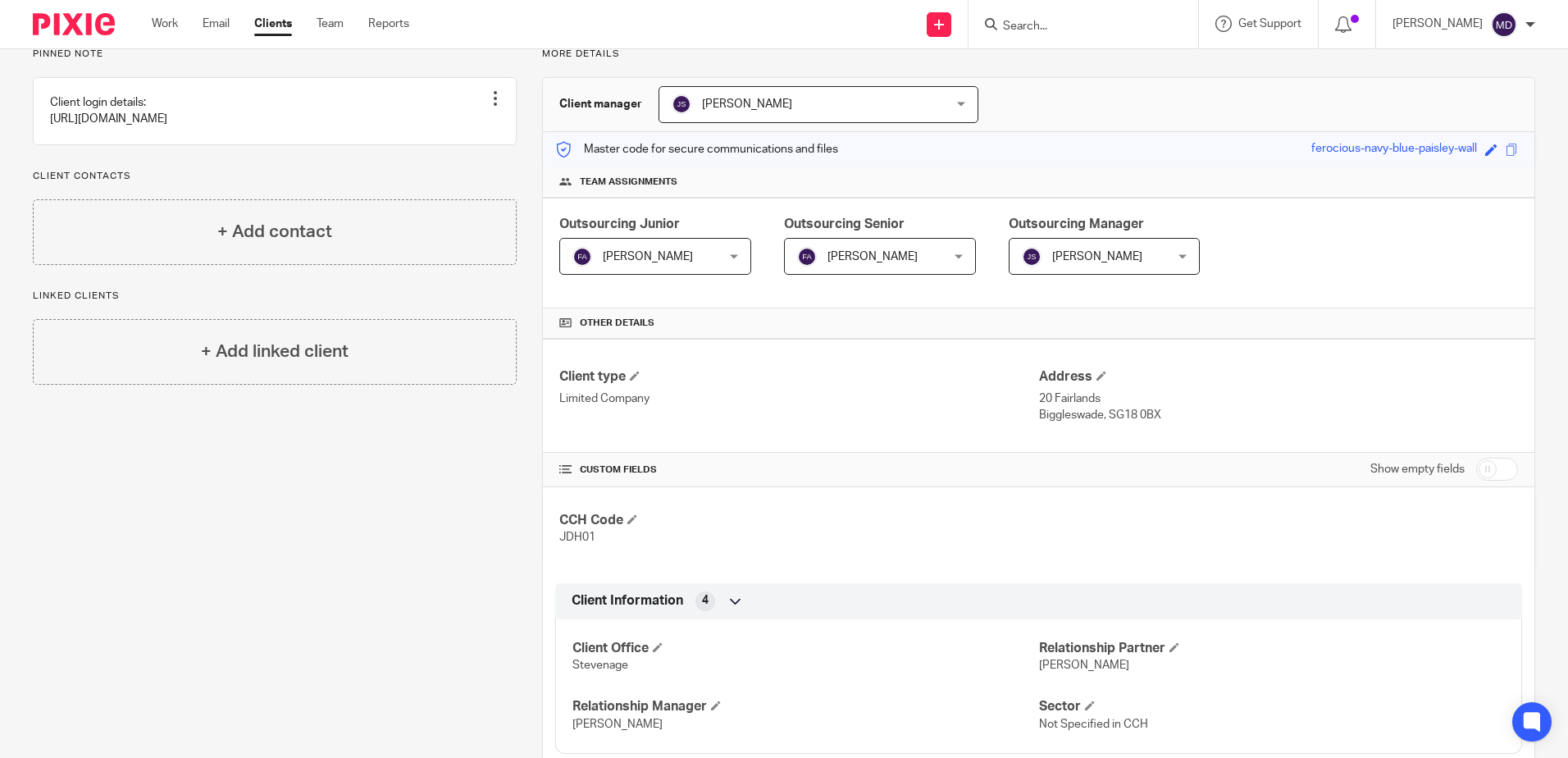
scroll to position [84, 0]
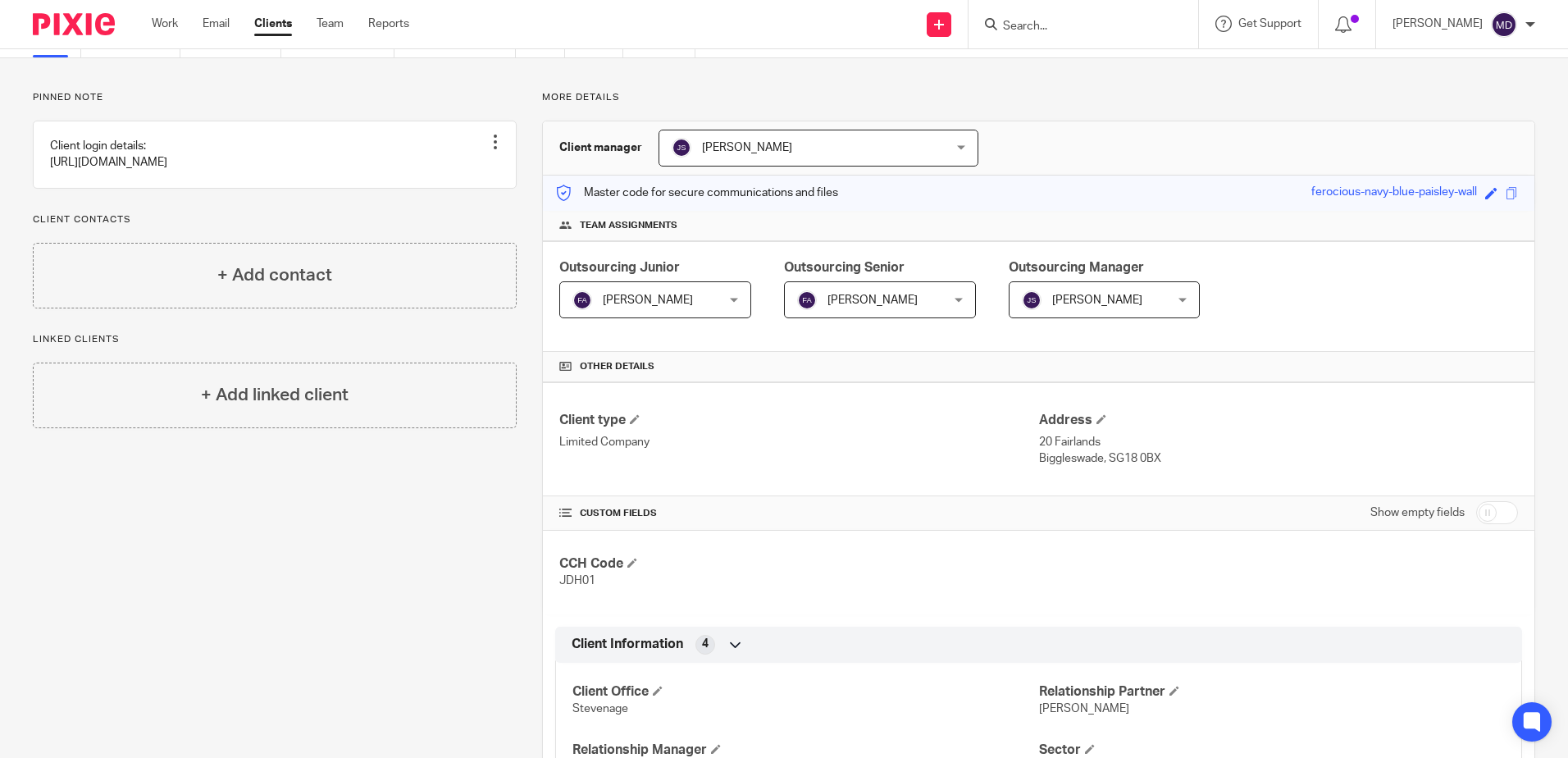
click at [1097, 28] on input "Search" at bounding box center [1075, 27] width 148 height 15
type input "hp tuner"
click at [1112, 67] on link at bounding box center [1100, 64] width 203 height 25
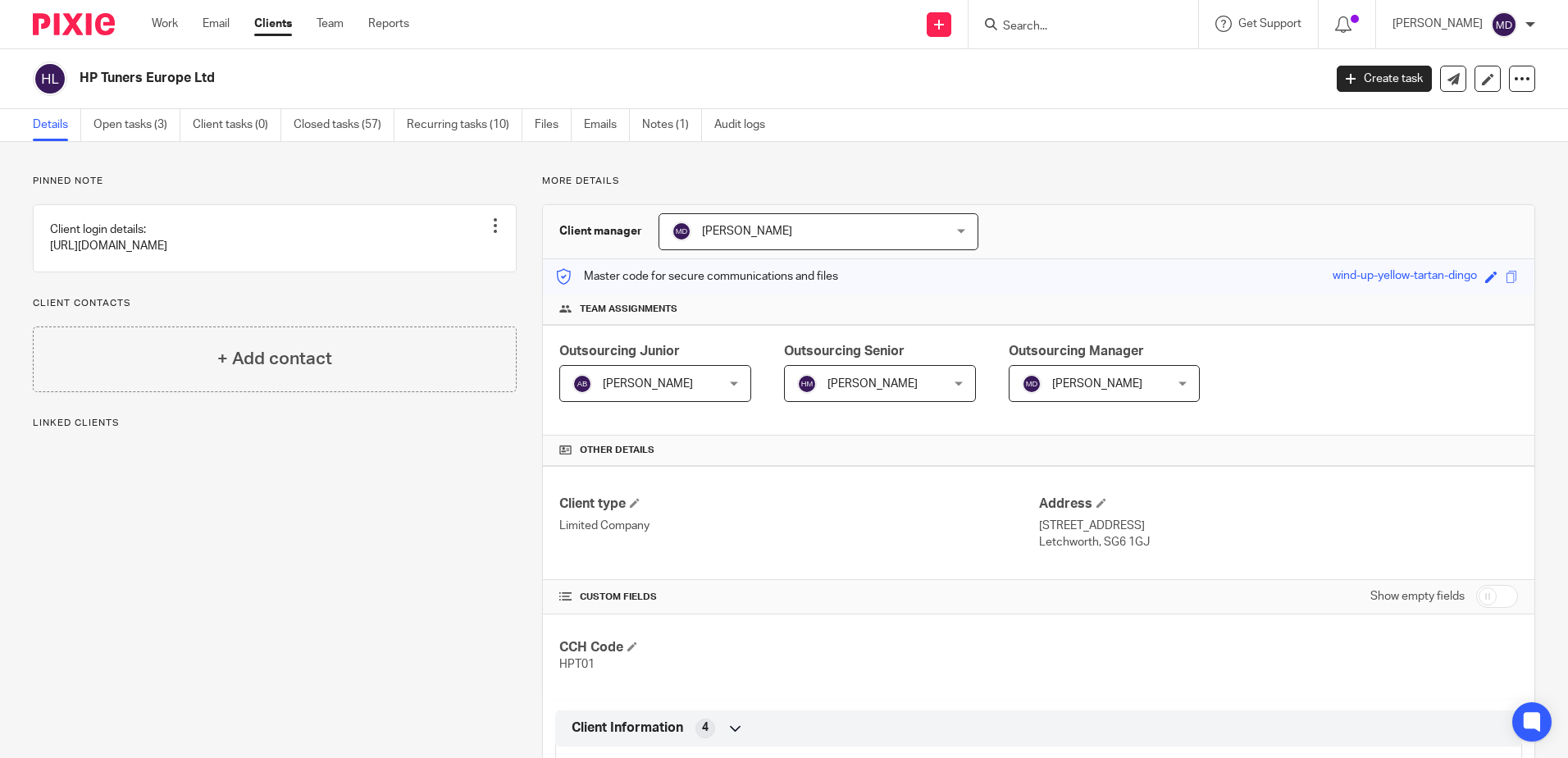
scroll to position [653, 0]
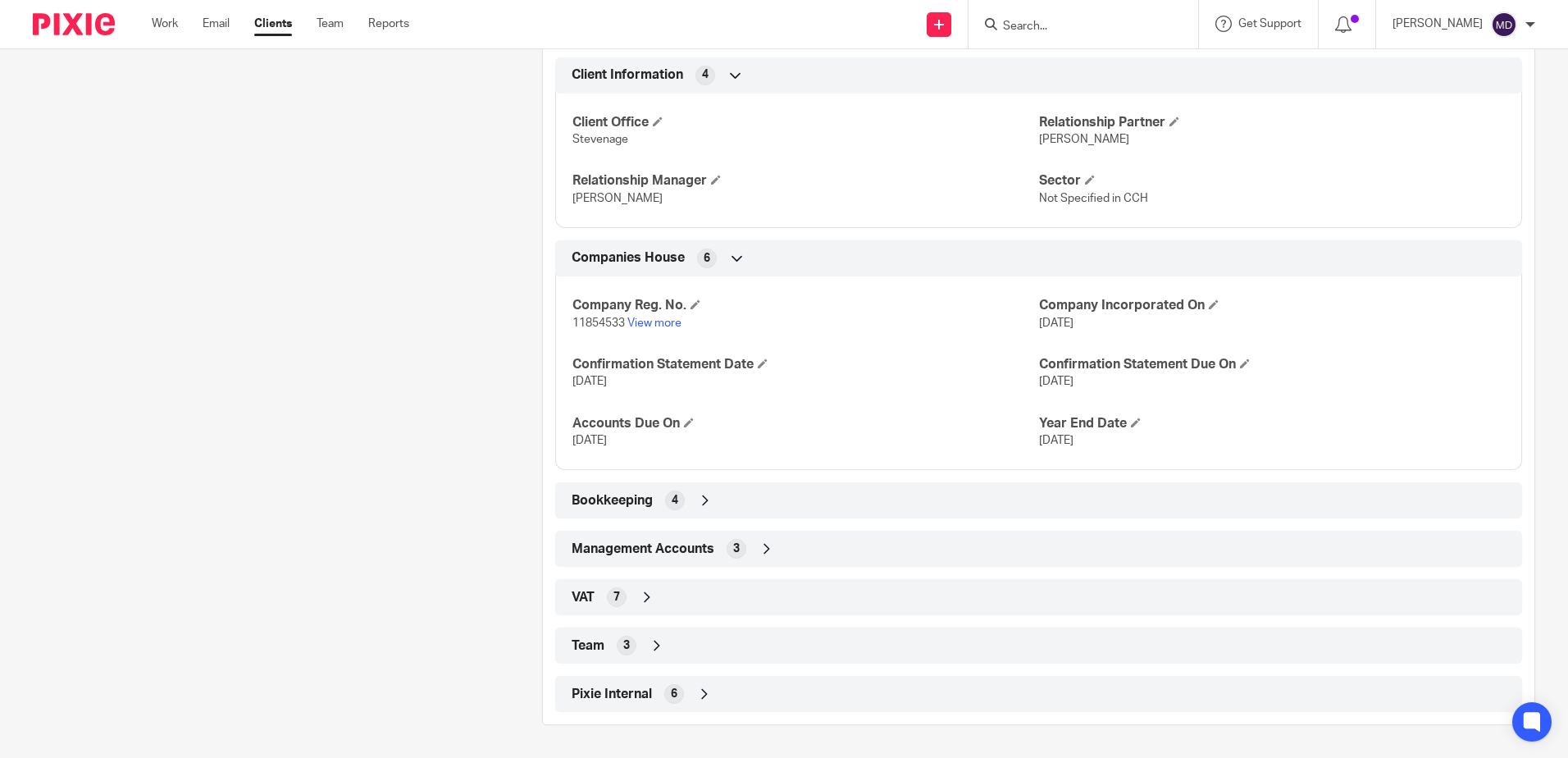
click at [654, 652] on icon at bounding box center [657, 645] width 16 height 16
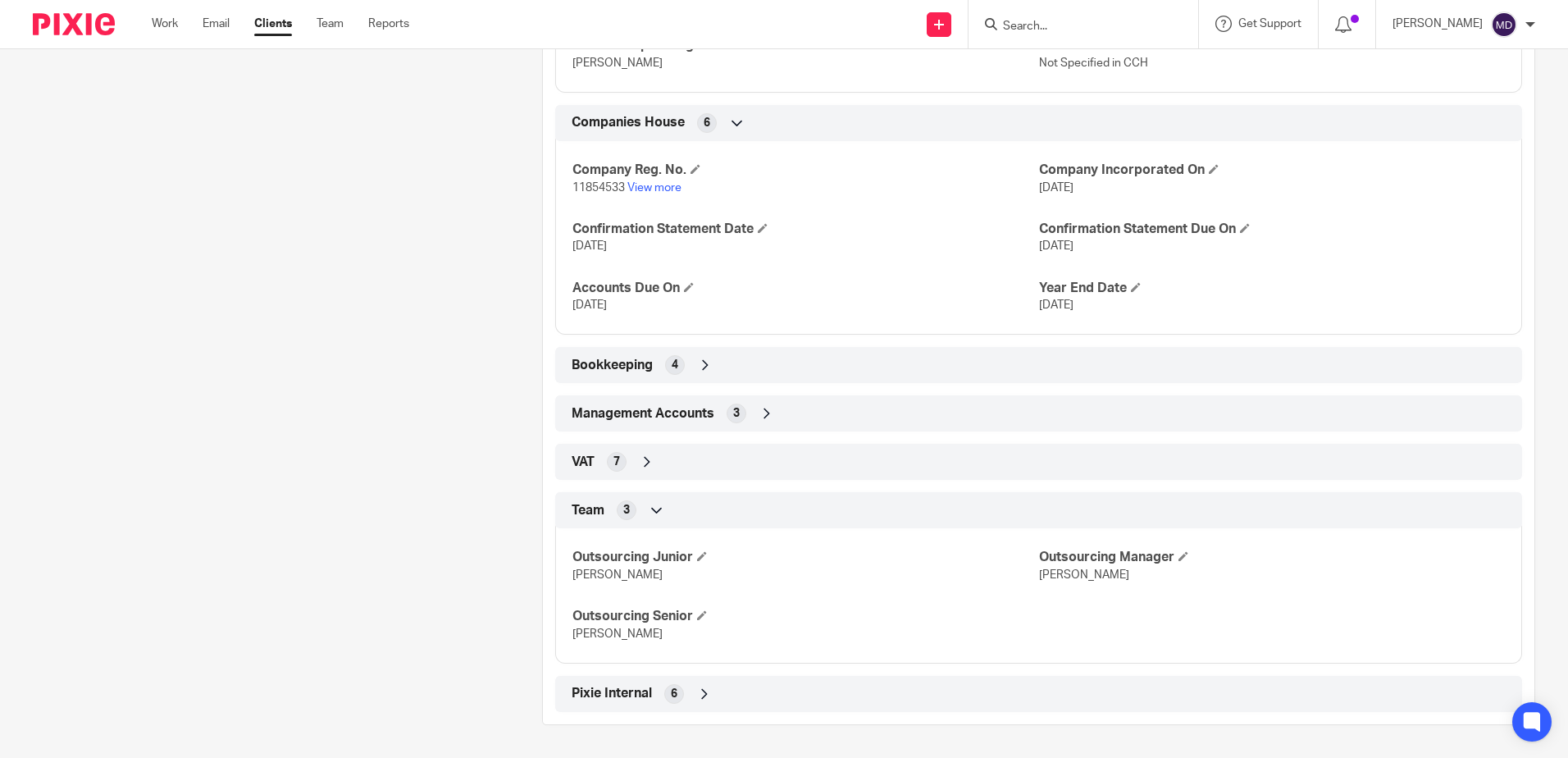
scroll to position [132, 0]
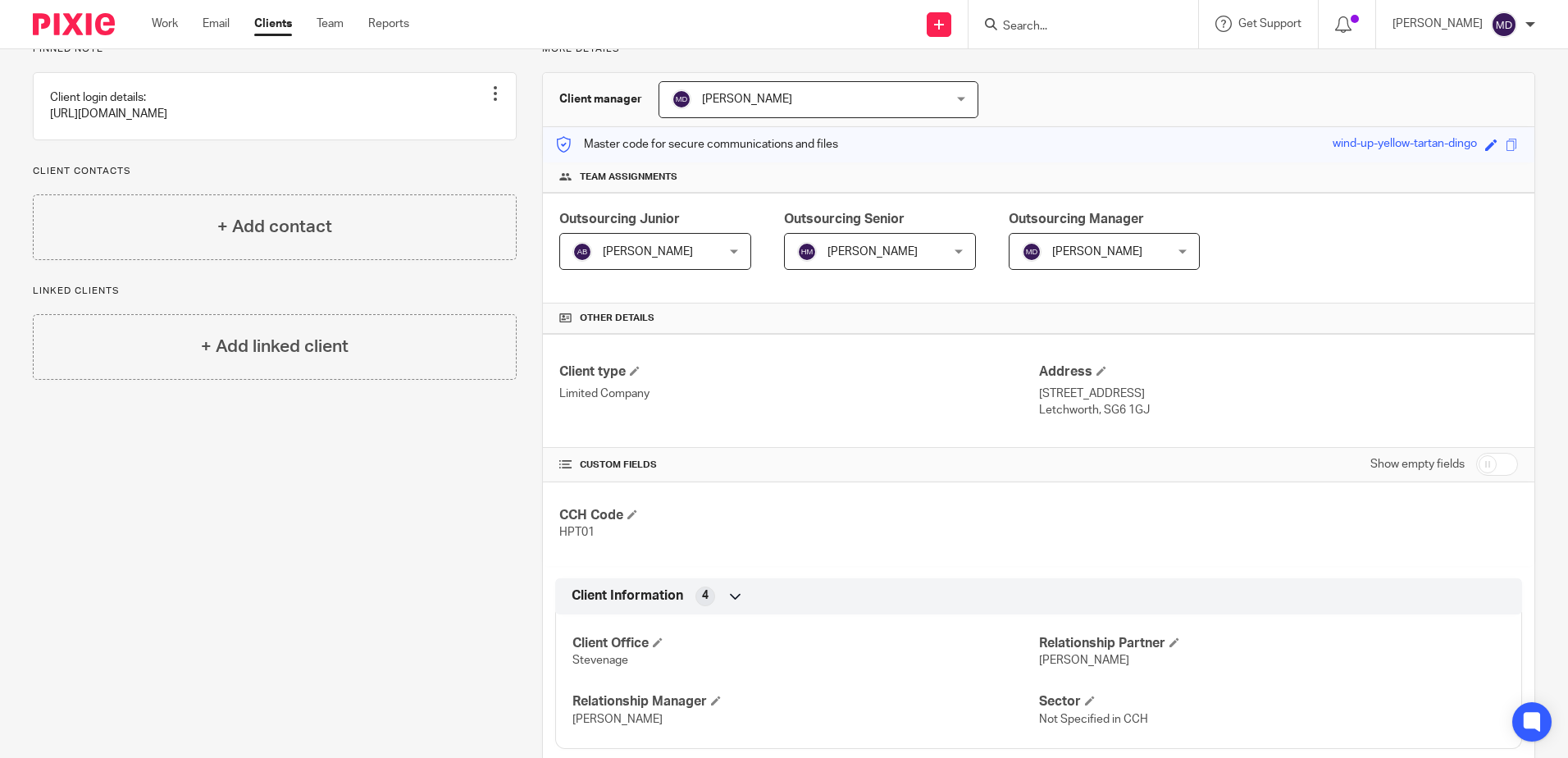
click at [1141, 20] on input "Search" at bounding box center [1075, 27] width 148 height 15
type input "IDENTI"
click at [1136, 68] on link at bounding box center [1100, 64] width 203 height 25
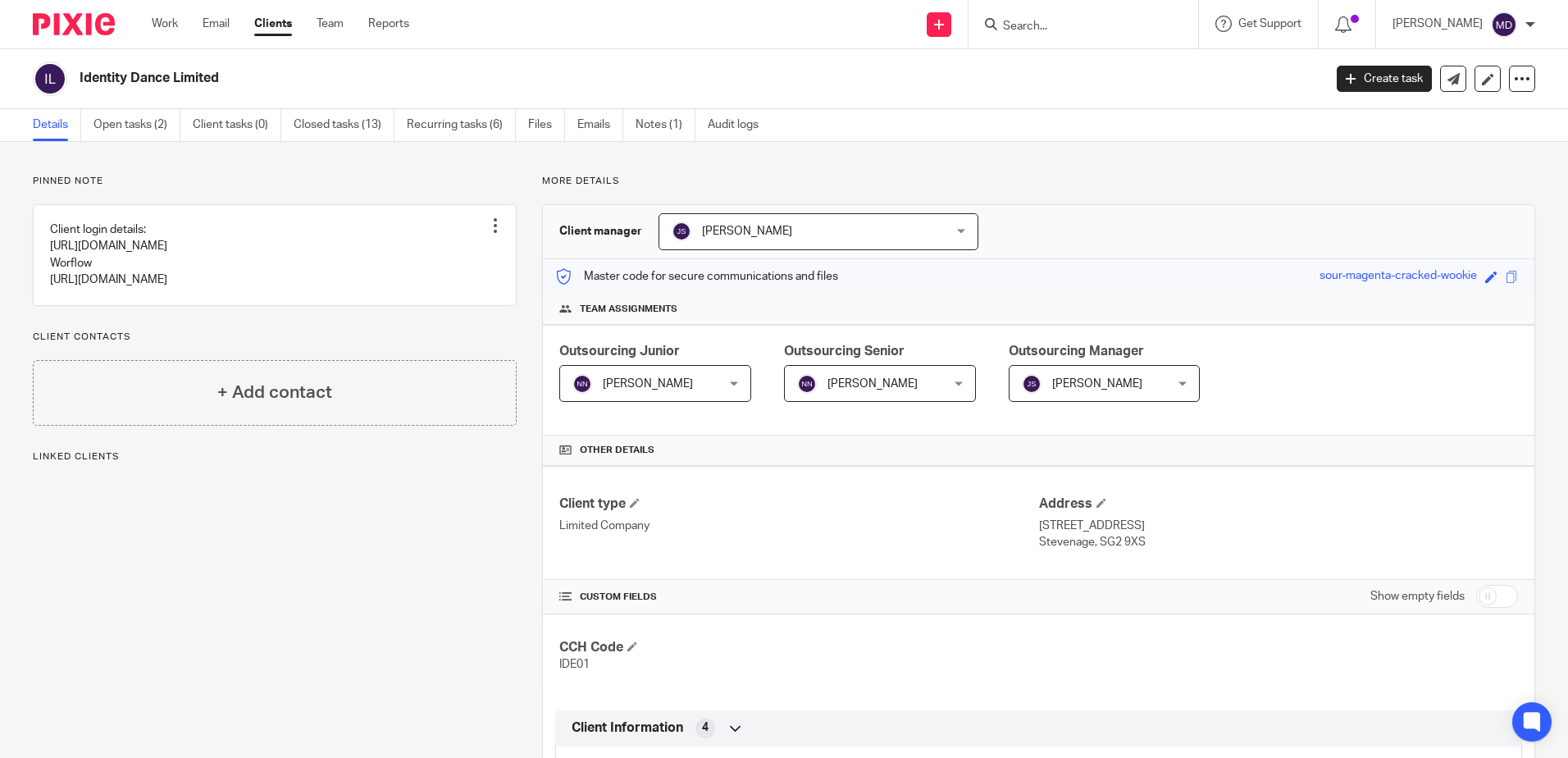
click at [1177, 387] on div "Jane Spraggs Jane Spraggs" at bounding box center [1105, 383] width 192 height 37
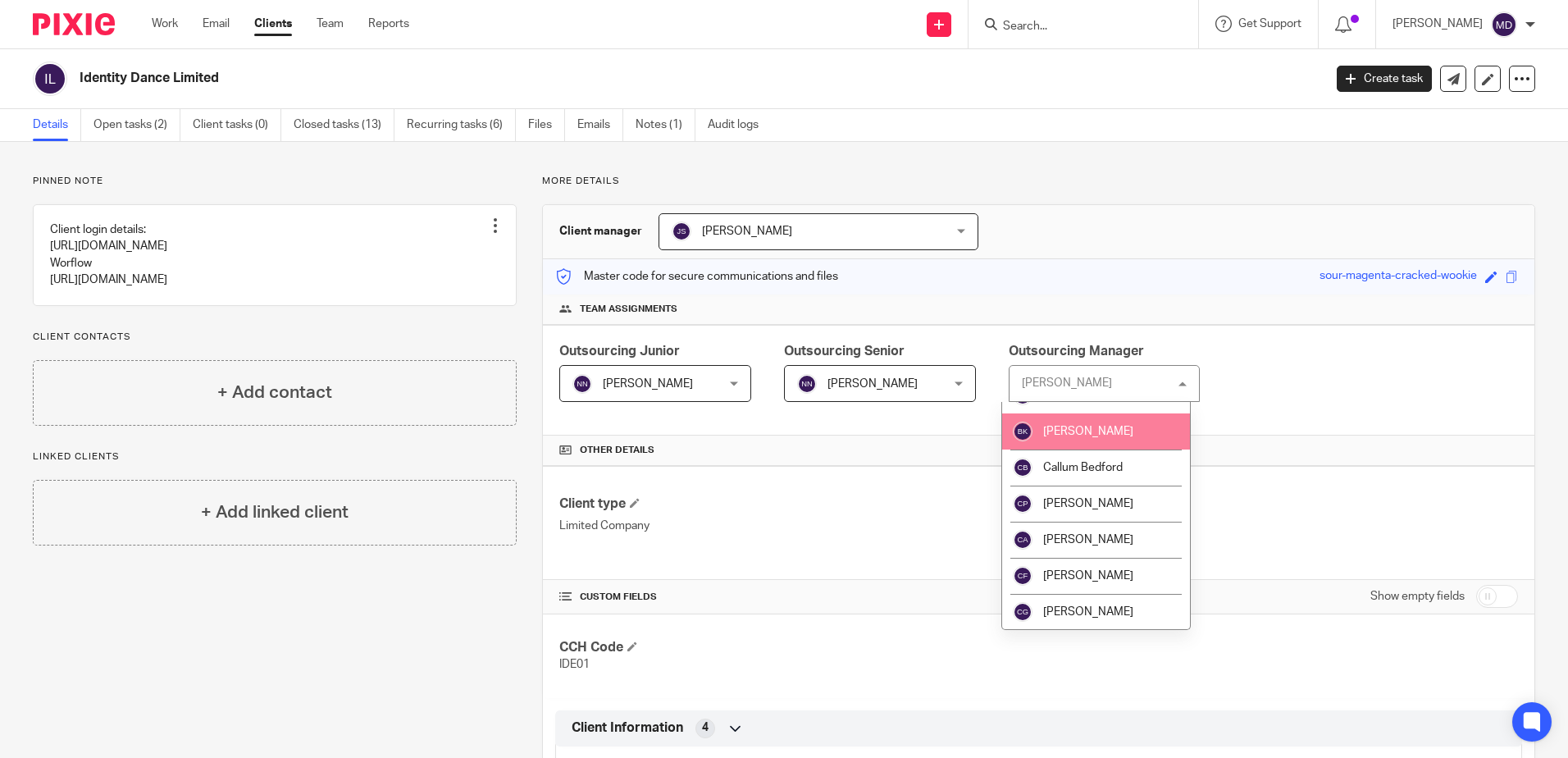
scroll to position [410, 0]
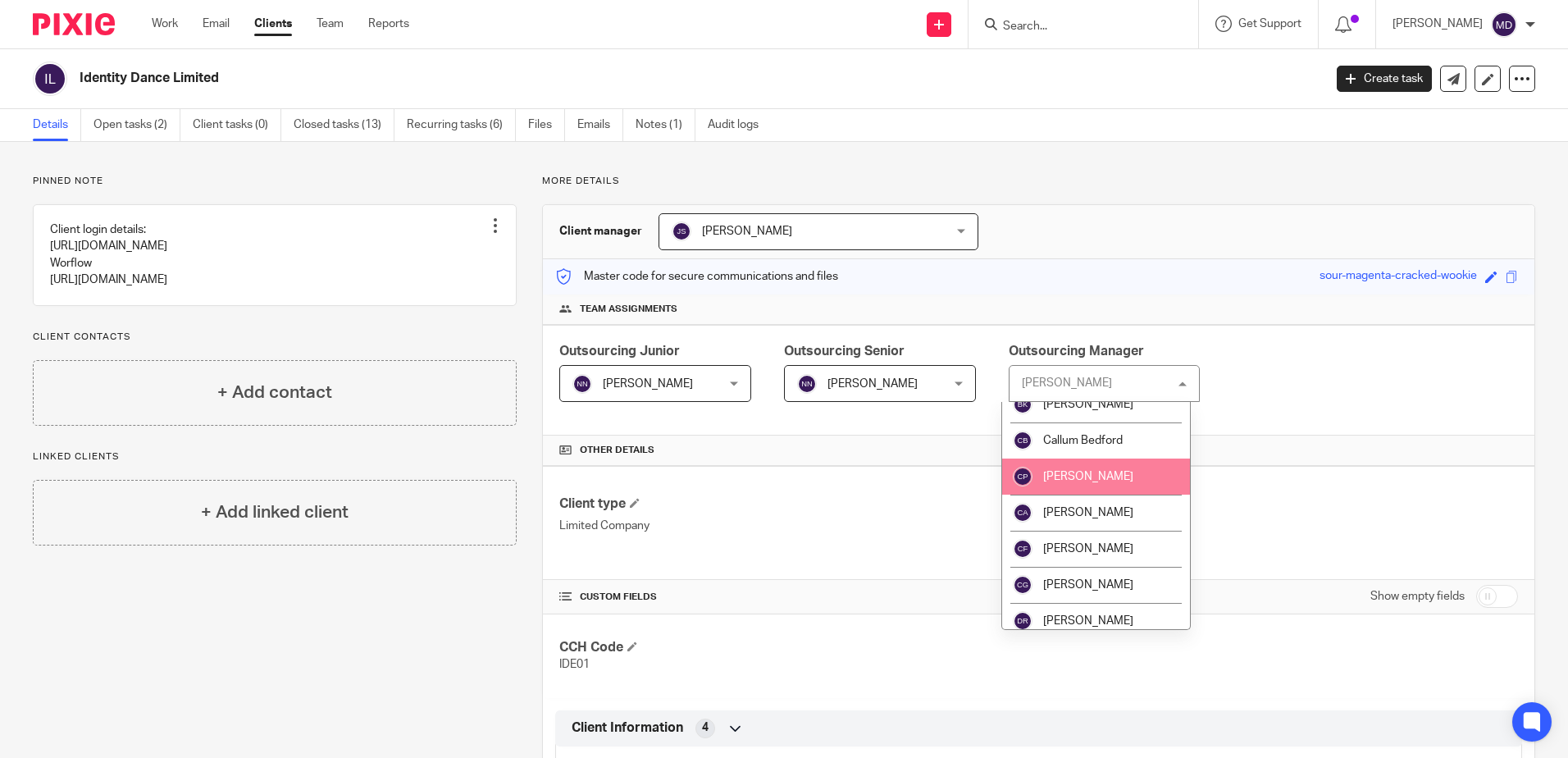
click at [1107, 480] on li "[PERSON_NAME]" at bounding box center [1097, 477] width 189 height 37
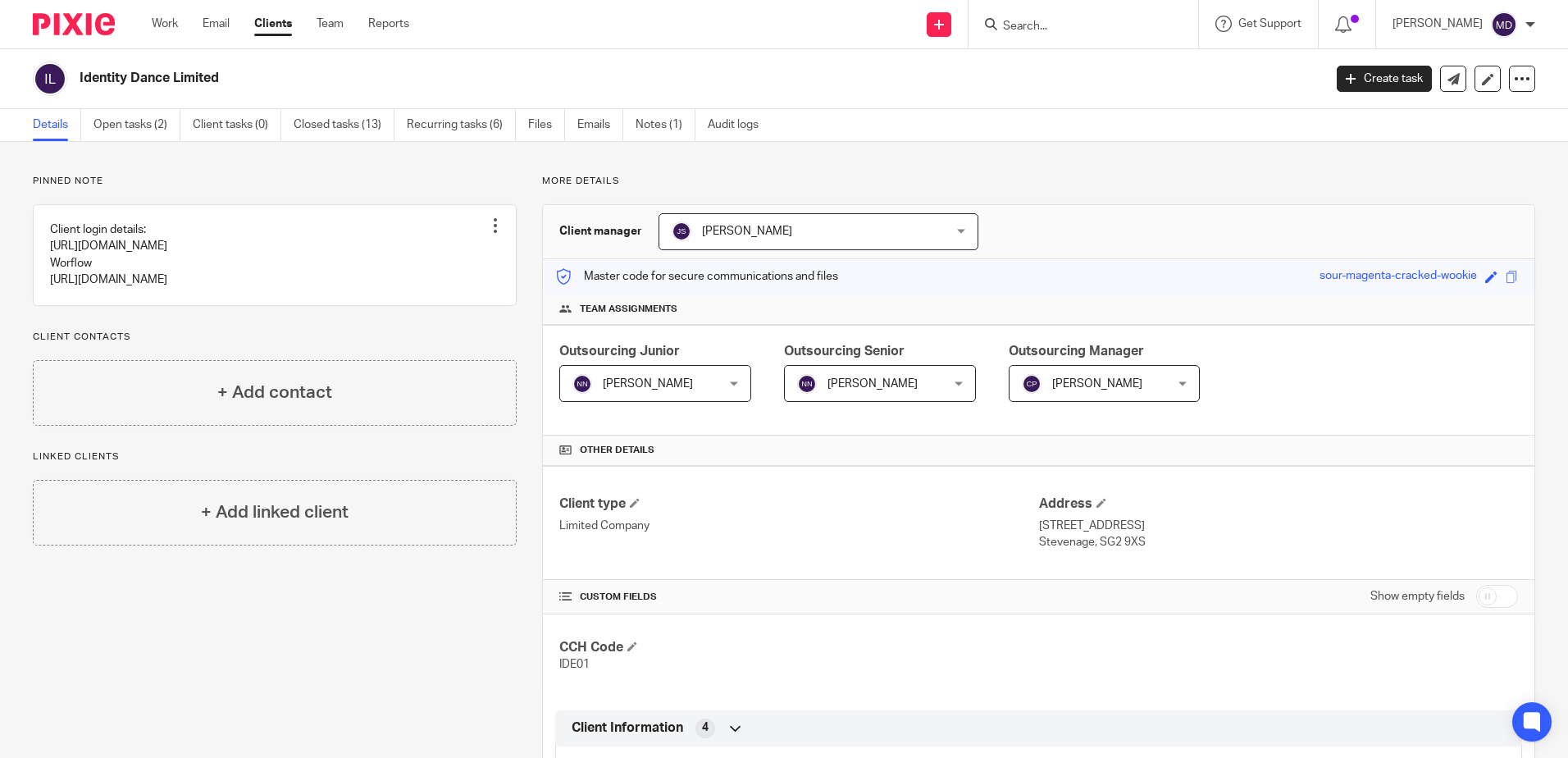
click at [950, 232] on div "Jane Spraggs Jane Spraggs" at bounding box center [818, 231] width 320 height 37
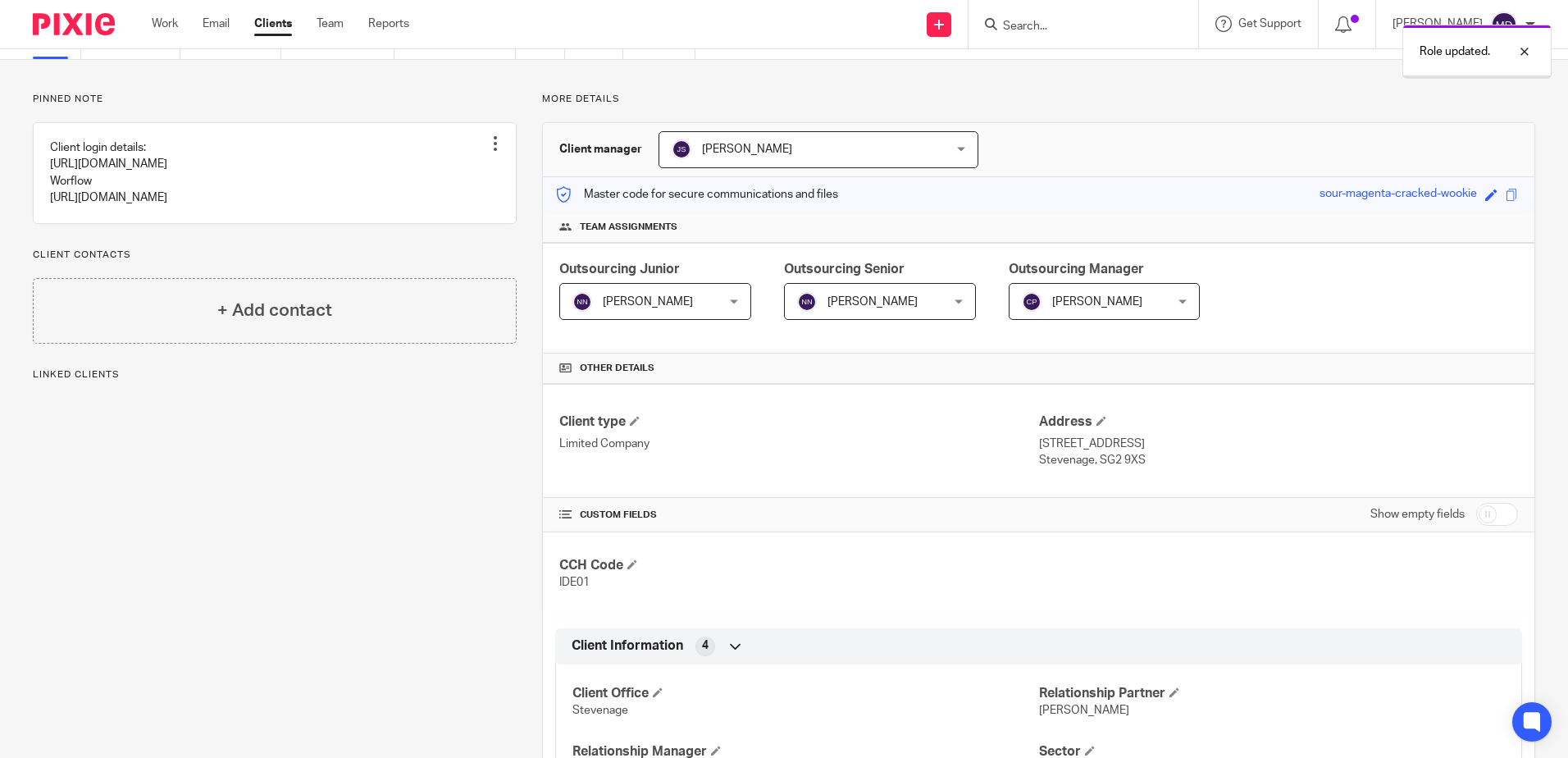
click at [939, 156] on div "[PERSON_NAME] [PERSON_NAME]" at bounding box center [818, 149] width 320 height 37
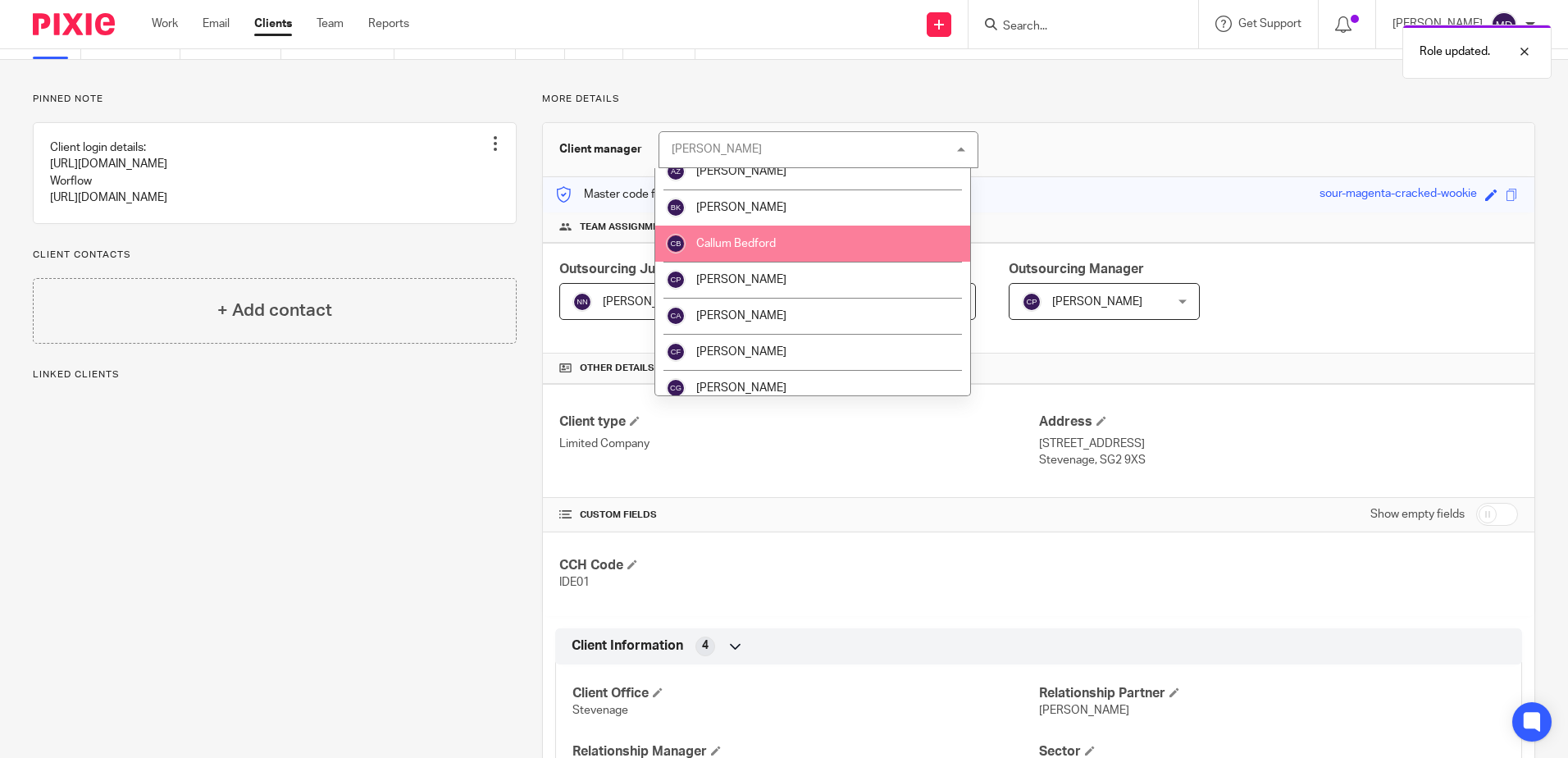
scroll to position [410, 0]
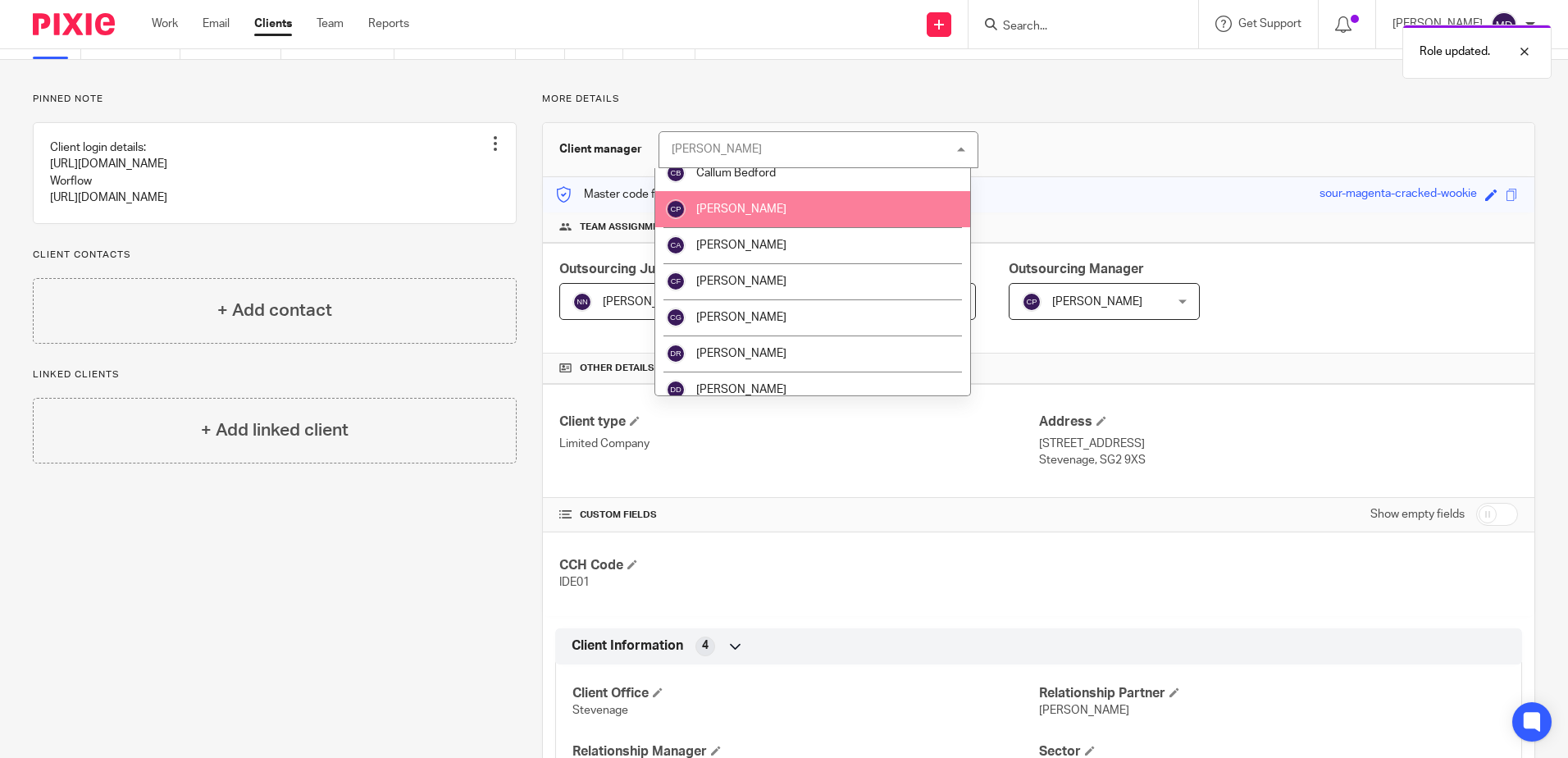
click at [786, 219] on li "[PERSON_NAME]" at bounding box center [813, 209] width 315 height 37
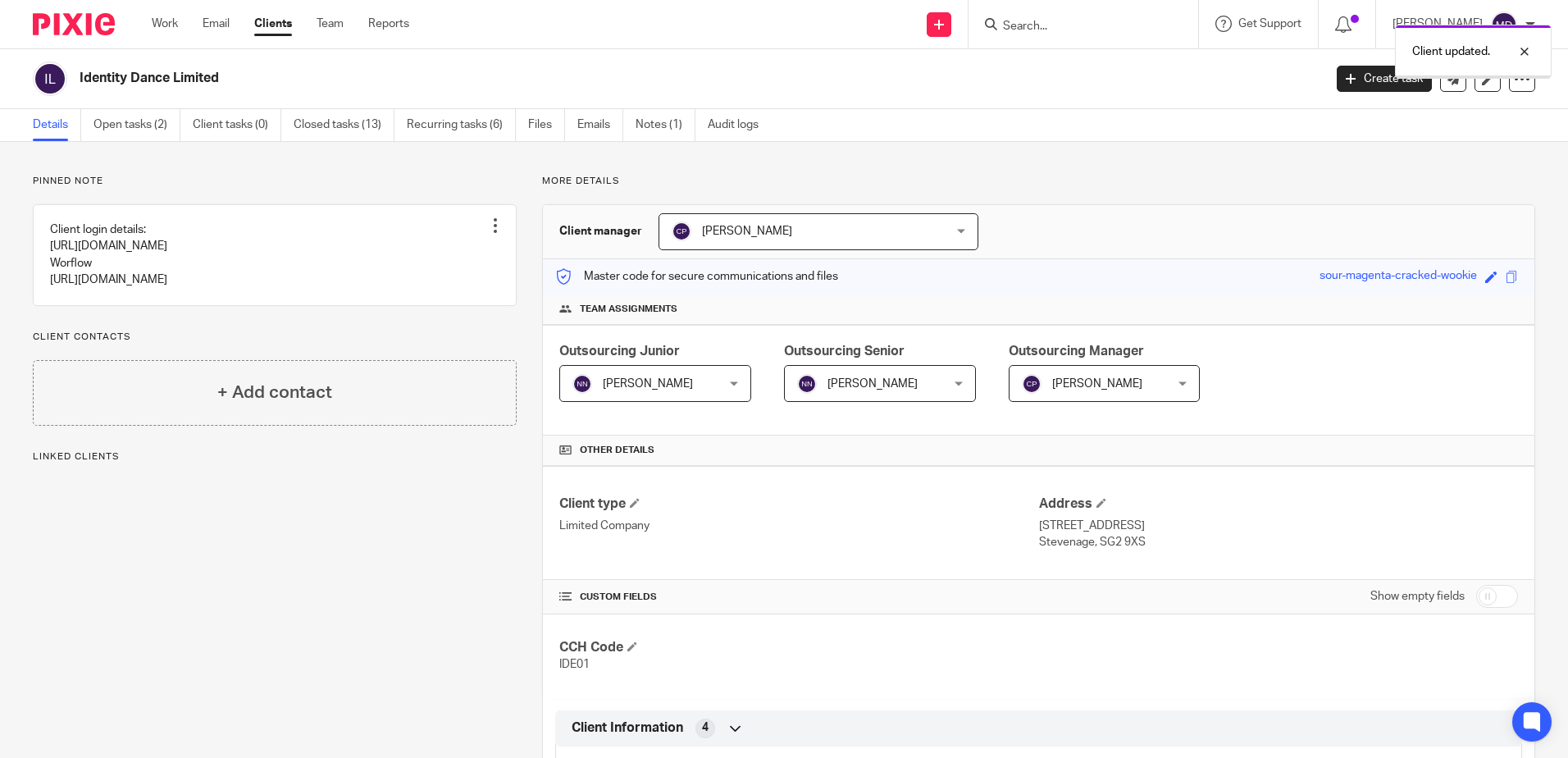
click at [1331, 342] on div "Outsourcing Junior Nayna Nariapara Nayna Nariapara Not selected Aaron Jervis Ab…" at bounding box center [1039, 380] width 992 height 110
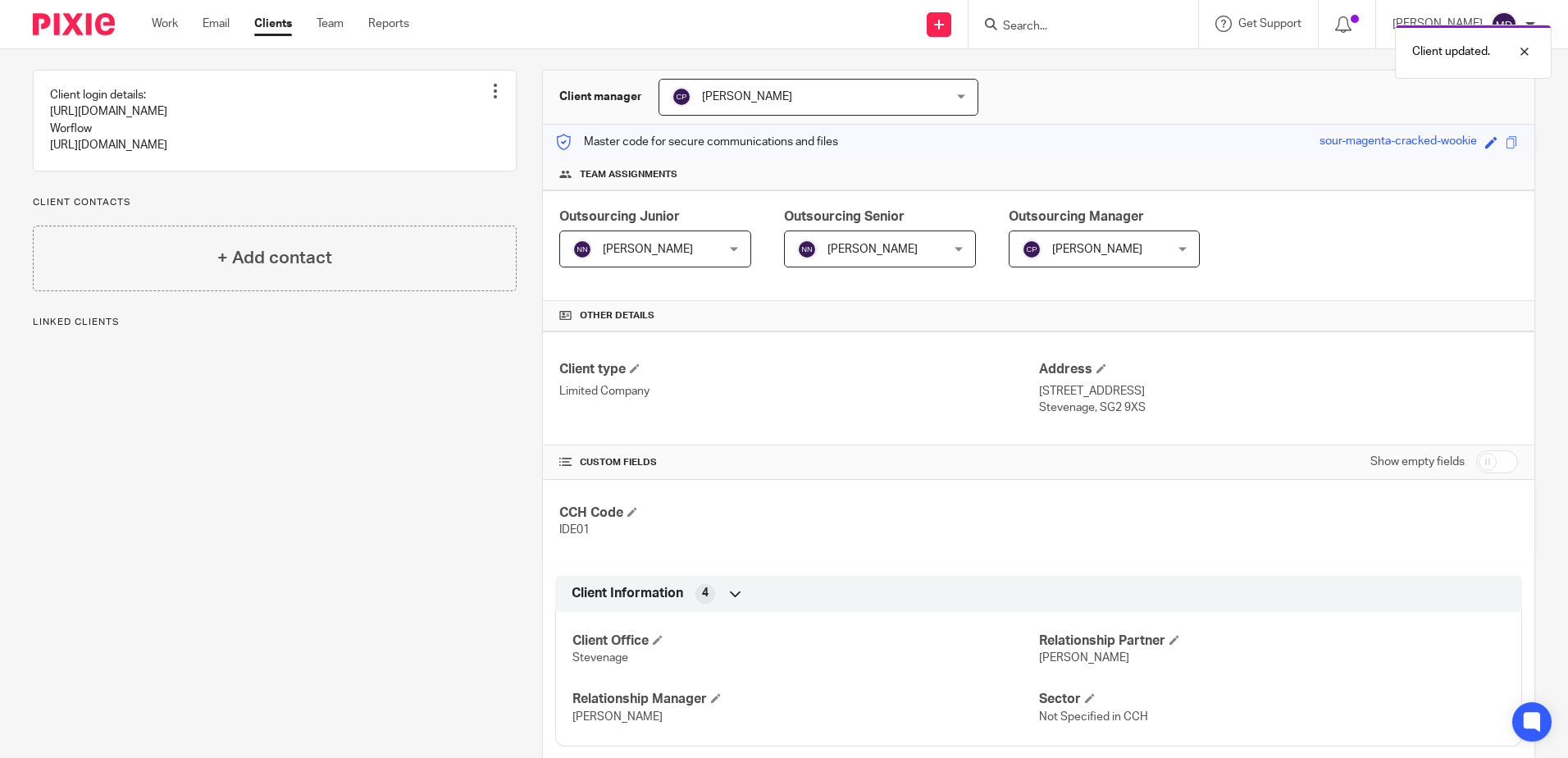
scroll to position [556, 0]
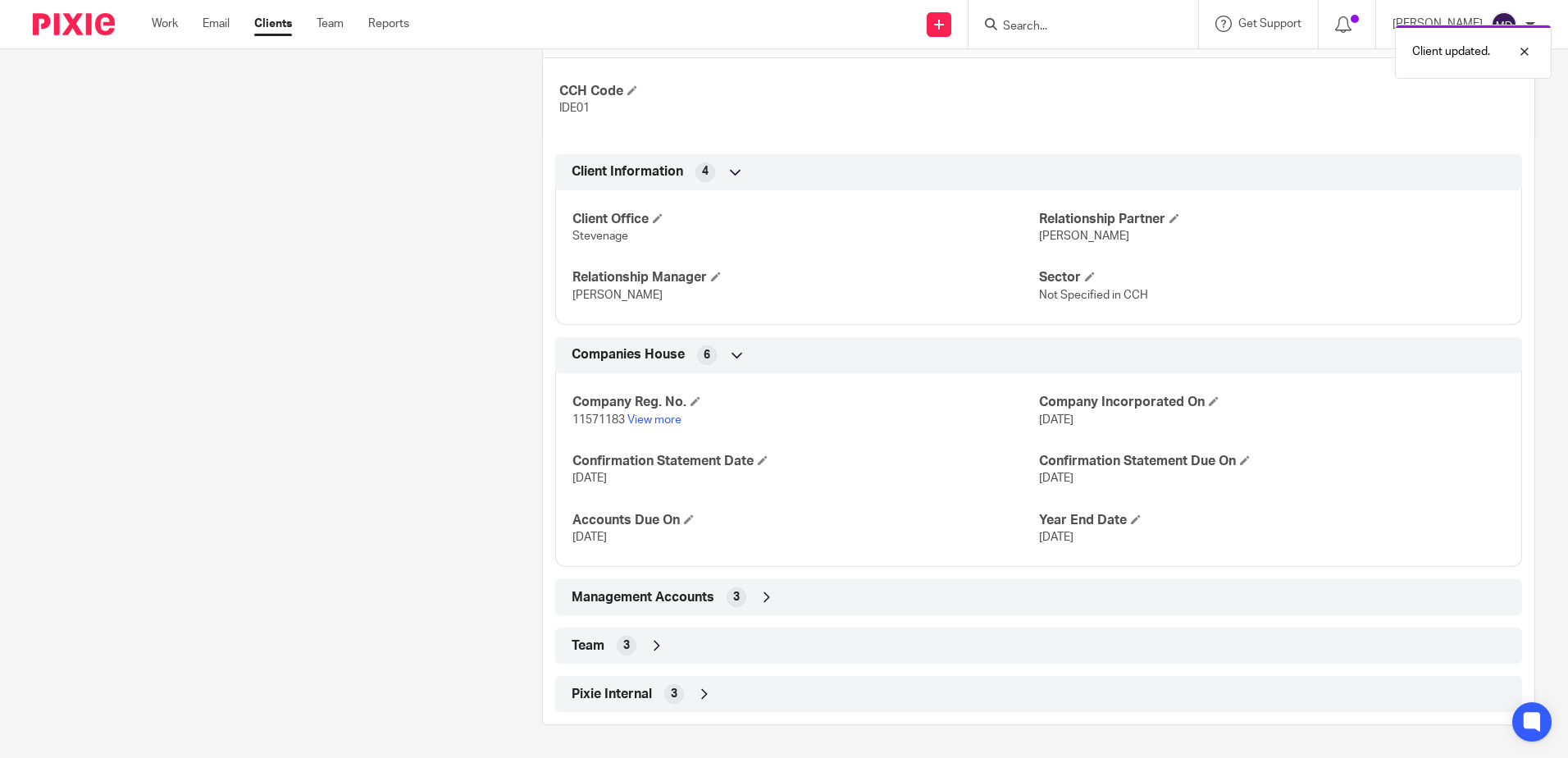
click at [657, 648] on icon at bounding box center [657, 645] width 16 height 16
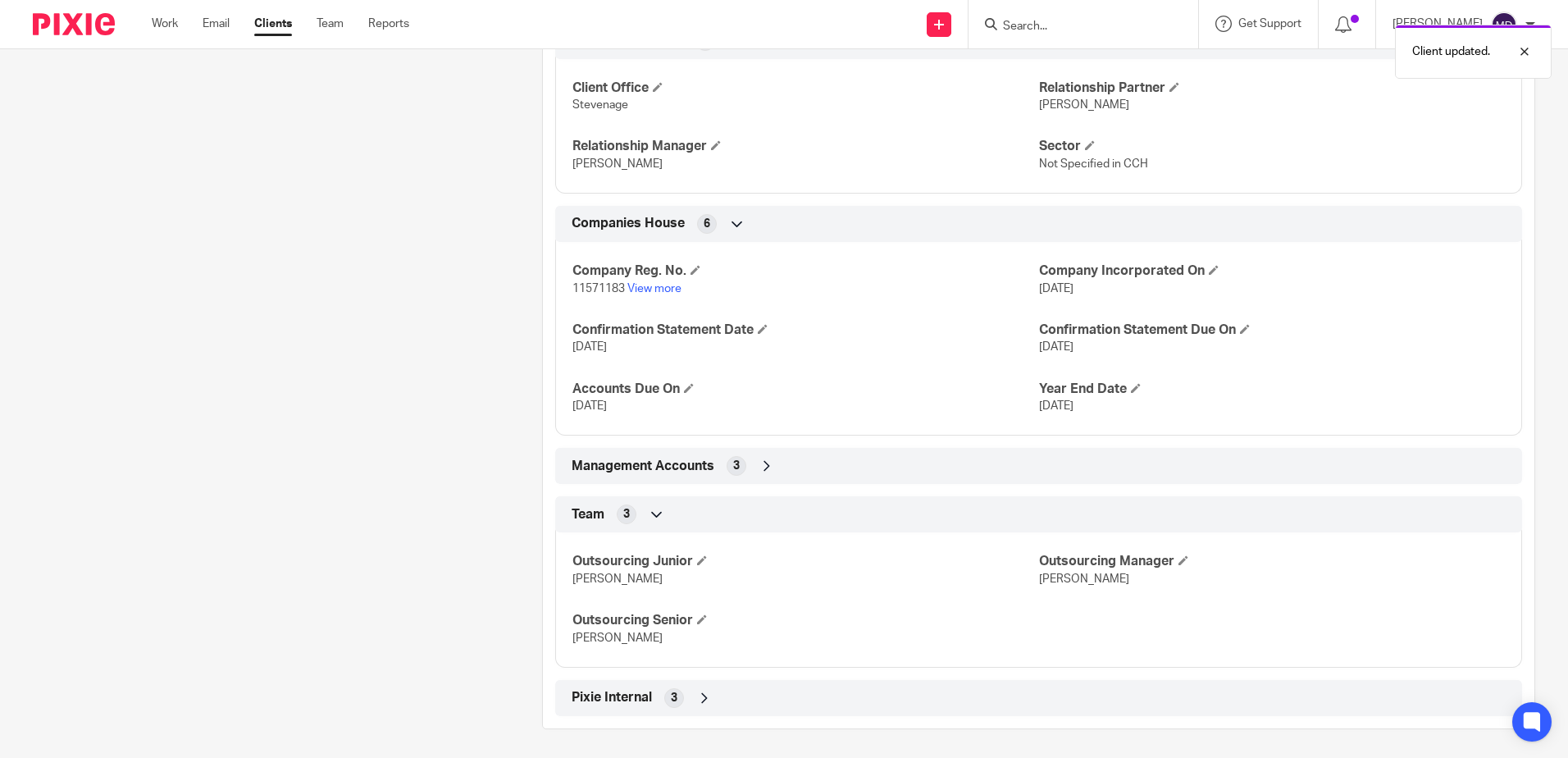
scroll to position [691, 0]
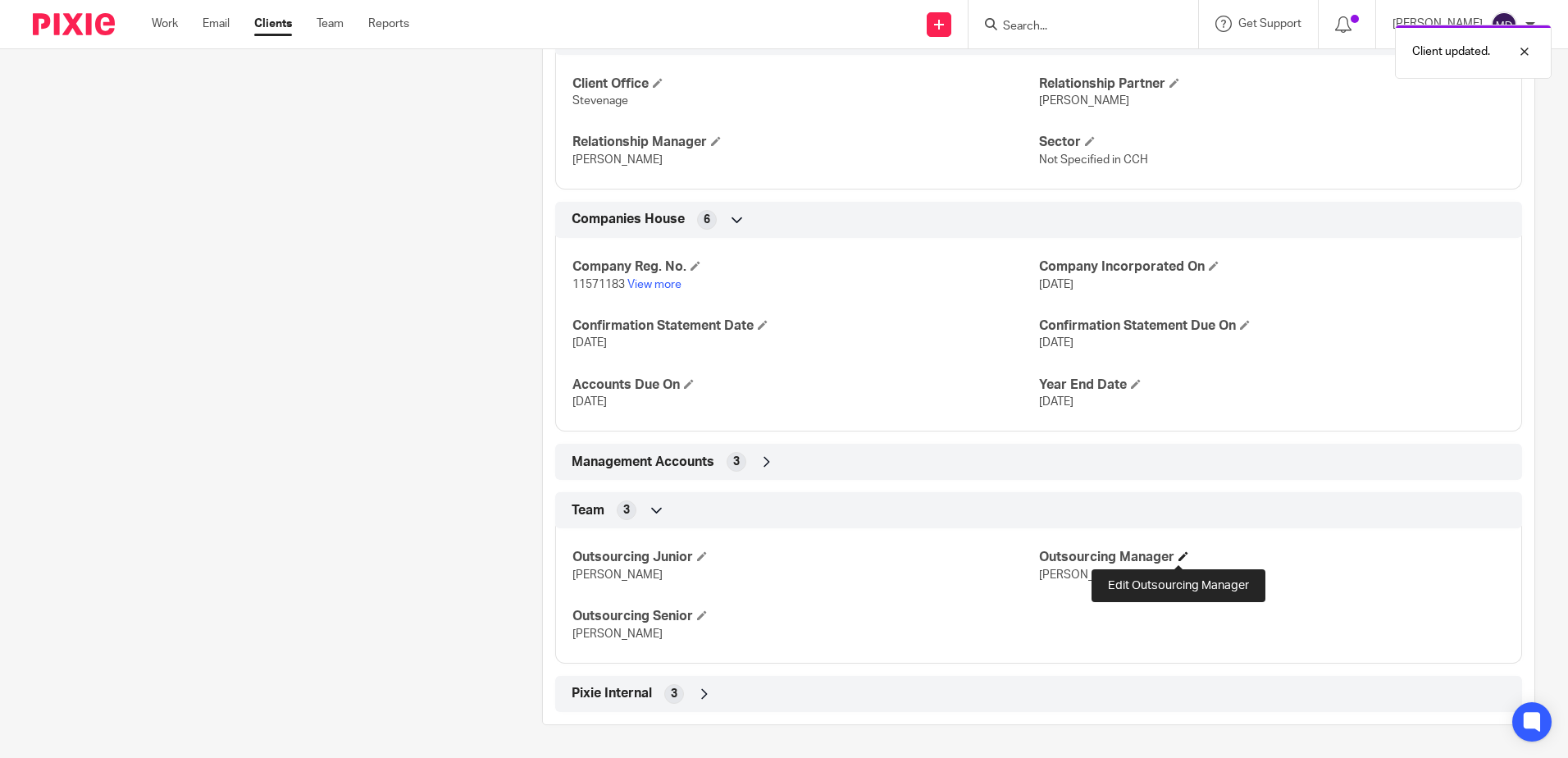
click at [1179, 561] on span at bounding box center [1183, 556] width 10 height 10
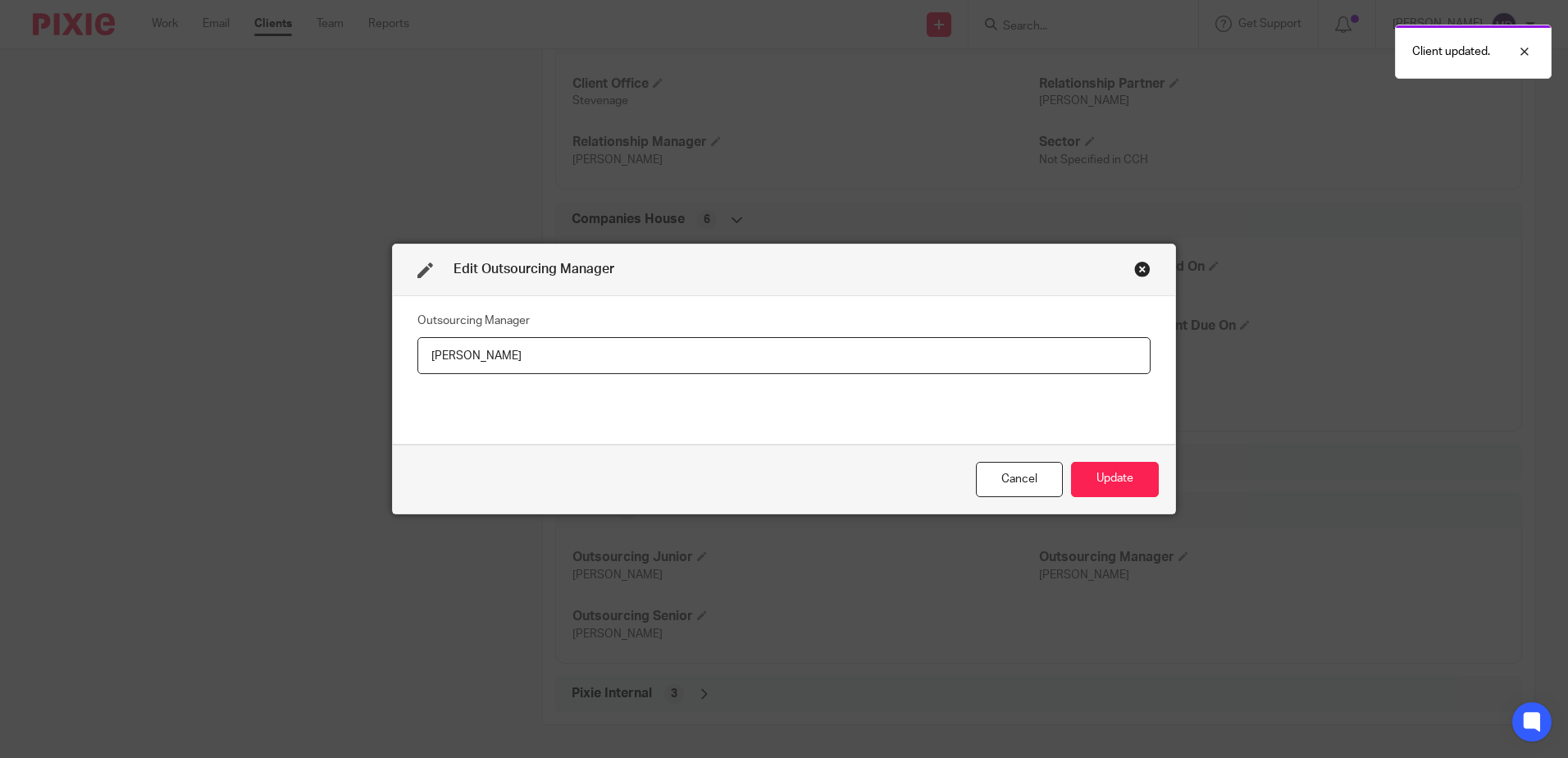
drag, startPoint x: 533, startPoint y: 356, endPoint x: 188, endPoint y: 364, distance: 345.1
click at [192, 351] on div "Edit Outsourcing Manager Outsourcing Manager Marcia Deans Cancel Update" at bounding box center [784, 379] width 1568 height 758
type input "c"
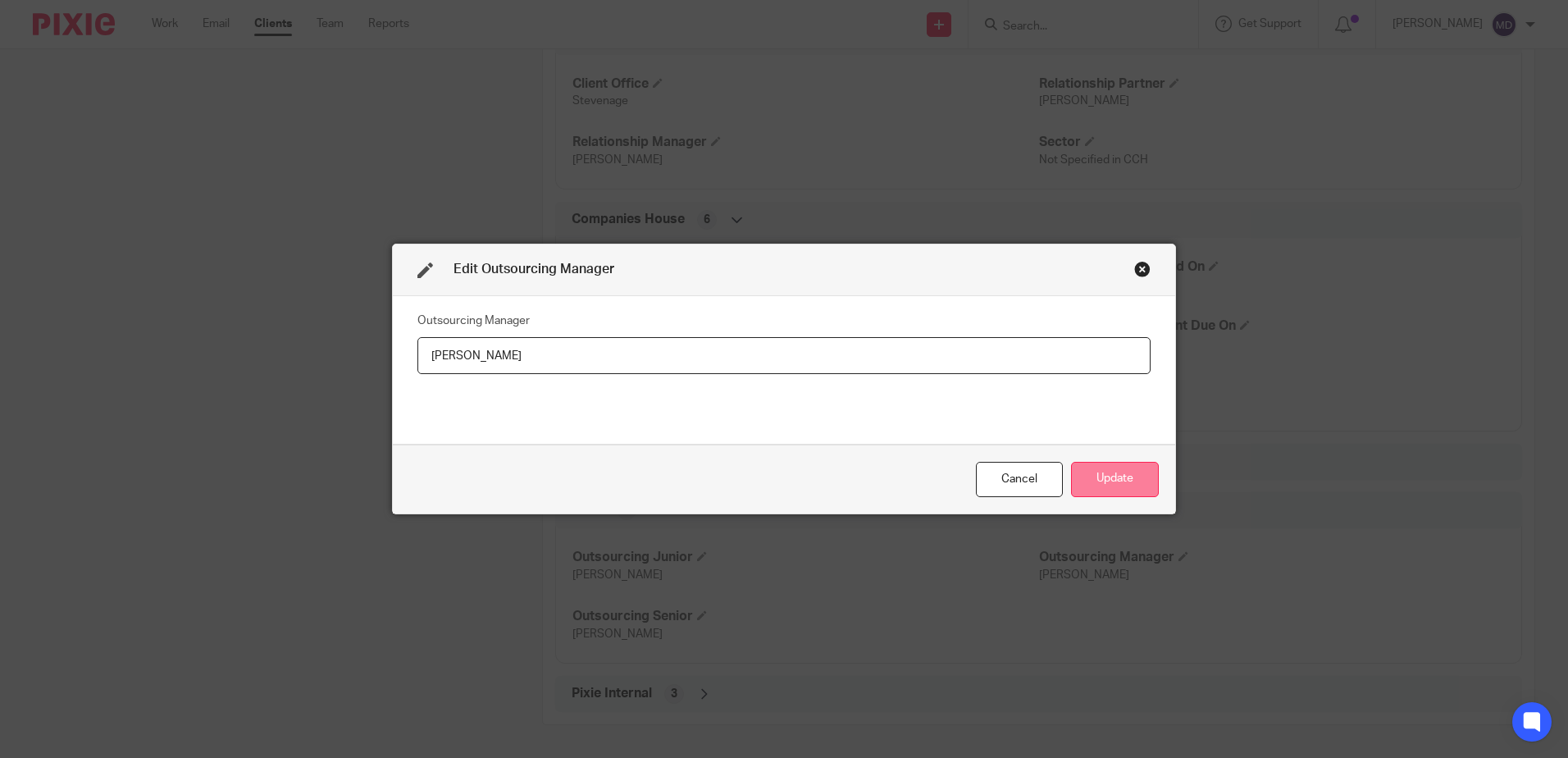
type input "[PERSON_NAME]"
drag, startPoint x: 1102, startPoint y: 477, endPoint x: 1137, endPoint y: 473, distance: 35.2
click at [1102, 477] on button "Update" at bounding box center [1115, 479] width 88 height 36
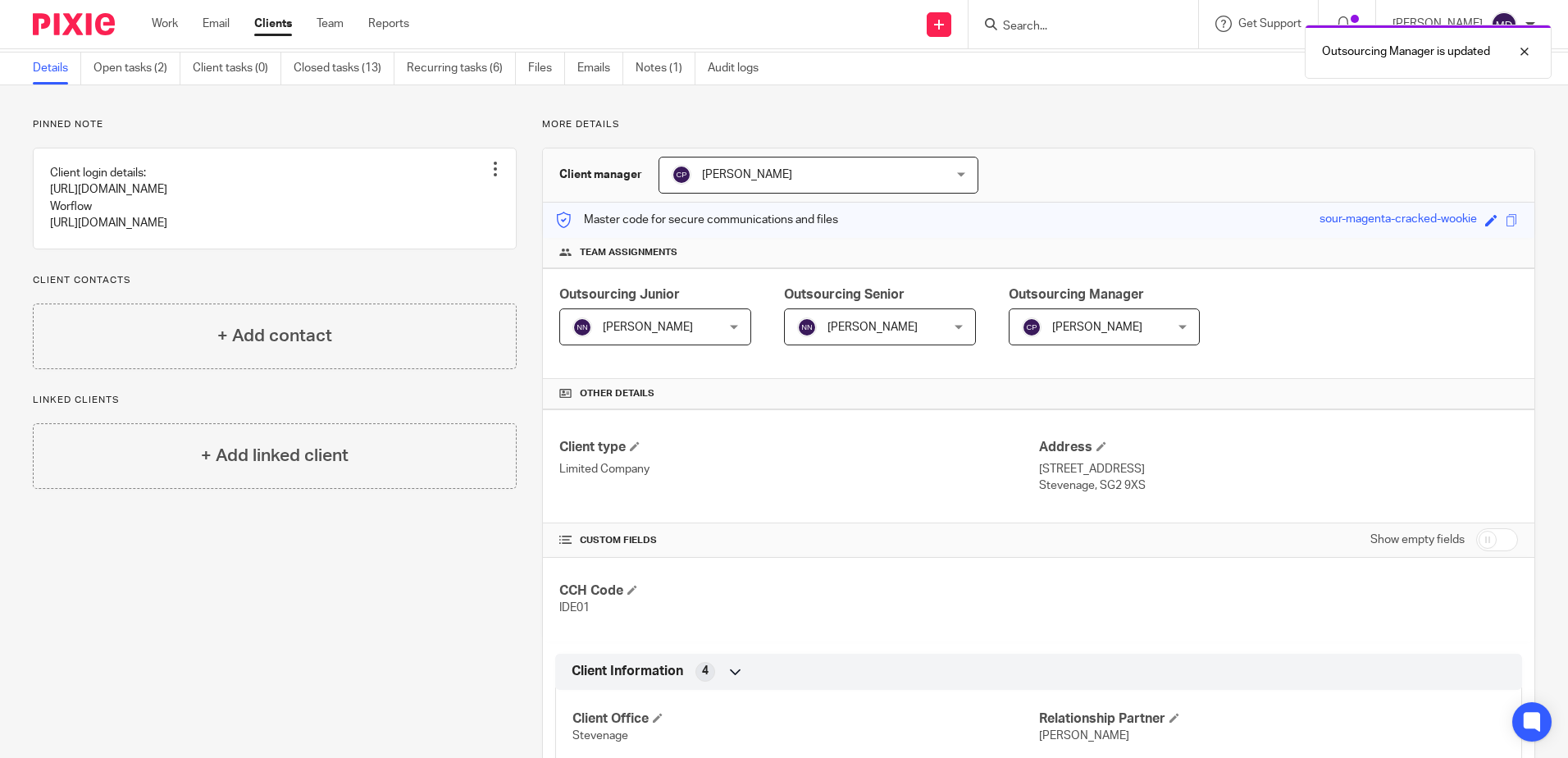
scroll to position [0, 0]
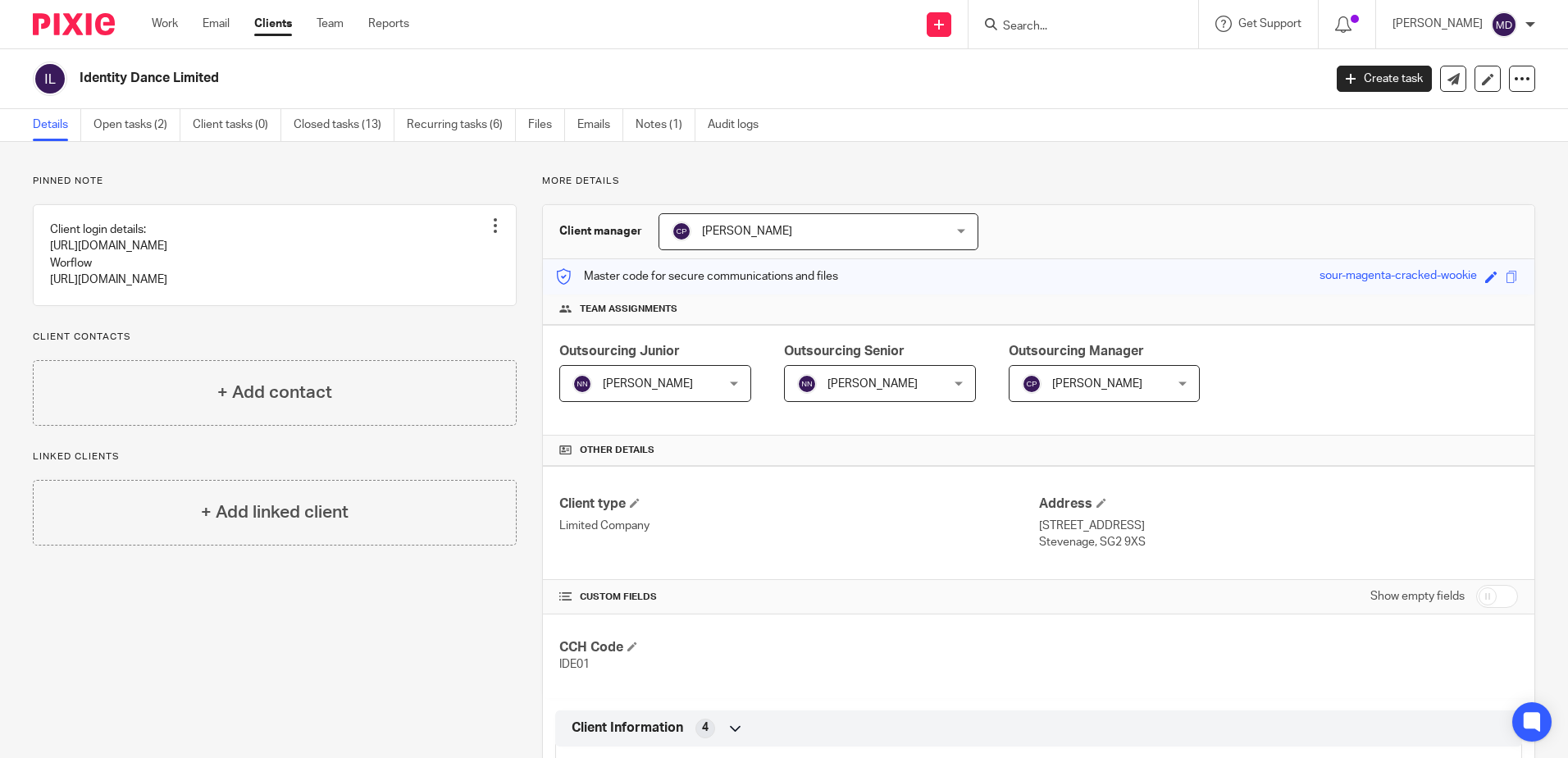
click at [1112, 29] on input "Search" at bounding box center [1075, 27] width 148 height 15
type input "hp"
click at [1104, 65] on link at bounding box center [1100, 64] width 203 height 25
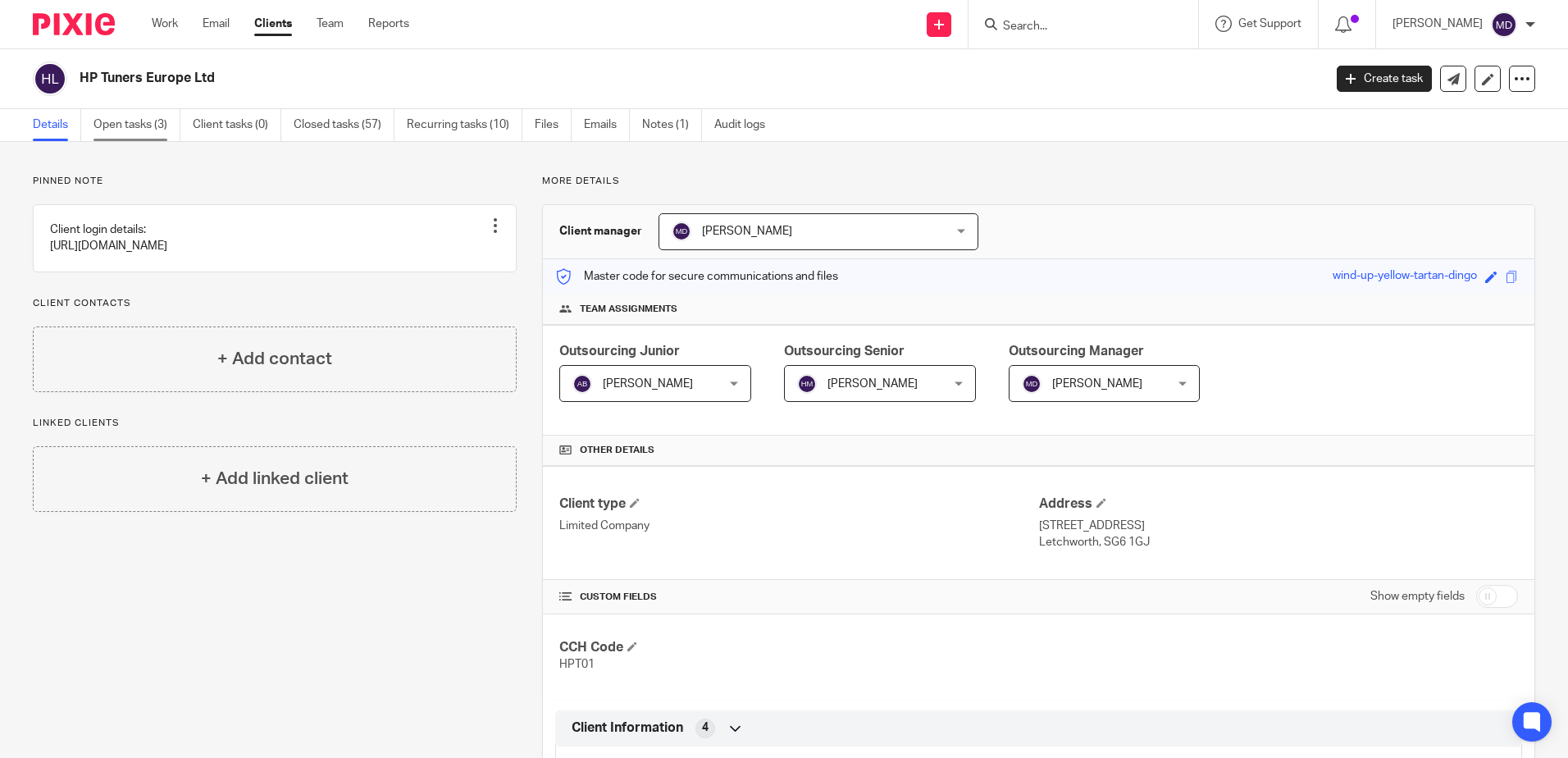
click at [134, 132] on link "Open tasks (3)" at bounding box center [137, 125] width 87 height 32
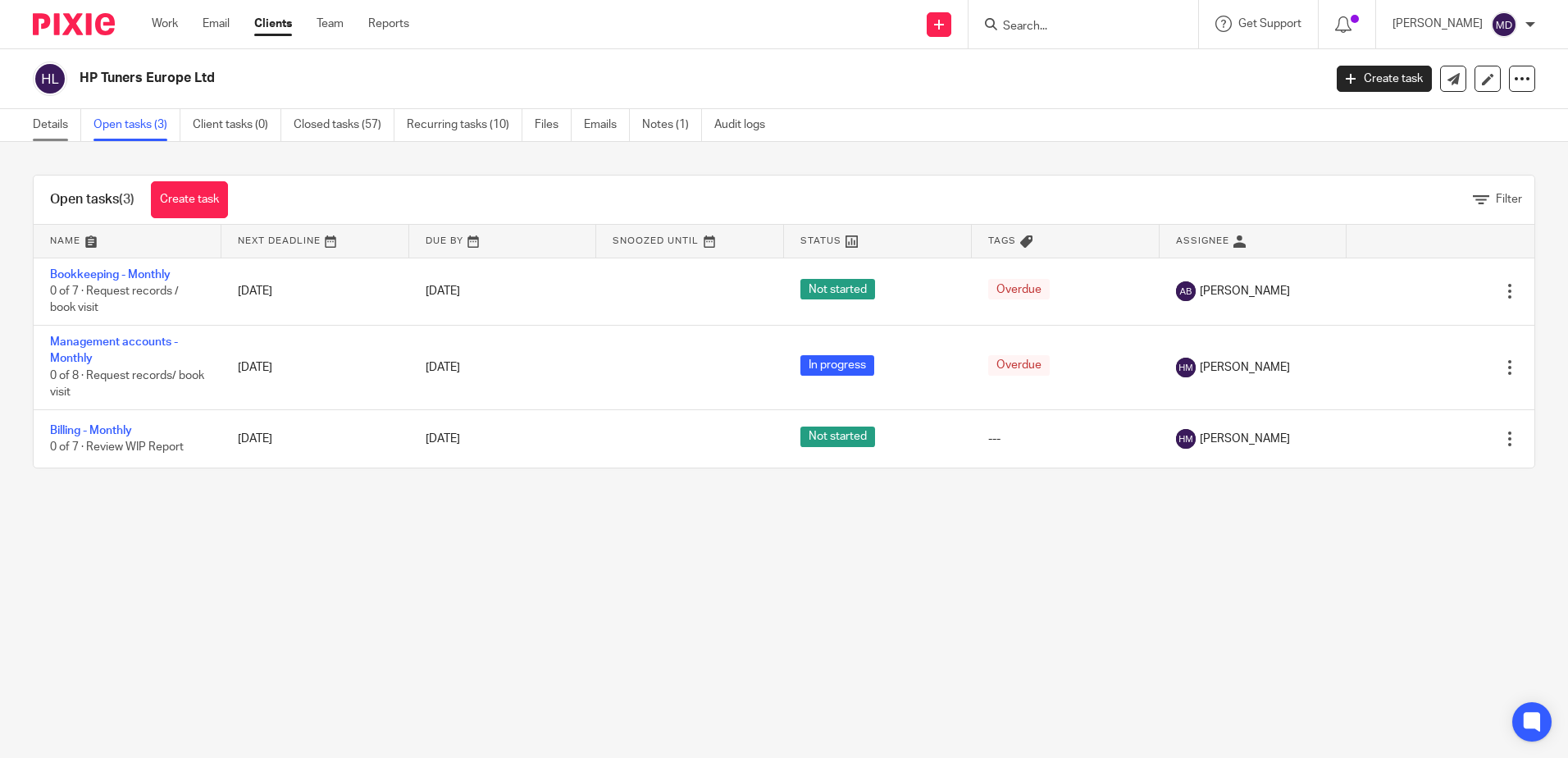
click at [51, 121] on link "Details" at bounding box center [57, 125] width 48 height 32
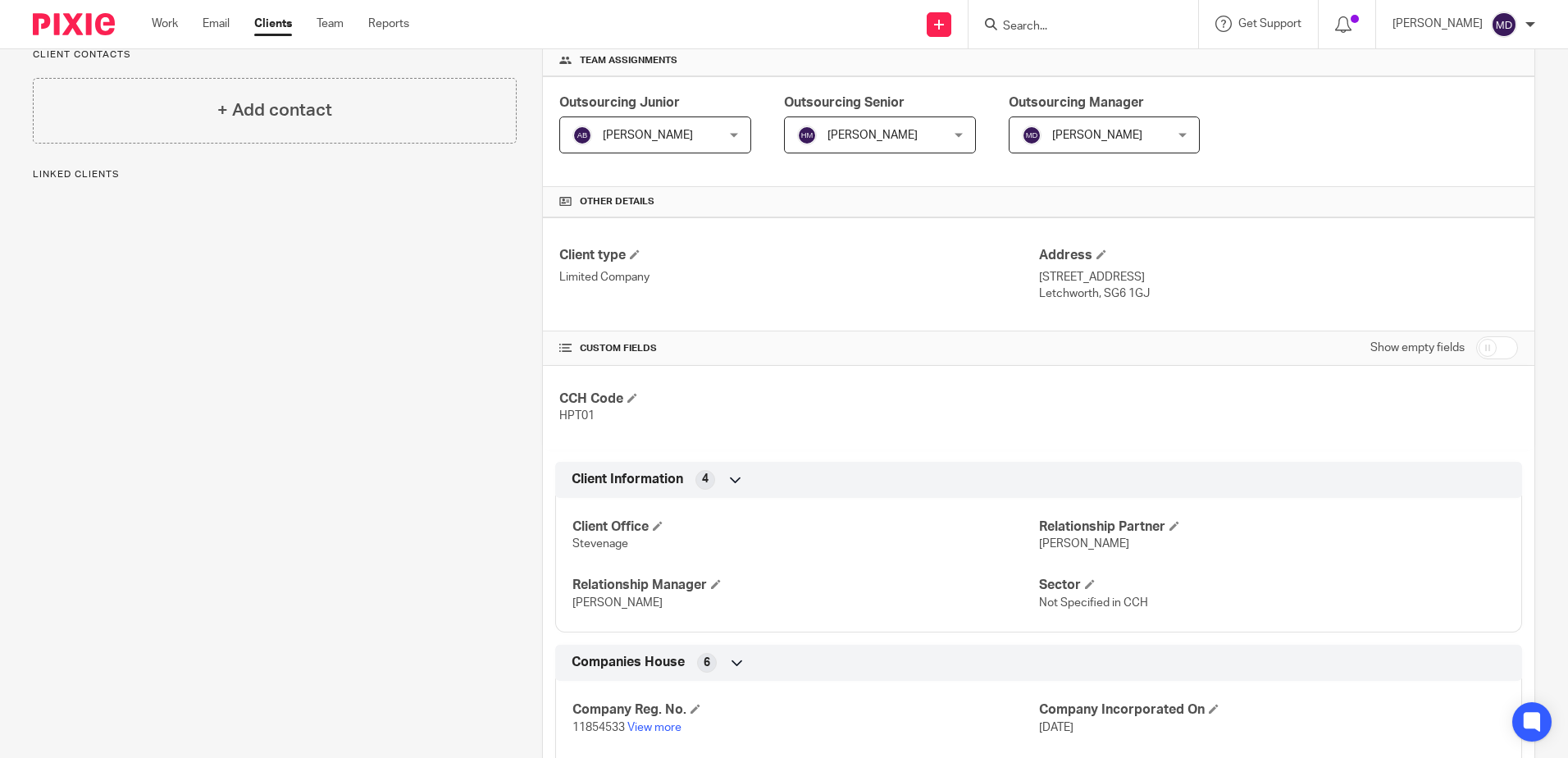
scroll to position [653, 0]
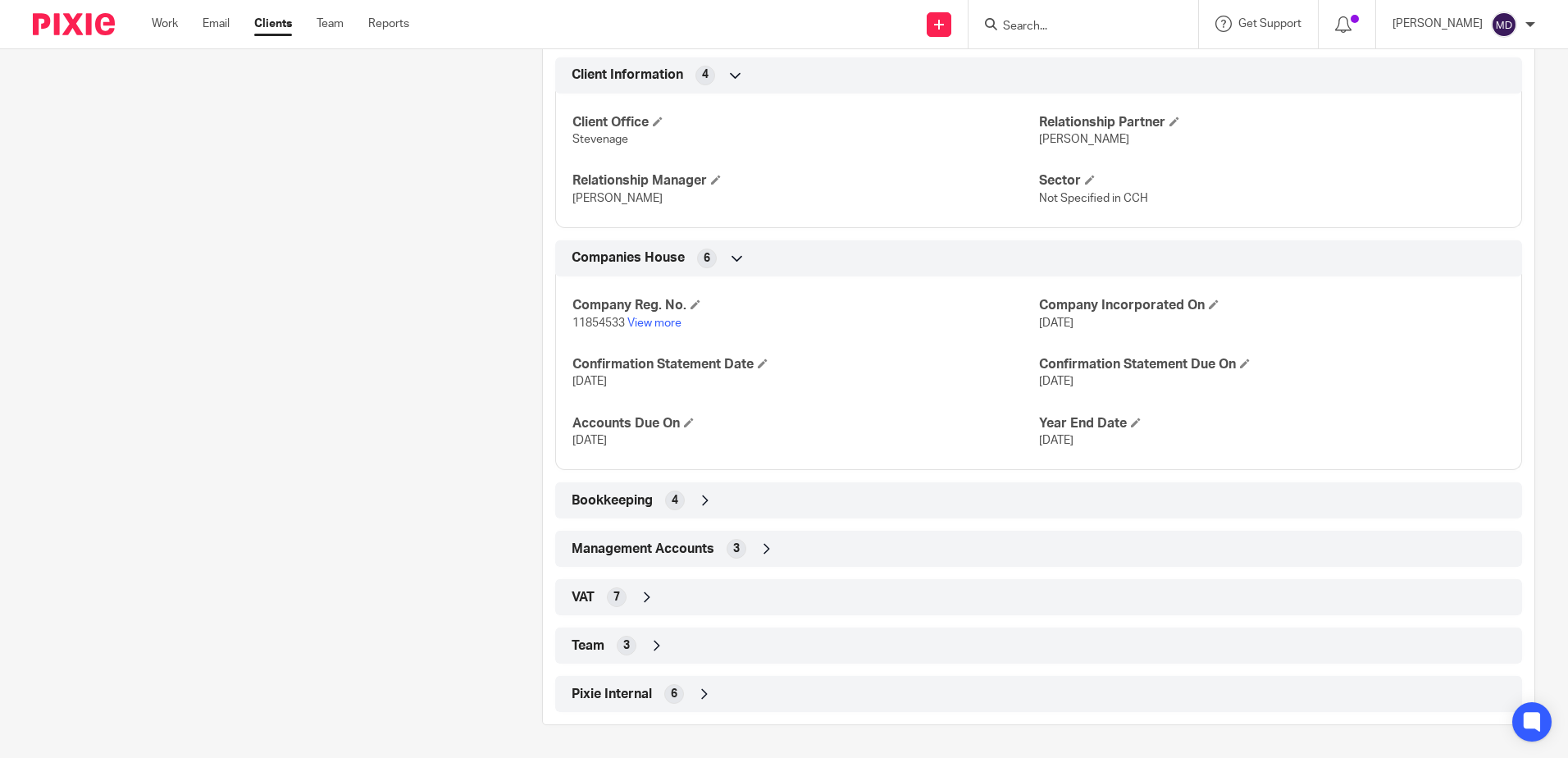
click at [649, 646] on icon at bounding box center [657, 645] width 16 height 16
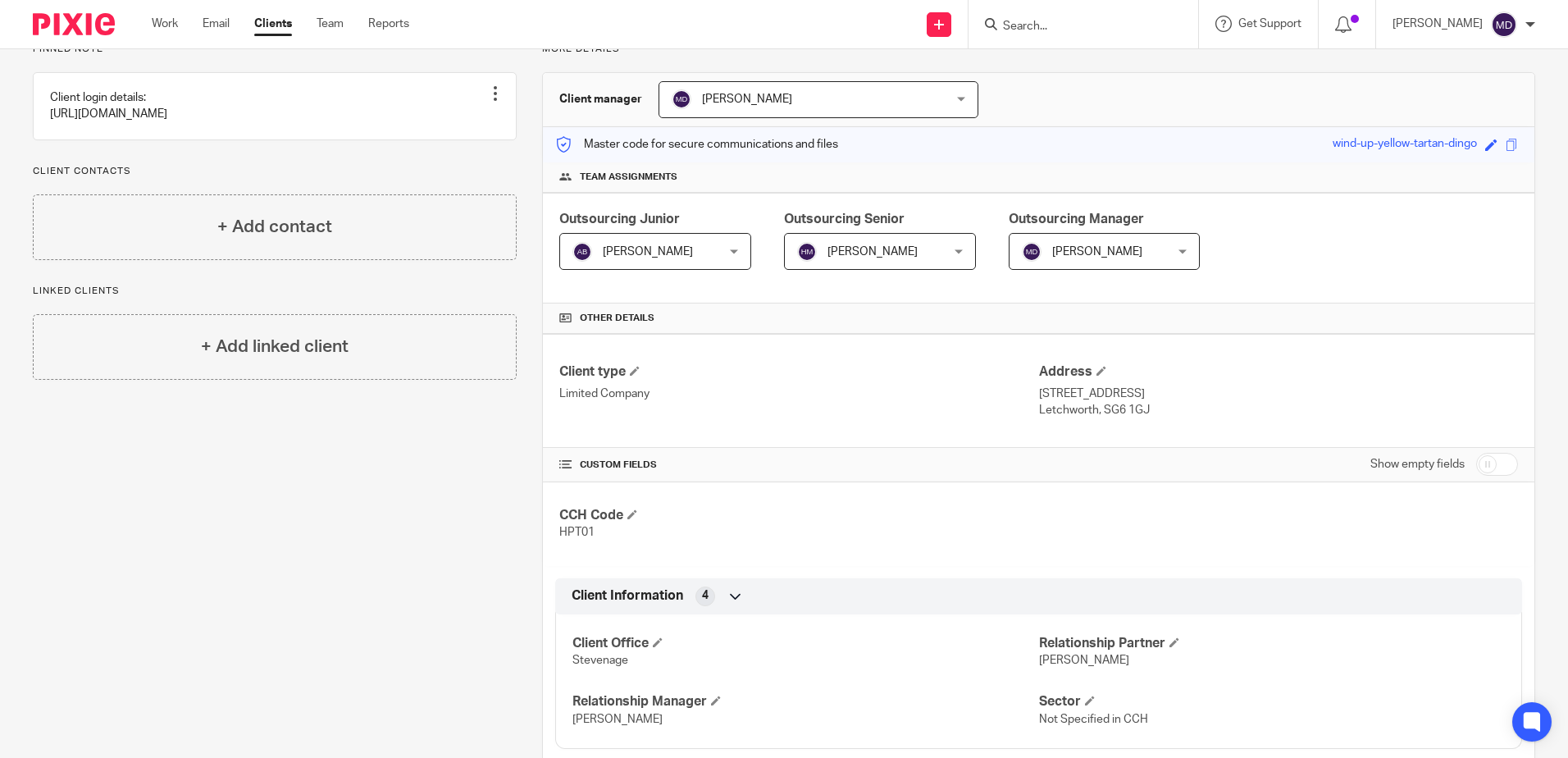
scroll to position [0, 0]
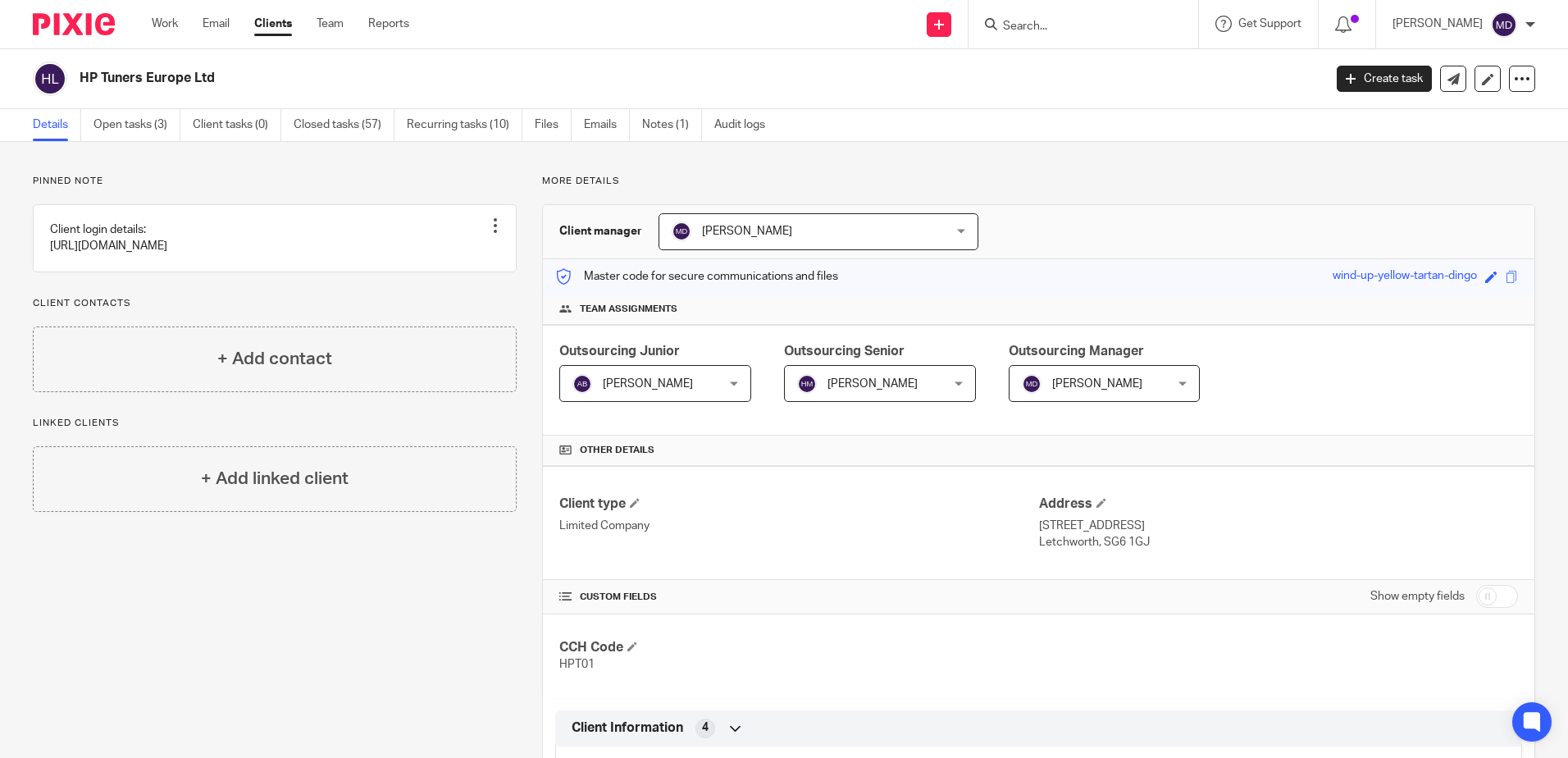
click at [1116, 35] on form at bounding box center [1089, 24] width 175 height 20
click at [1085, 32] on input "Search" at bounding box center [1075, 27] width 148 height 15
type input "altius"
click at [1066, 63] on link at bounding box center [1106, 64] width 214 height 25
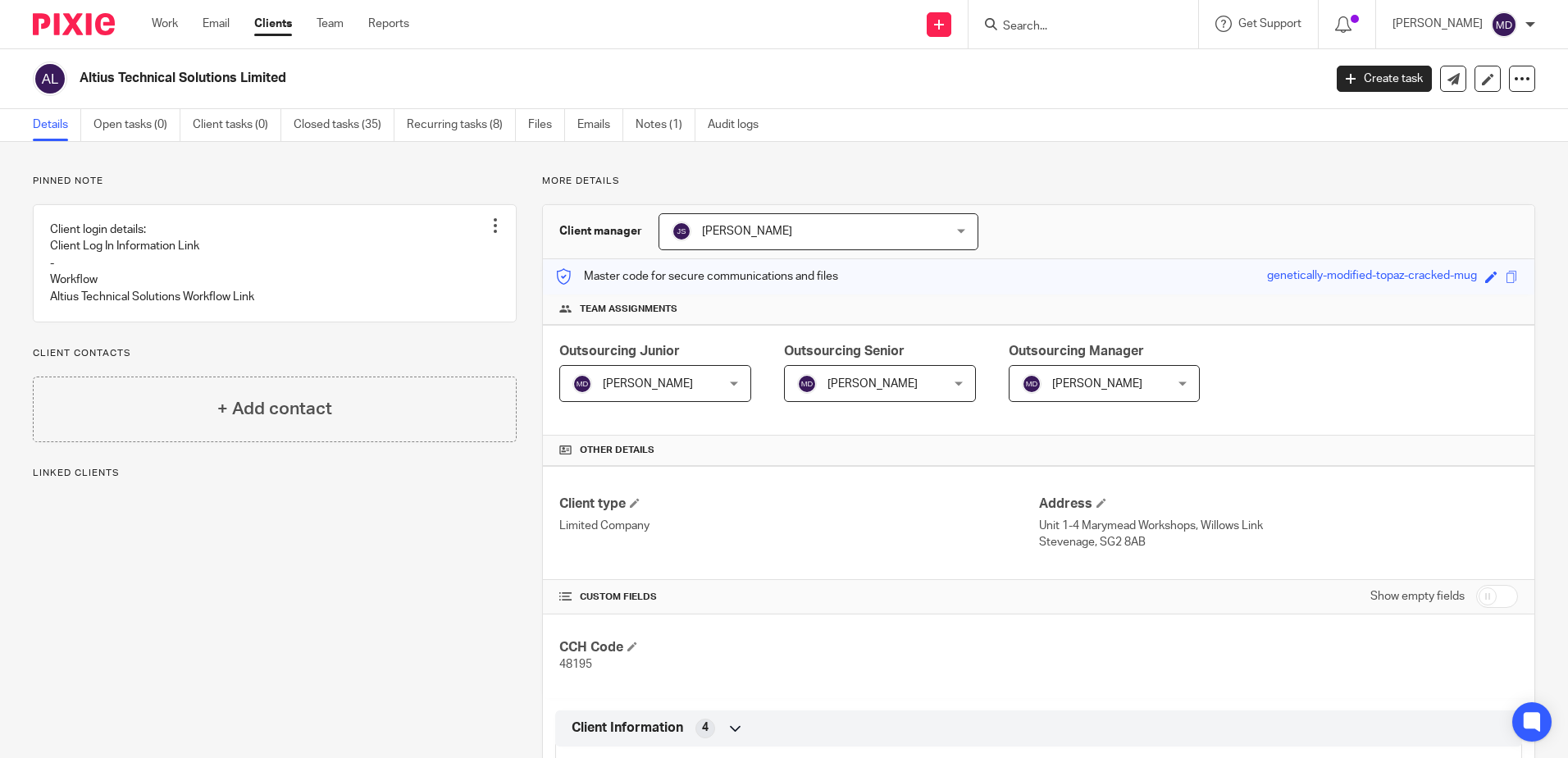
click at [733, 382] on div "[PERSON_NAME] [PERSON_NAME]" at bounding box center [655, 383] width 192 height 37
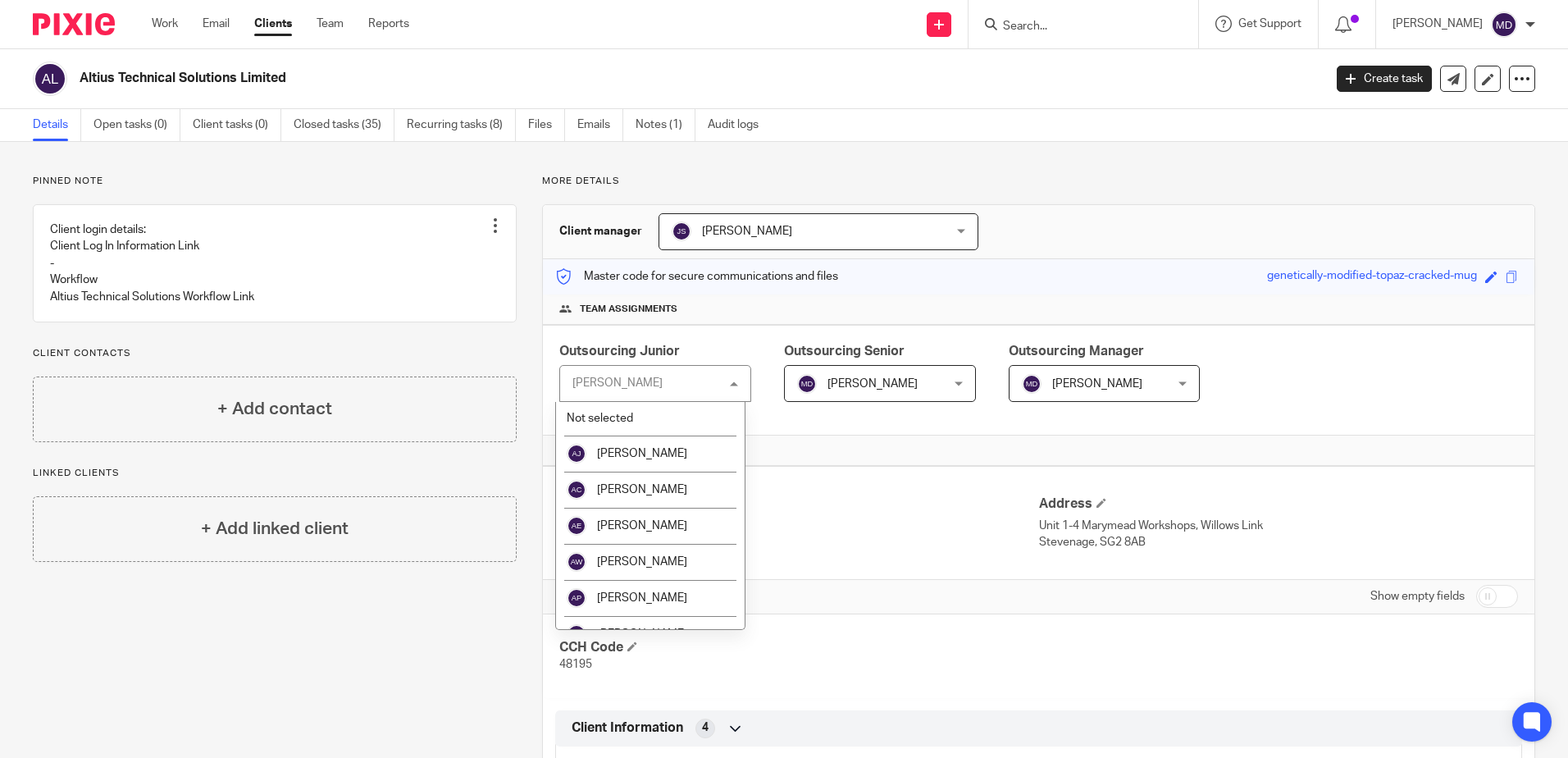
click at [654, 389] on div "[PERSON_NAME] [PERSON_NAME]" at bounding box center [655, 383] width 192 height 37
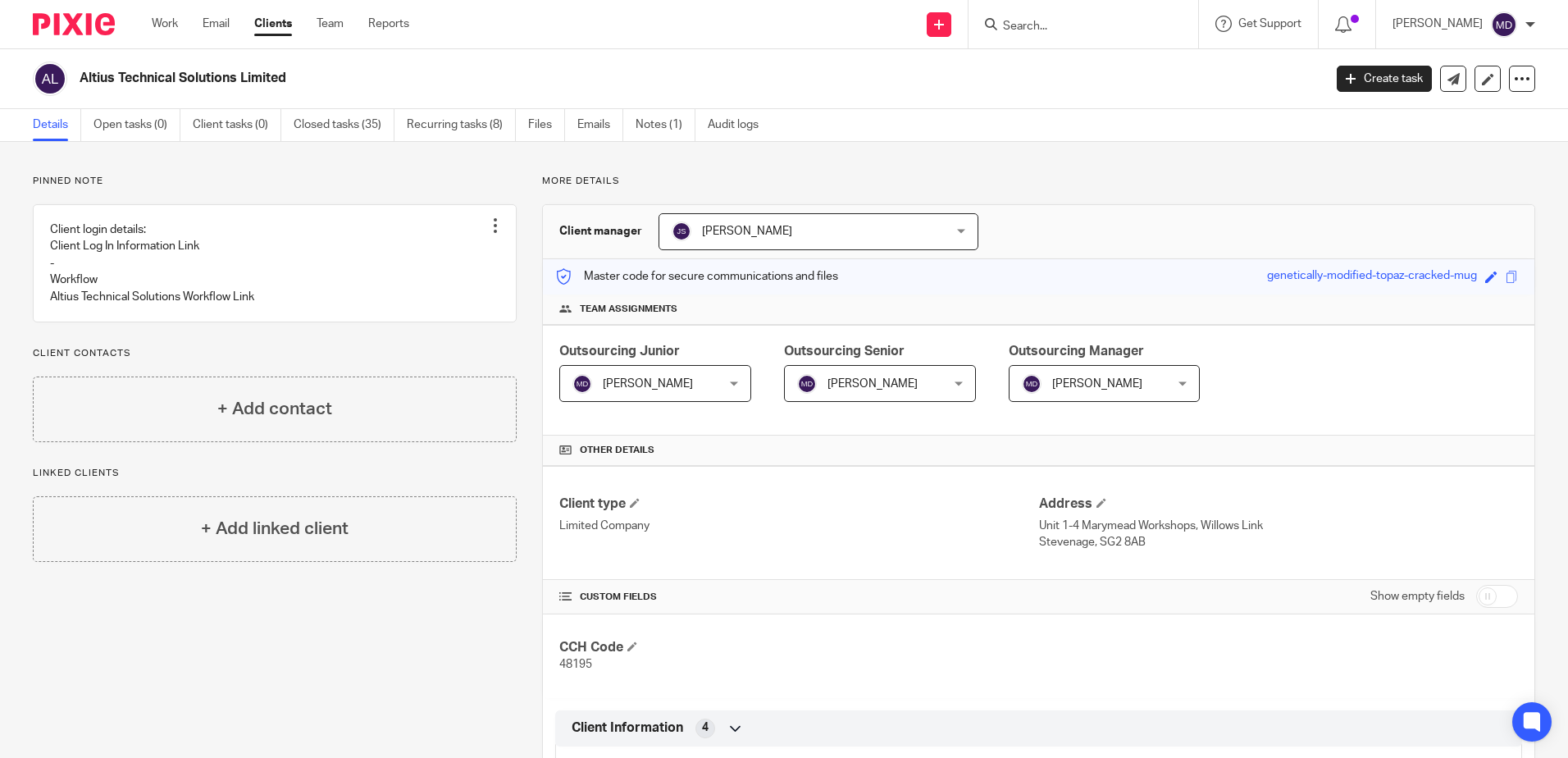
click at [656, 388] on span "[PERSON_NAME]" at bounding box center [643, 383] width 142 height 35
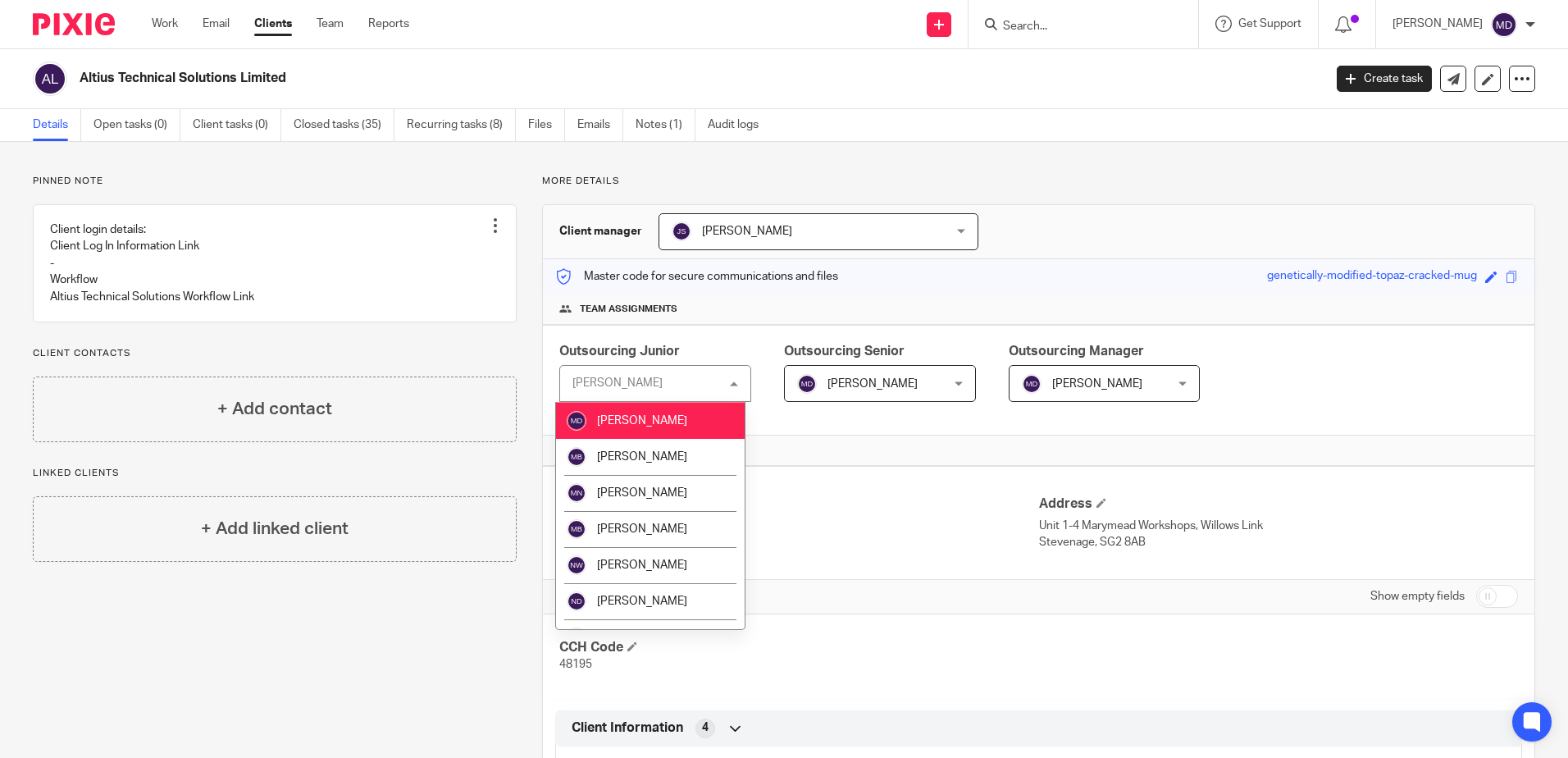
scroll to position [1558, 0]
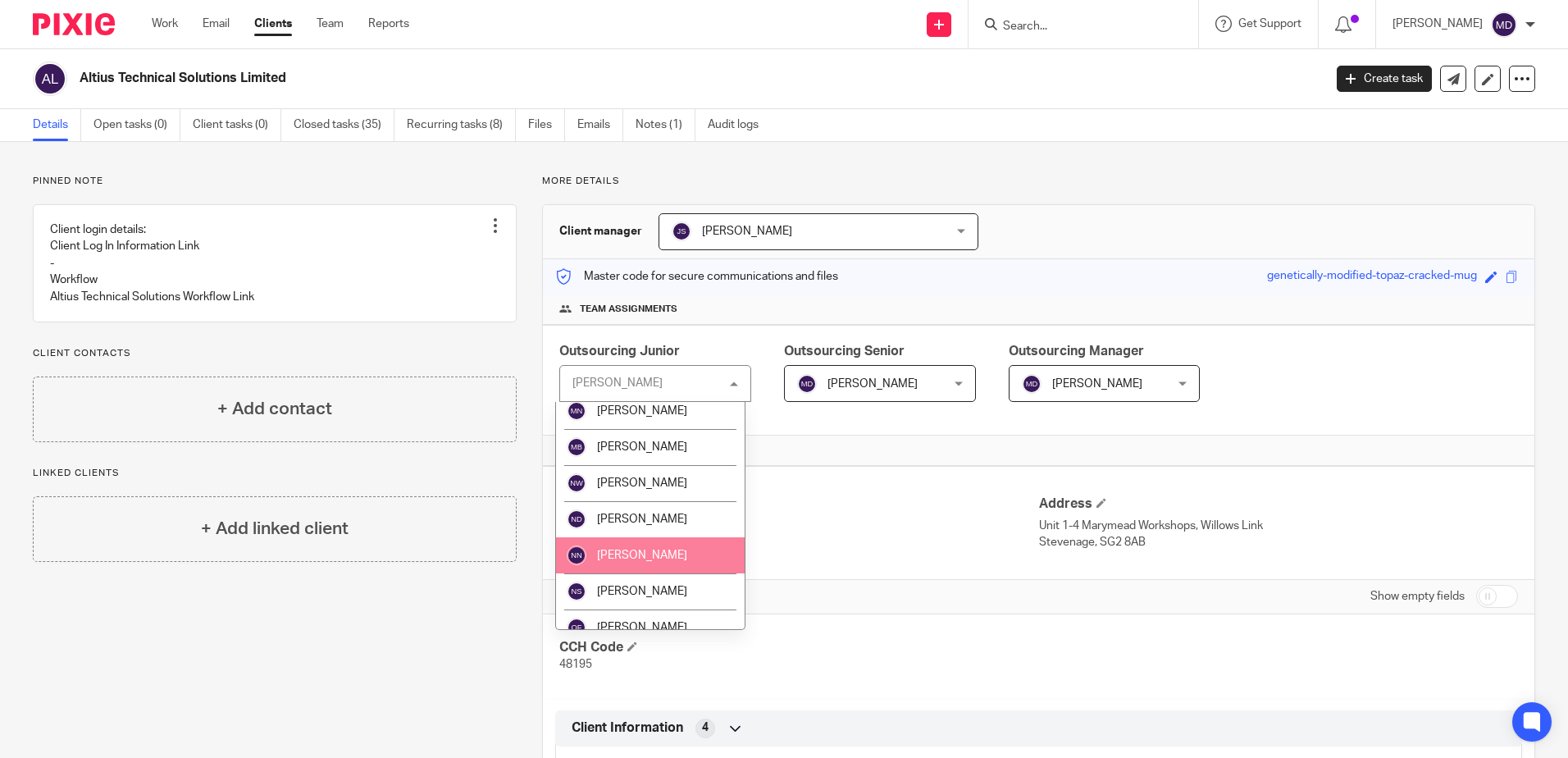
click at [685, 557] on li "[PERSON_NAME]" at bounding box center [650, 555] width 189 height 37
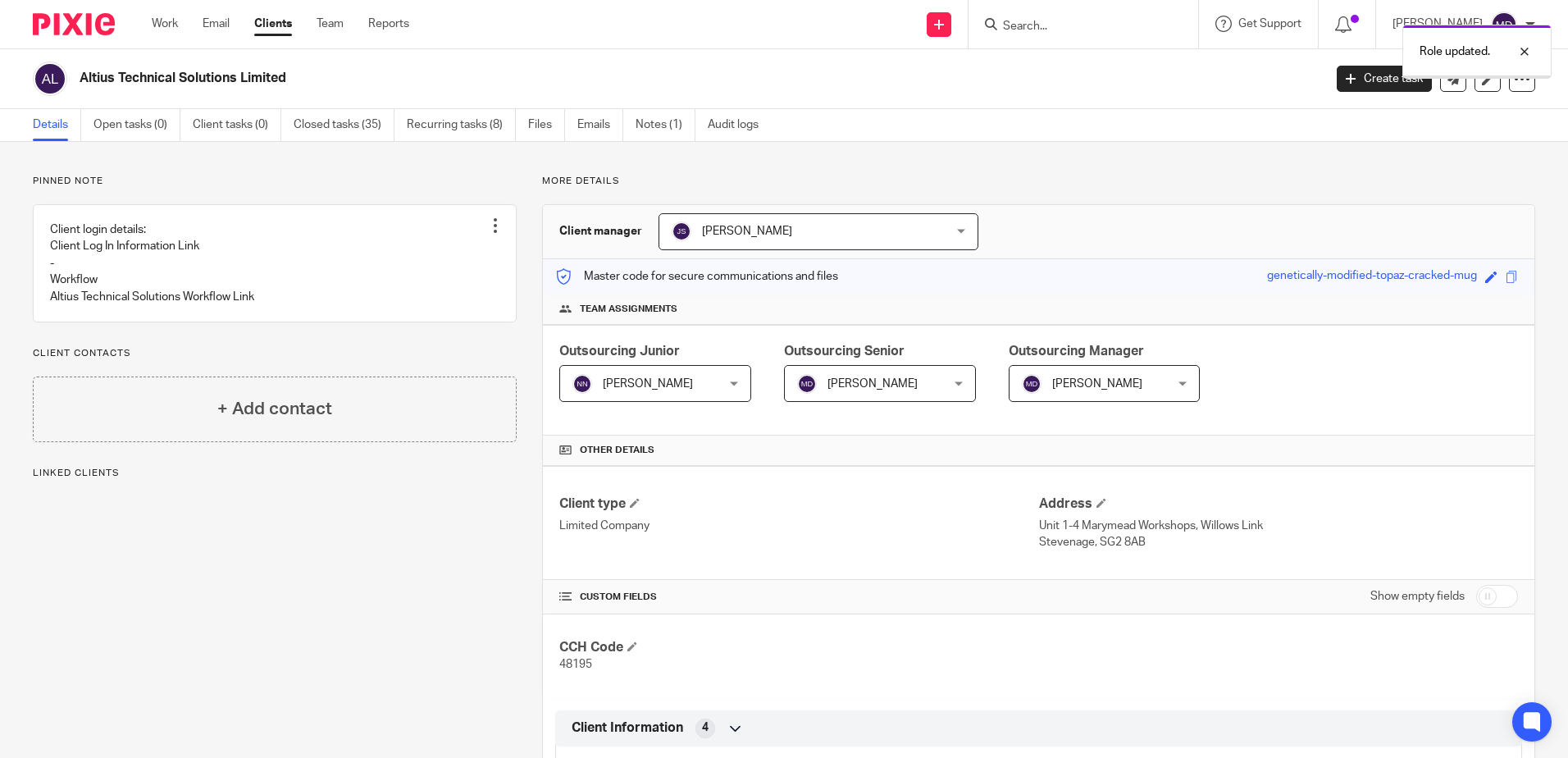
click at [896, 379] on span "[PERSON_NAME]" at bounding box center [868, 383] width 142 height 35
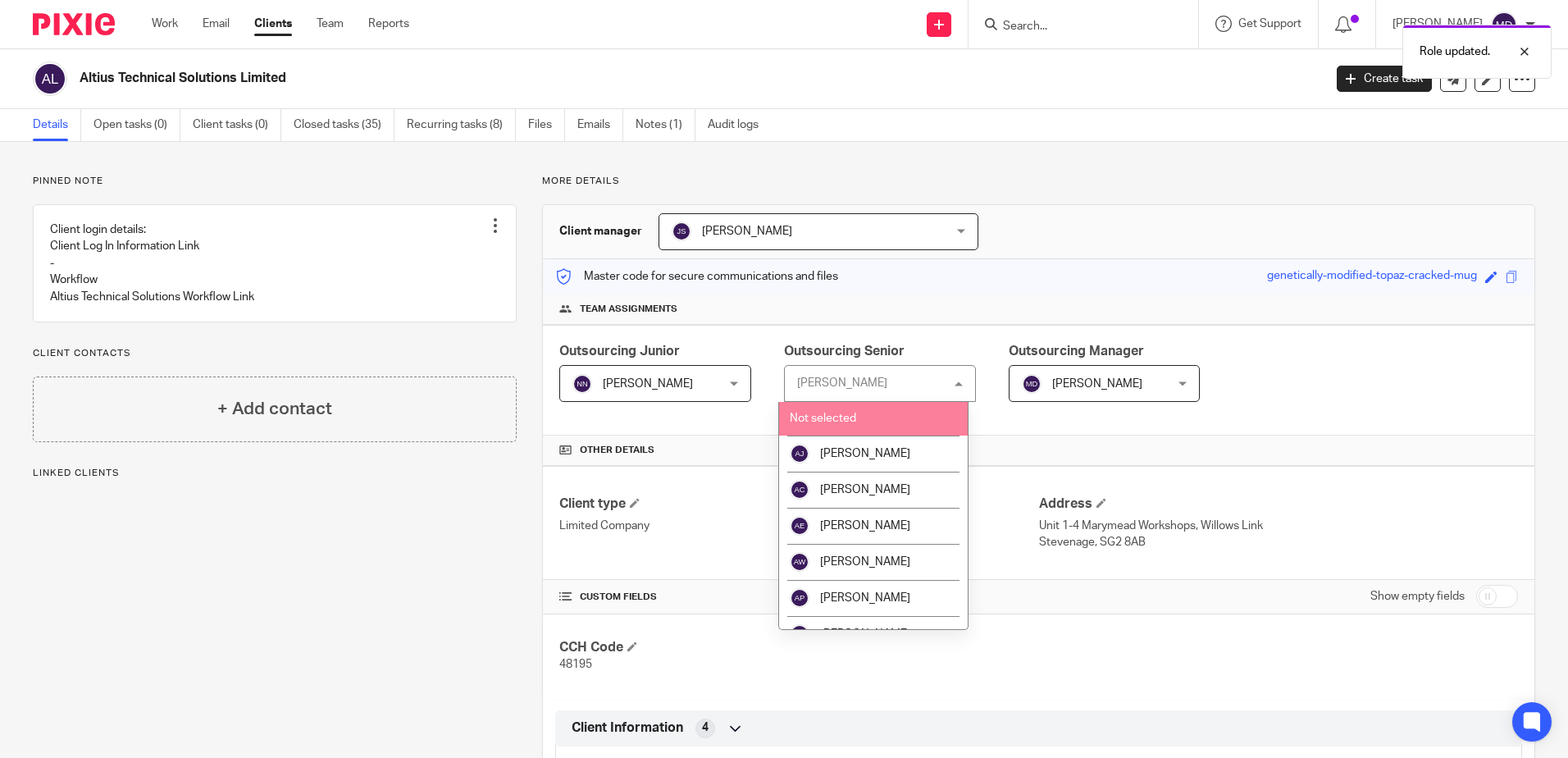
click at [720, 375] on div "Nayna Nariapara Nayna Nariapara" at bounding box center [655, 383] width 192 height 37
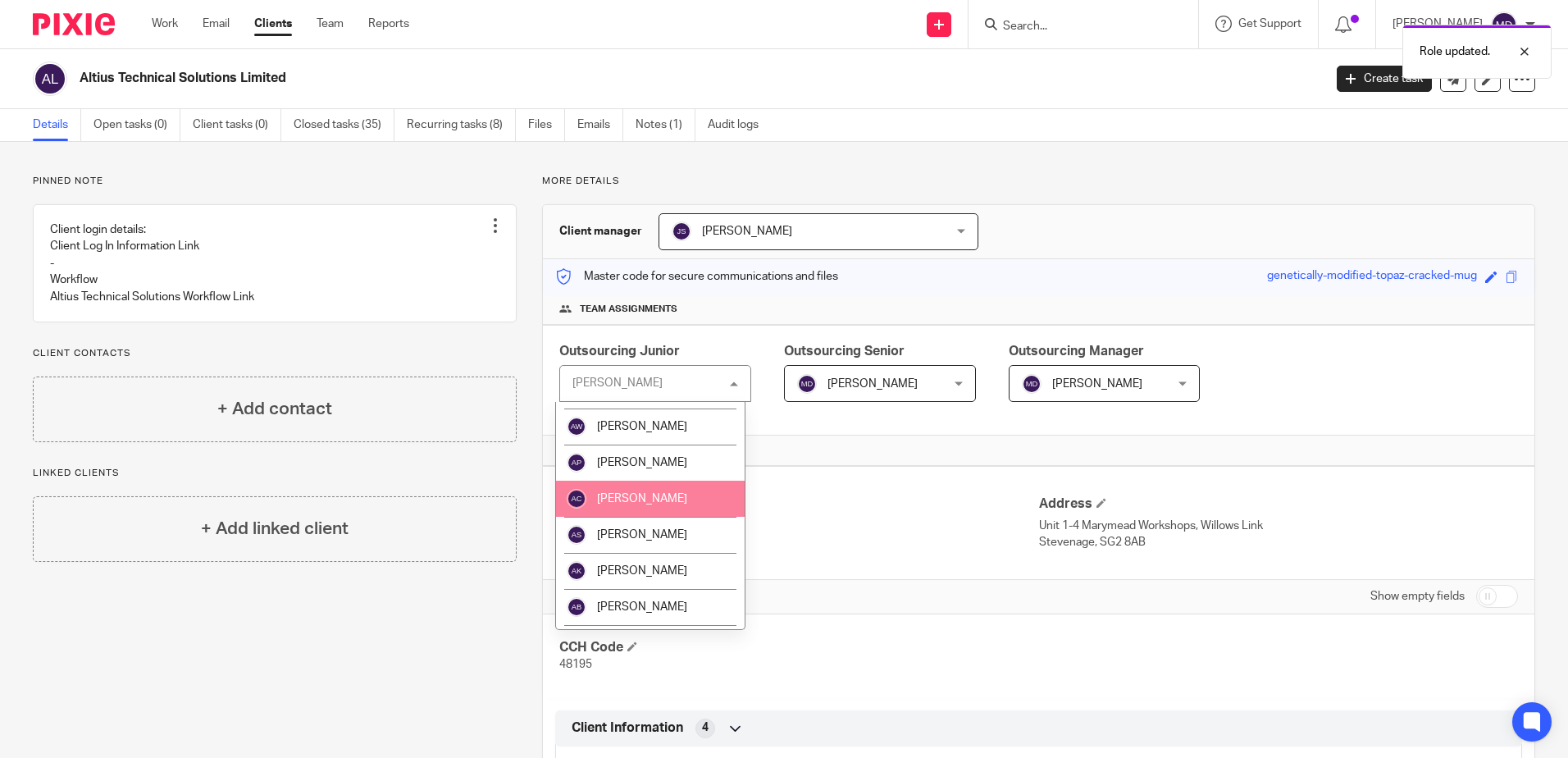
scroll to position [164, 0]
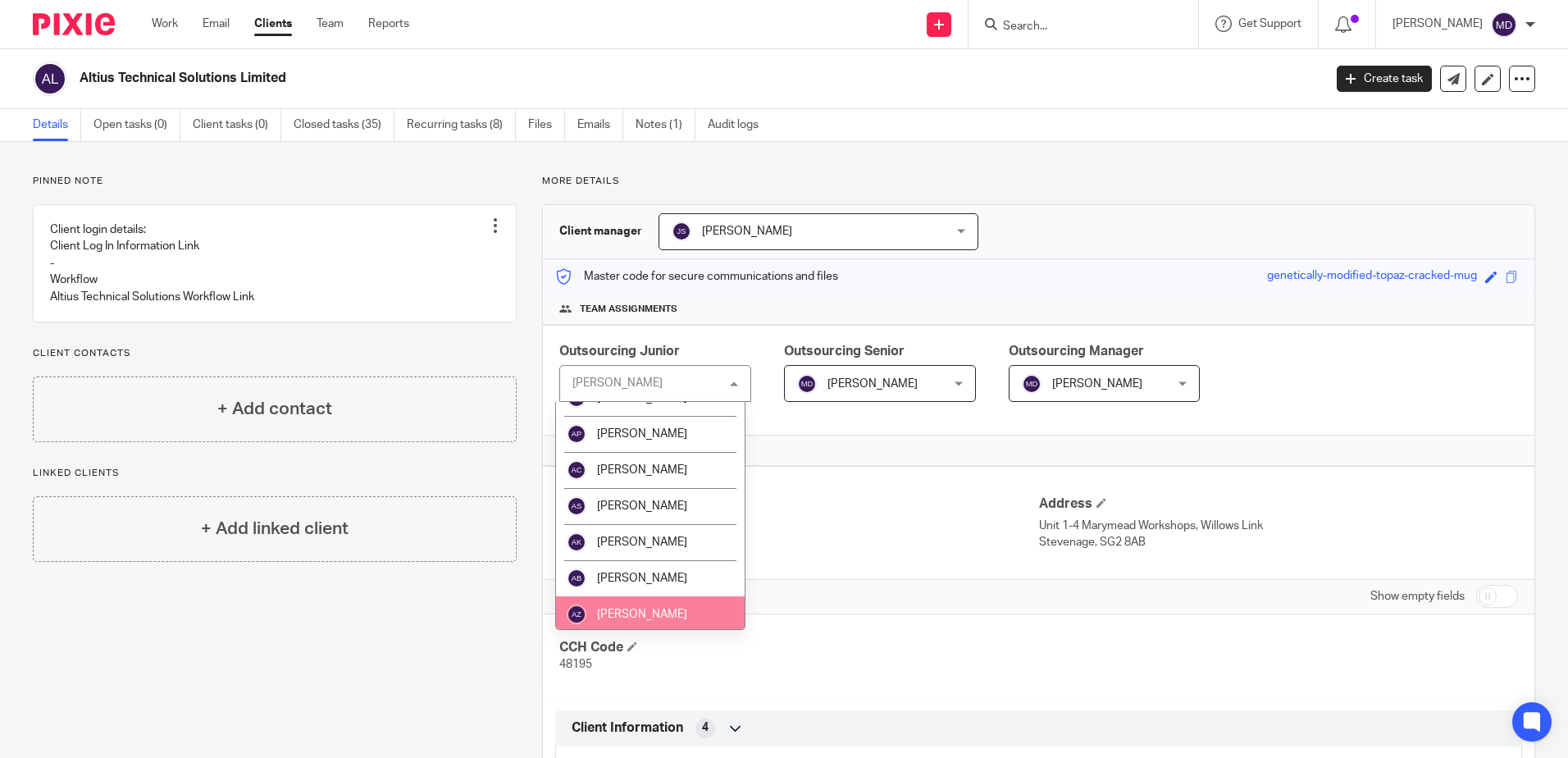
click at [684, 609] on li "[PERSON_NAME]" at bounding box center [650, 614] width 189 height 37
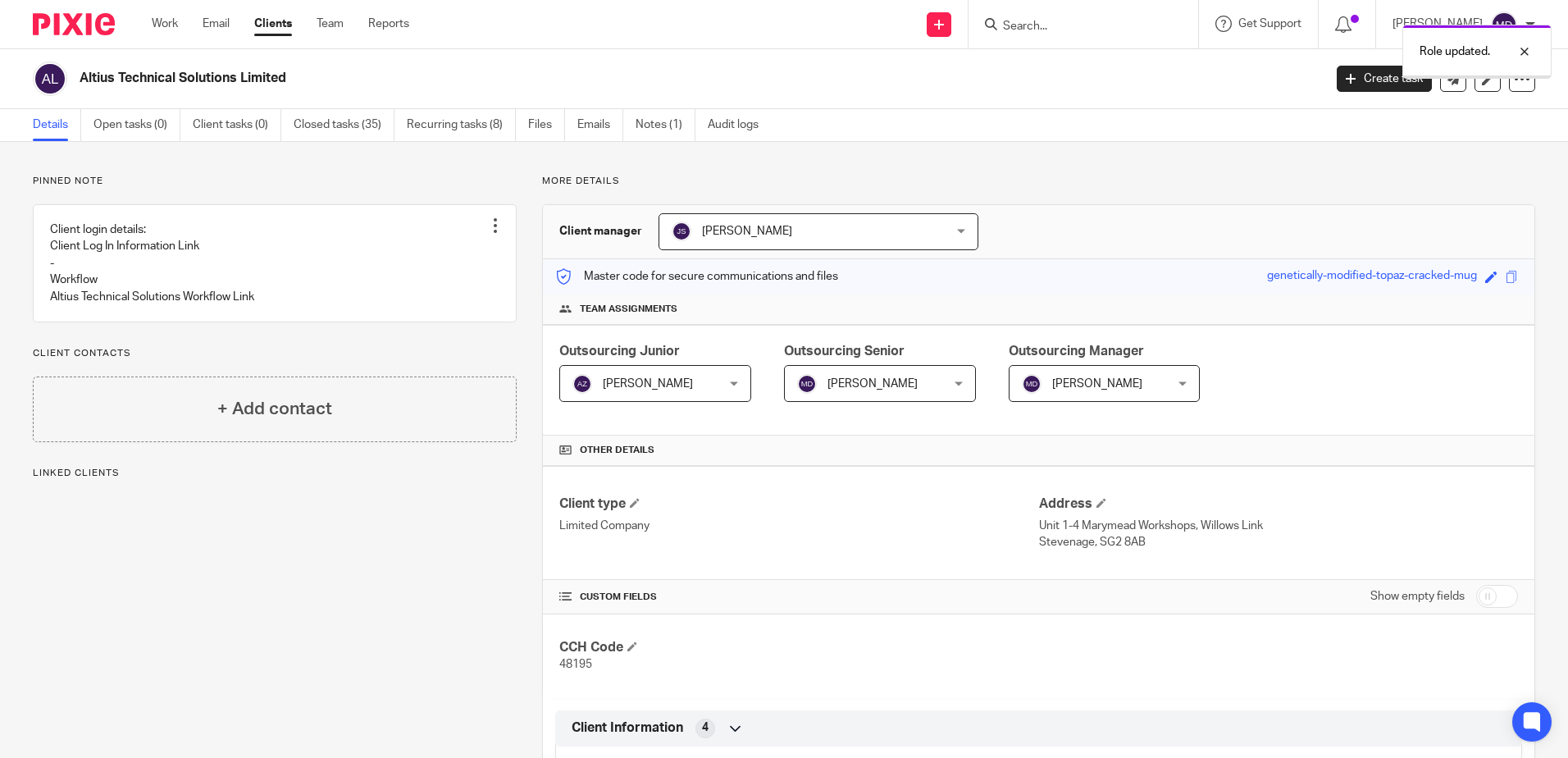
click at [886, 389] on span "[PERSON_NAME]" at bounding box center [868, 383] width 142 height 35
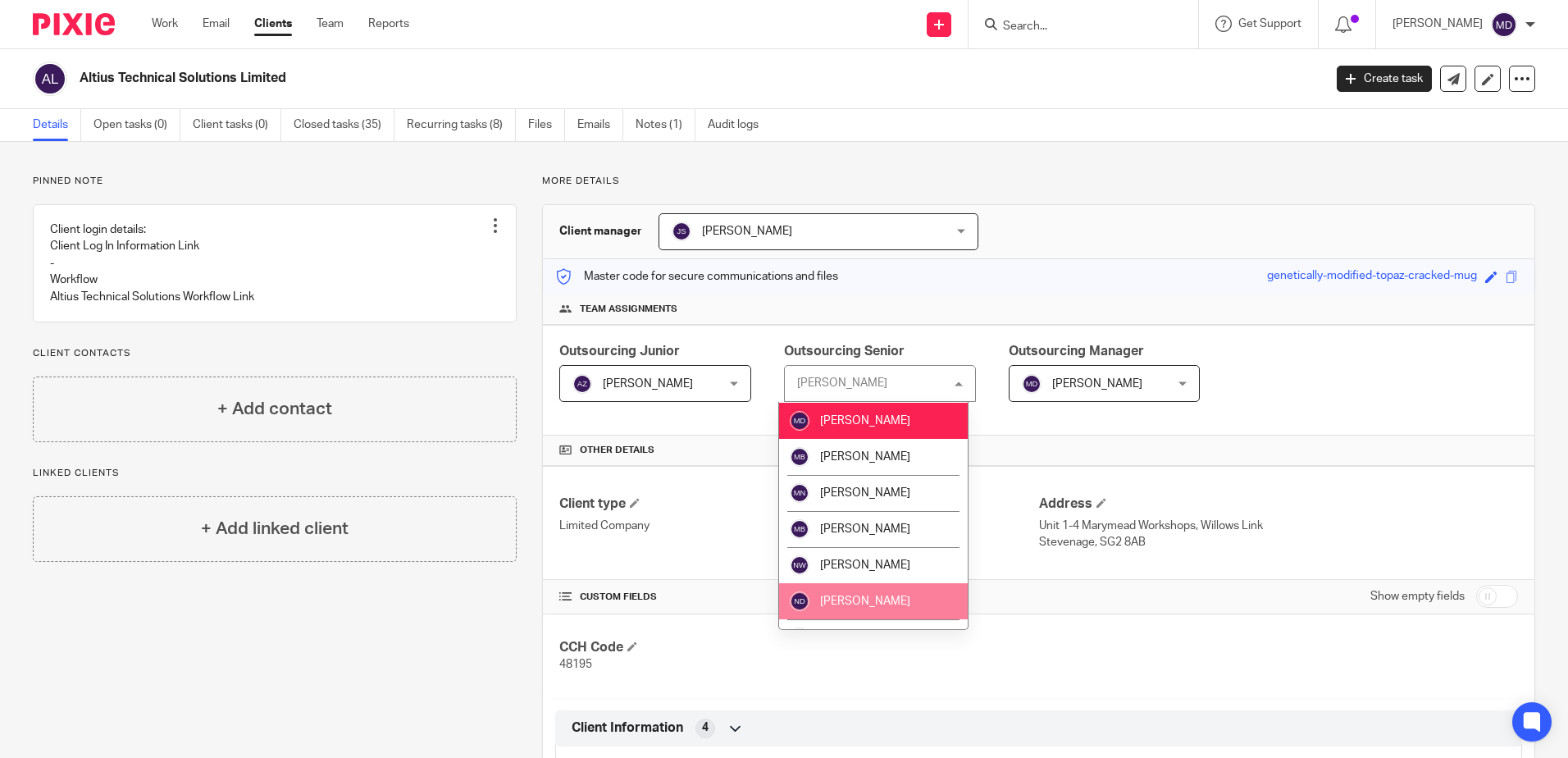
scroll to position [1558, 0]
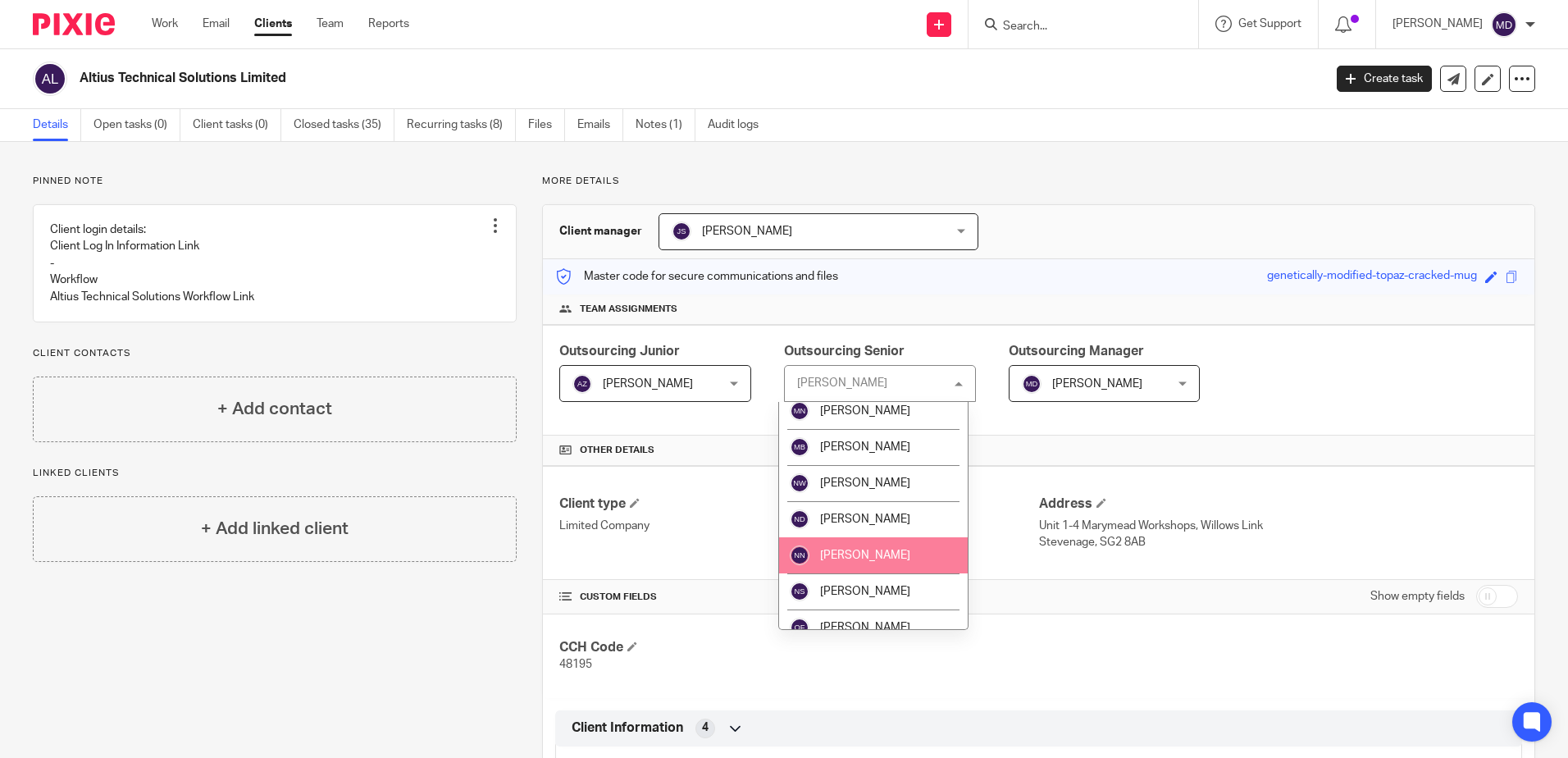
click at [896, 556] on span "[PERSON_NAME]" at bounding box center [865, 555] width 90 height 12
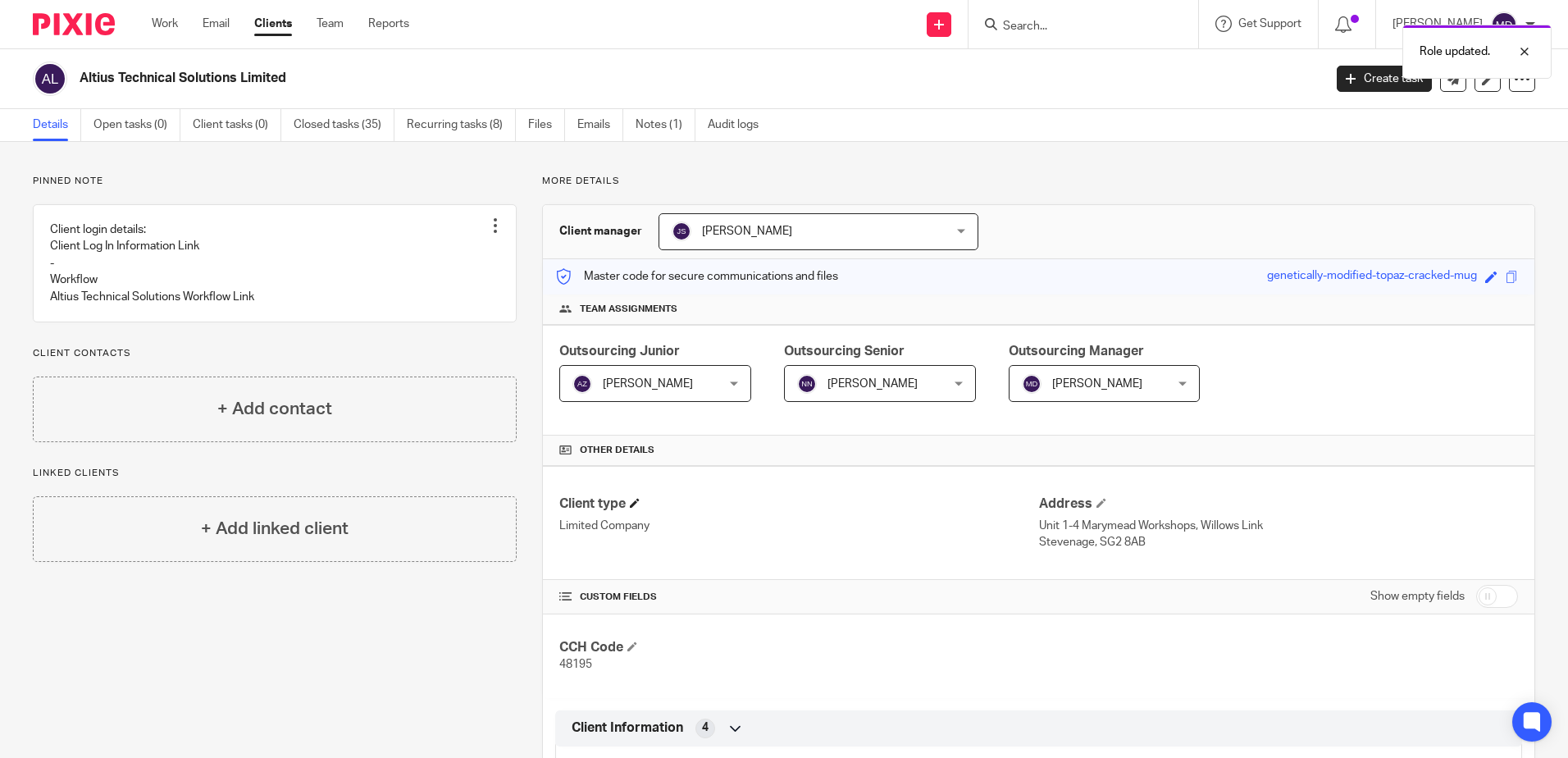
scroll to position [653, 0]
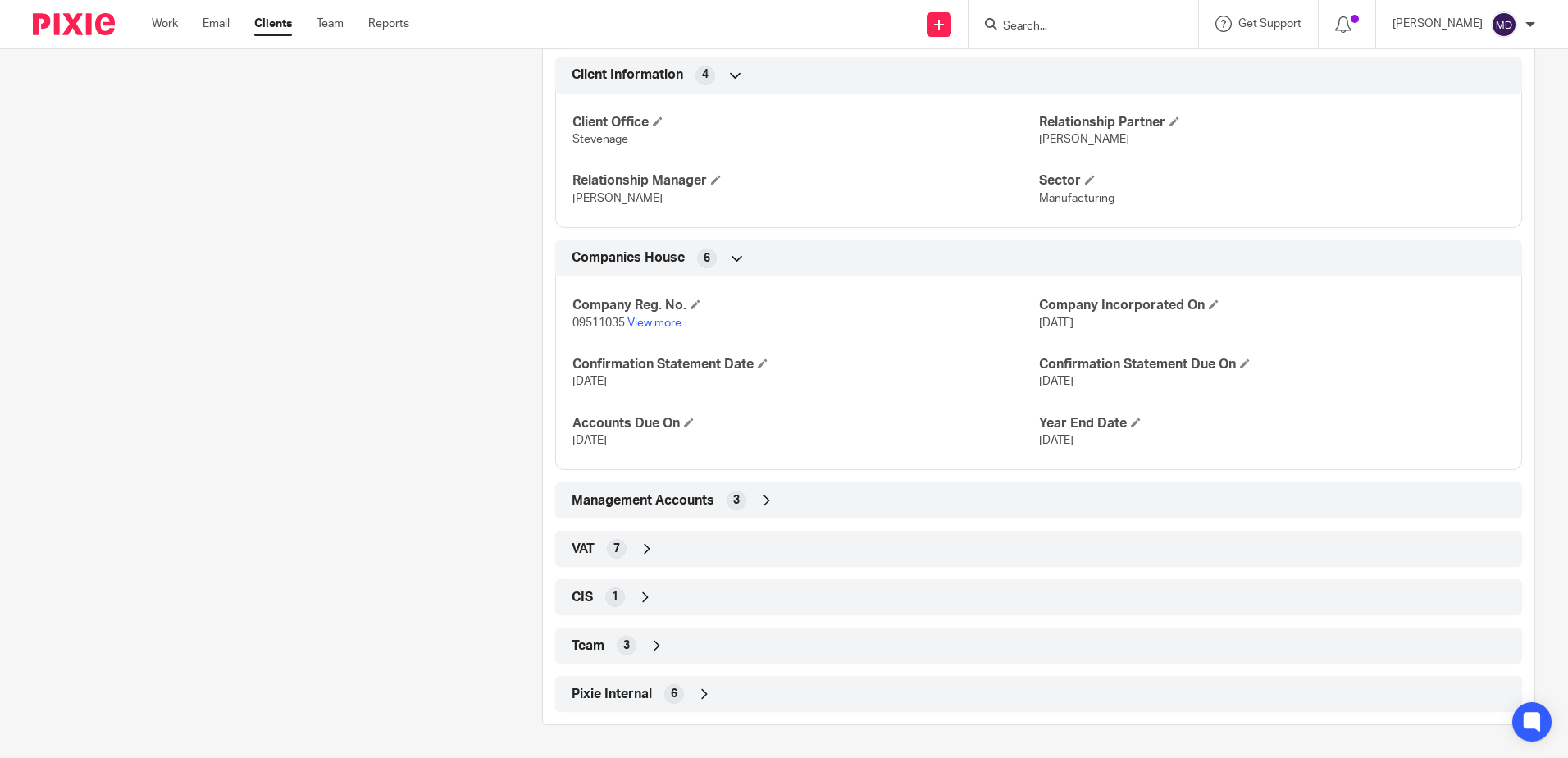
click at [657, 647] on icon at bounding box center [657, 645] width 16 height 16
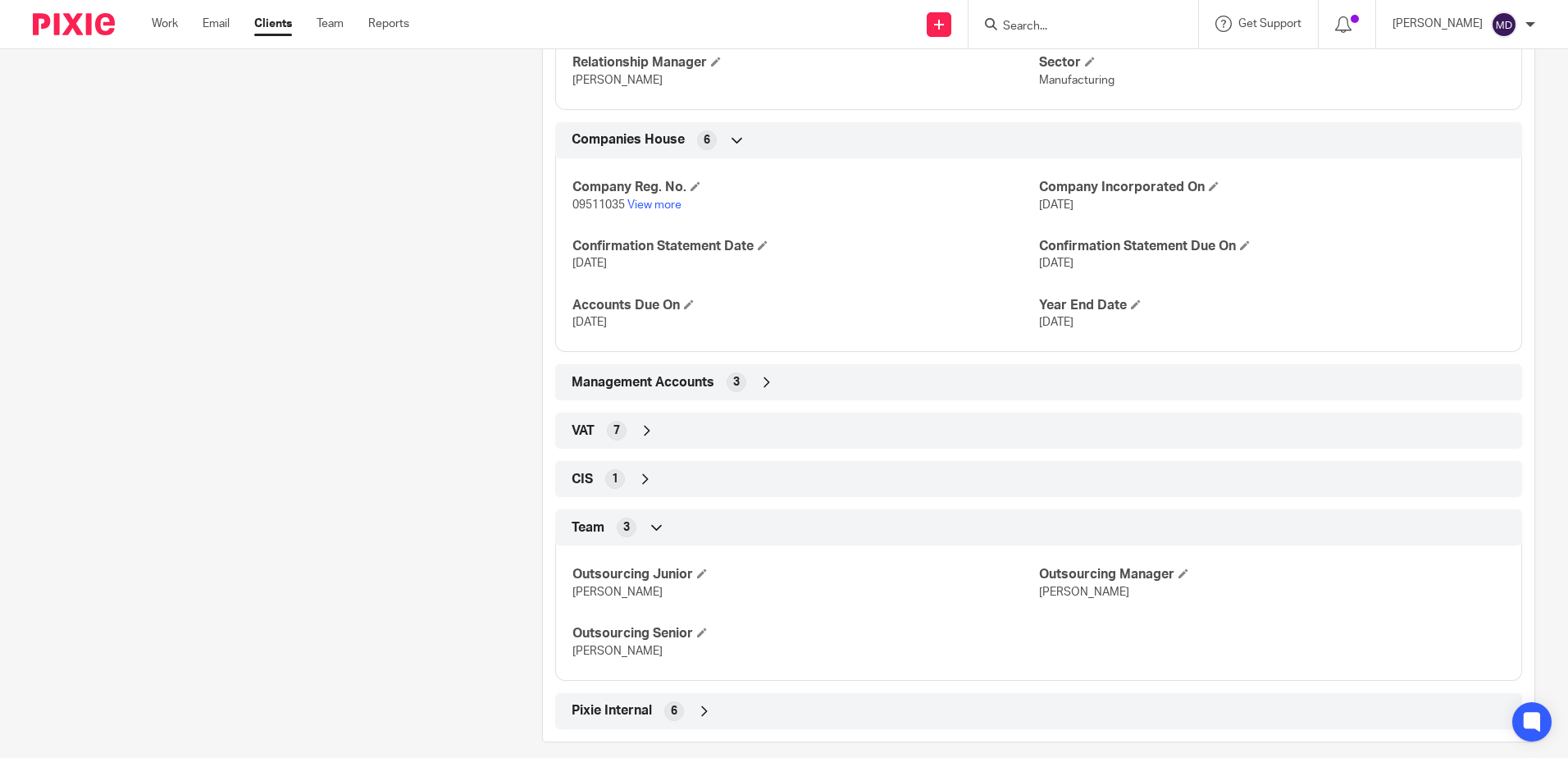
scroll to position [788, 0]
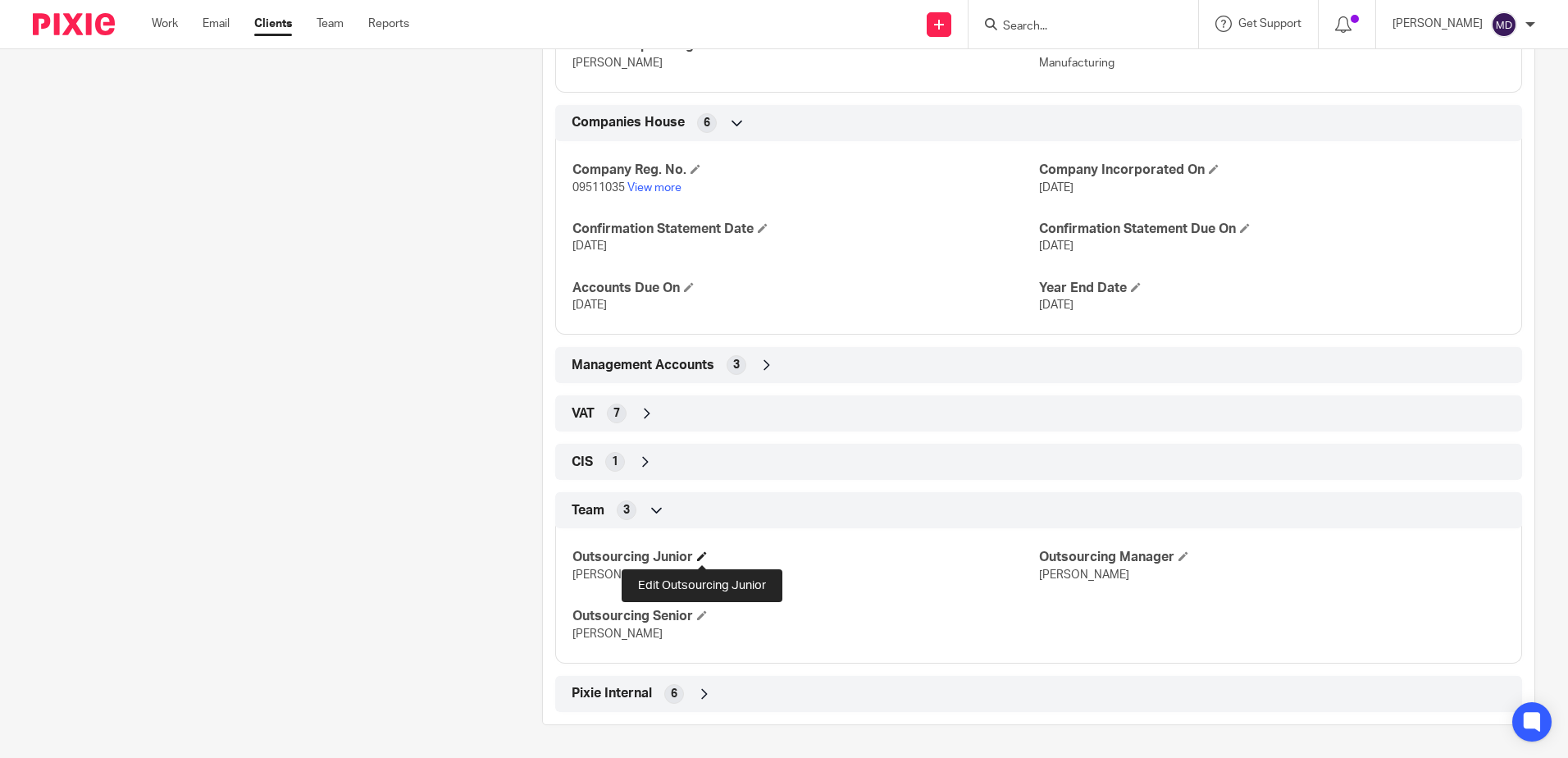
click at [700, 556] on span at bounding box center [702, 556] width 10 height 10
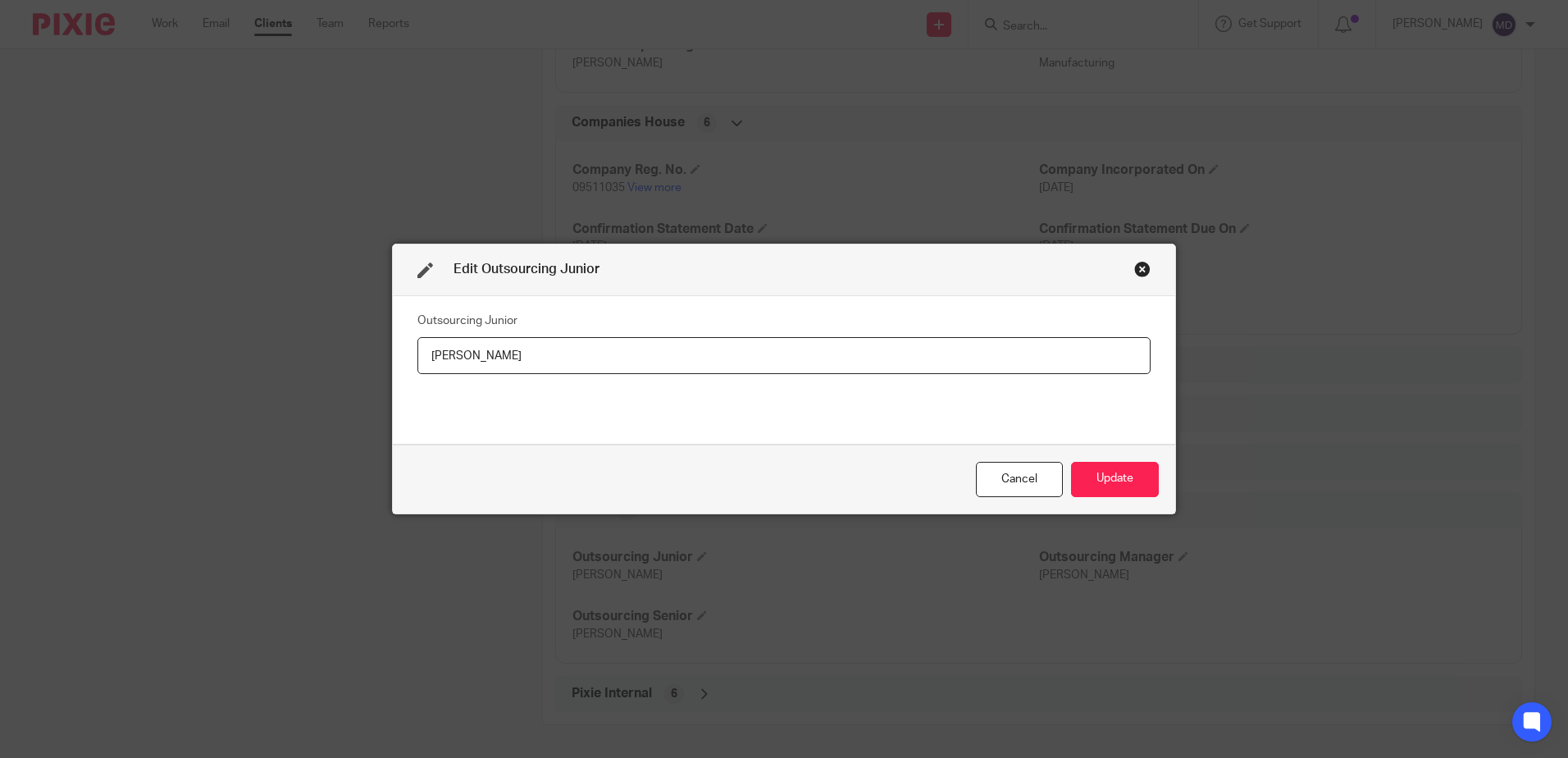
drag, startPoint x: 533, startPoint y: 358, endPoint x: 364, endPoint y: 347, distance: 169.4
click at [364, 347] on div "Edit Outsourcing Junior Outsourcing Junior [PERSON_NAME] Cancel Update" at bounding box center [784, 379] width 1568 height 758
type input "[PERSON_NAME]"
click at [1107, 481] on button "Update" at bounding box center [1115, 479] width 88 height 36
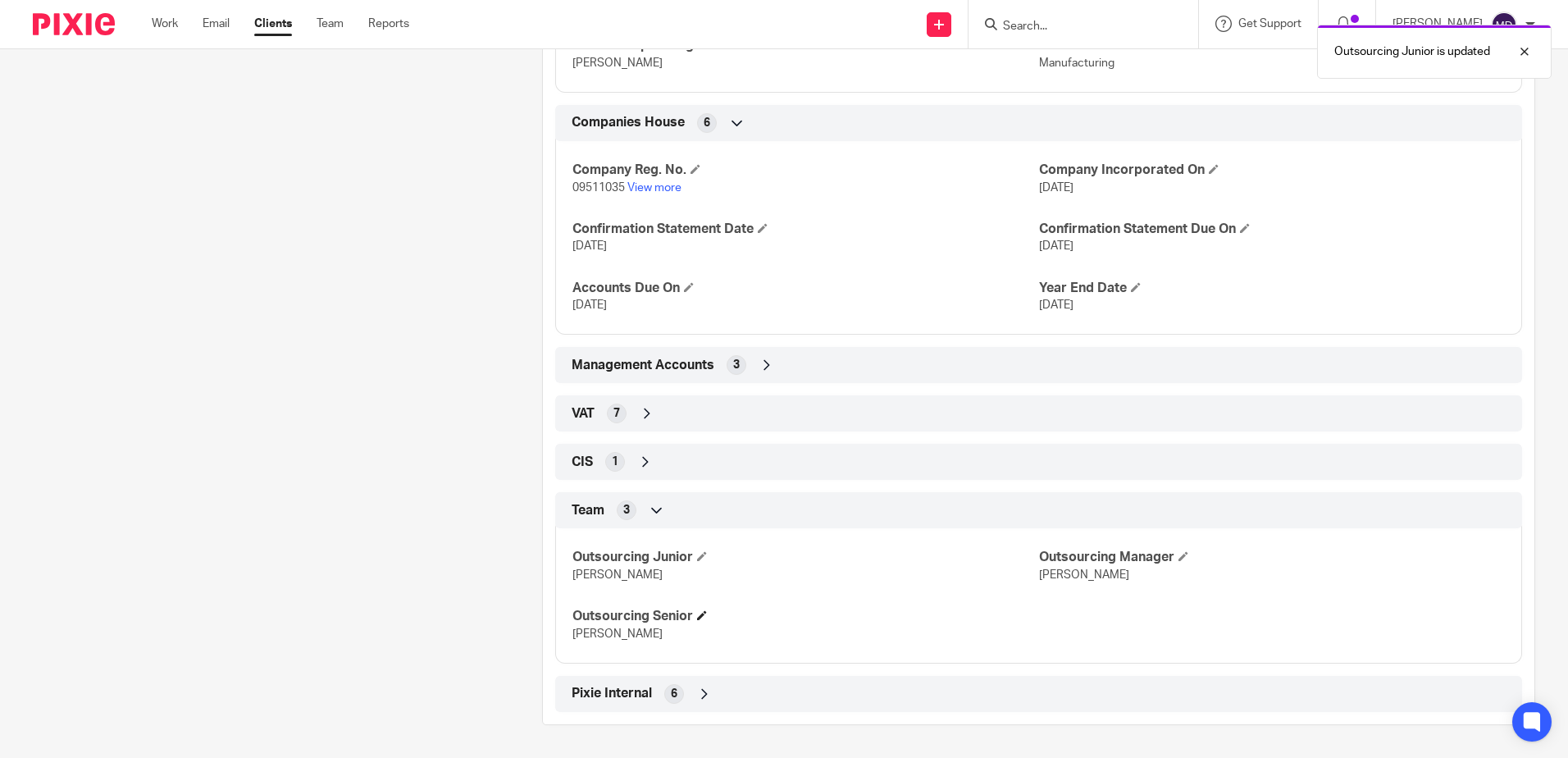
click at [701, 621] on h4 "Outsourcing Senior" at bounding box center [805, 615] width 466 height 17
click at [702, 617] on span at bounding box center [702, 615] width 10 height 10
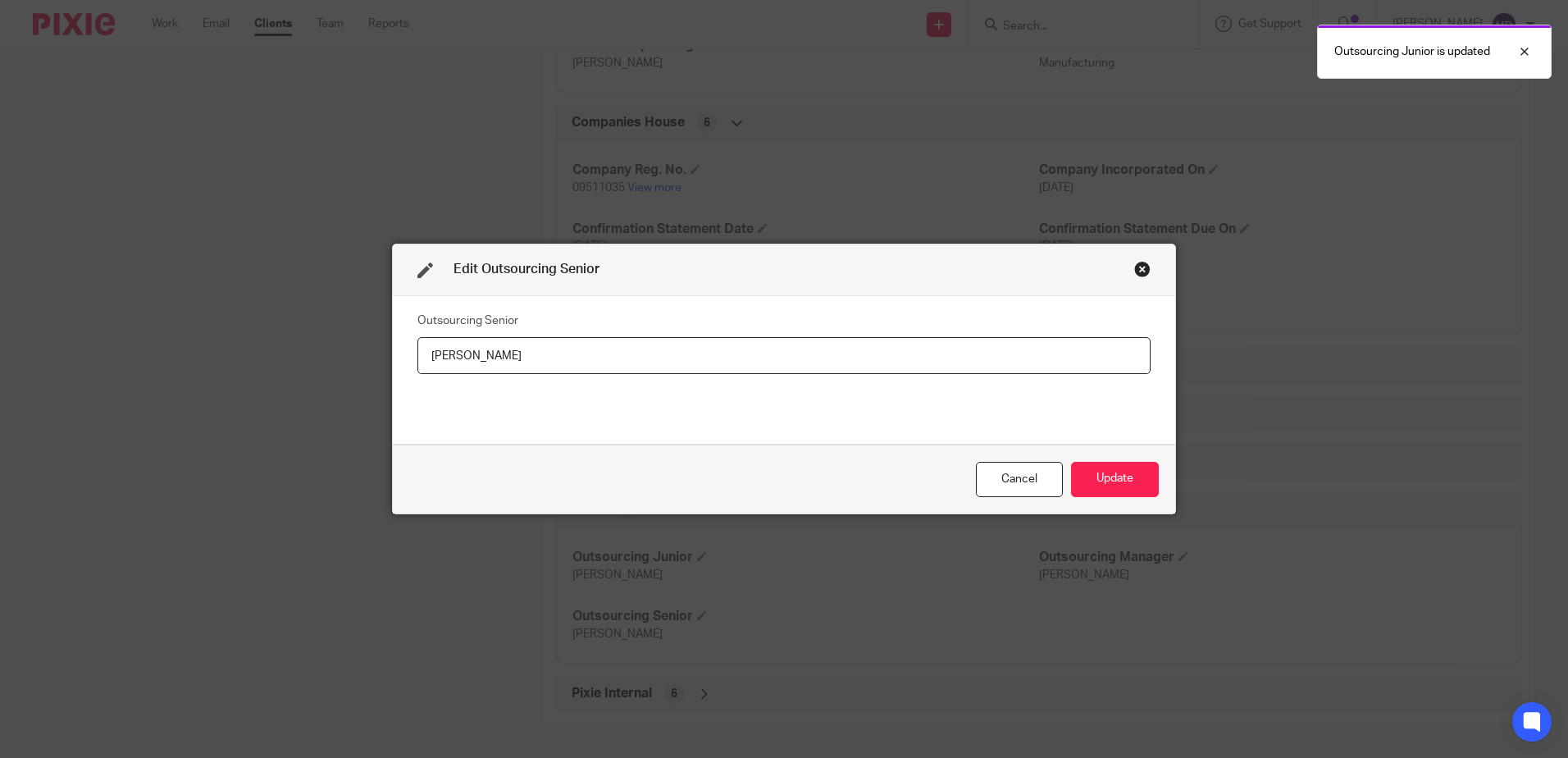
drag, startPoint x: 562, startPoint y: 358, endPoint x: 237, endPoint y: 321, distance: 327.1
click at [235, 320] on div "Edit Outsourcing Senior Outsourcing Senior [PERSON_NAME] Cancel Update" at bounding box center [784, 379] width 1568 height 758
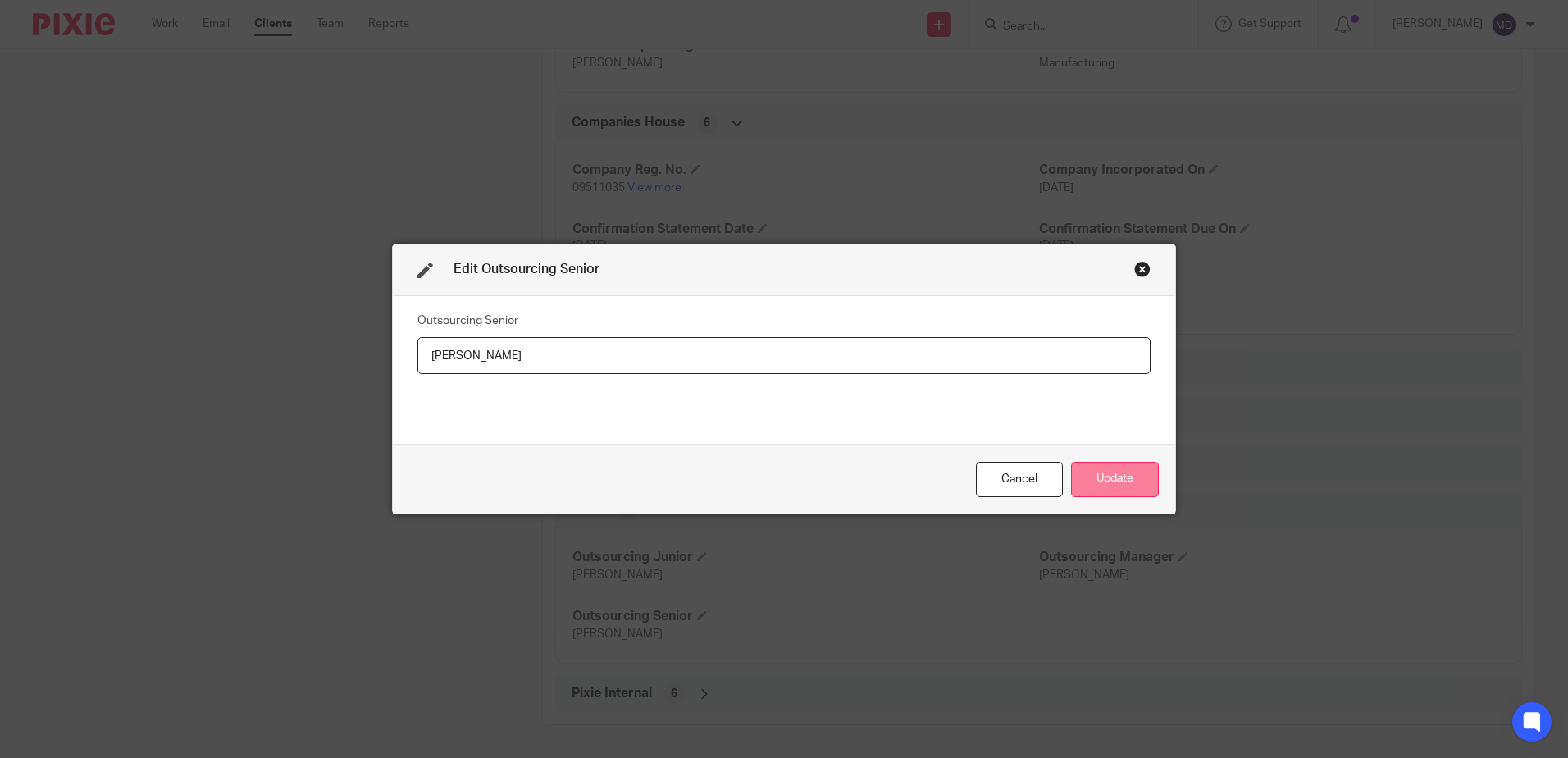
type input "[PERSON_NAME]"
click at [1139, 476] on button "Update" at bounding box center [1115, 479] width 88 height 36
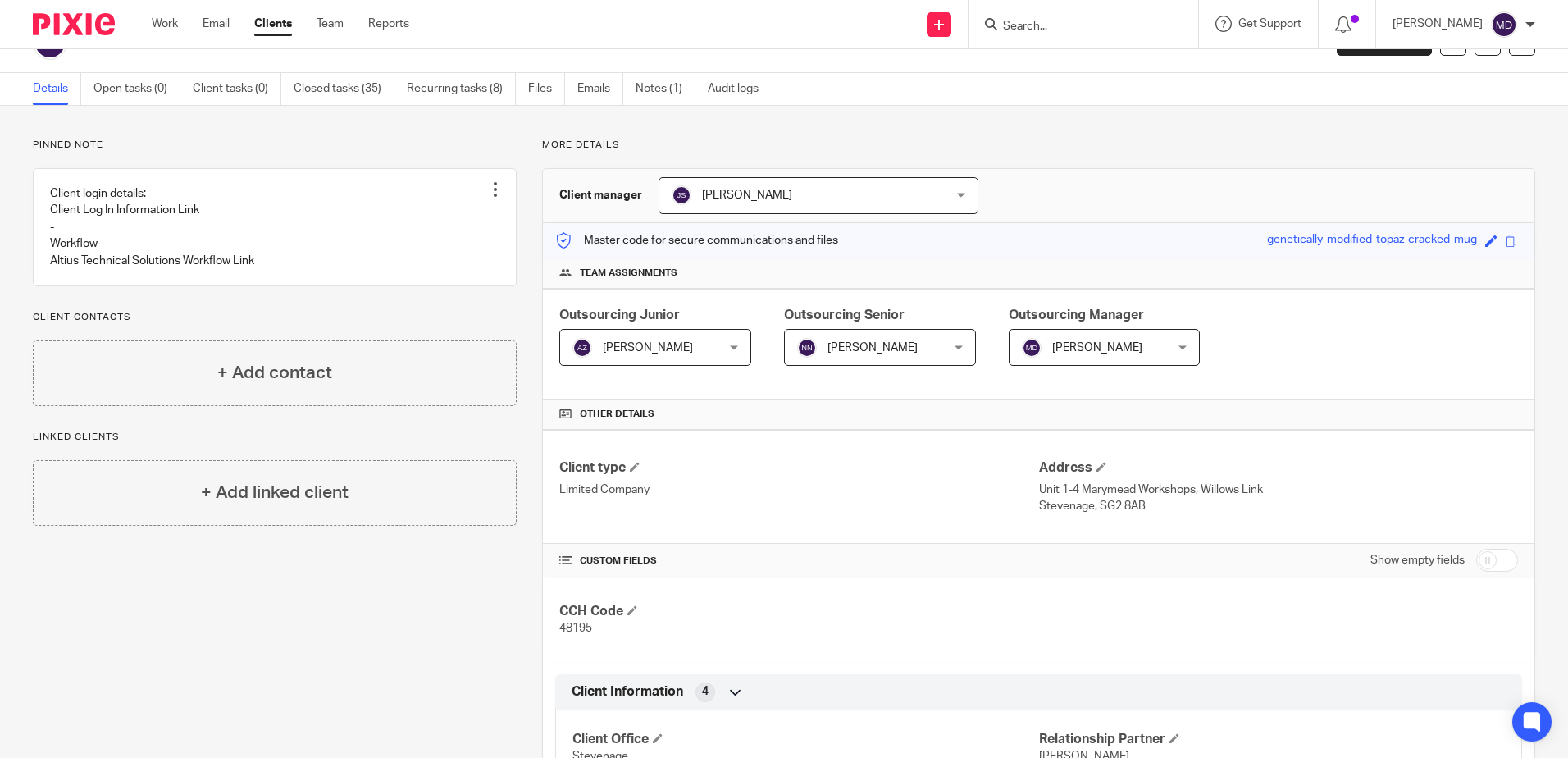
scroll to position [0, 0]
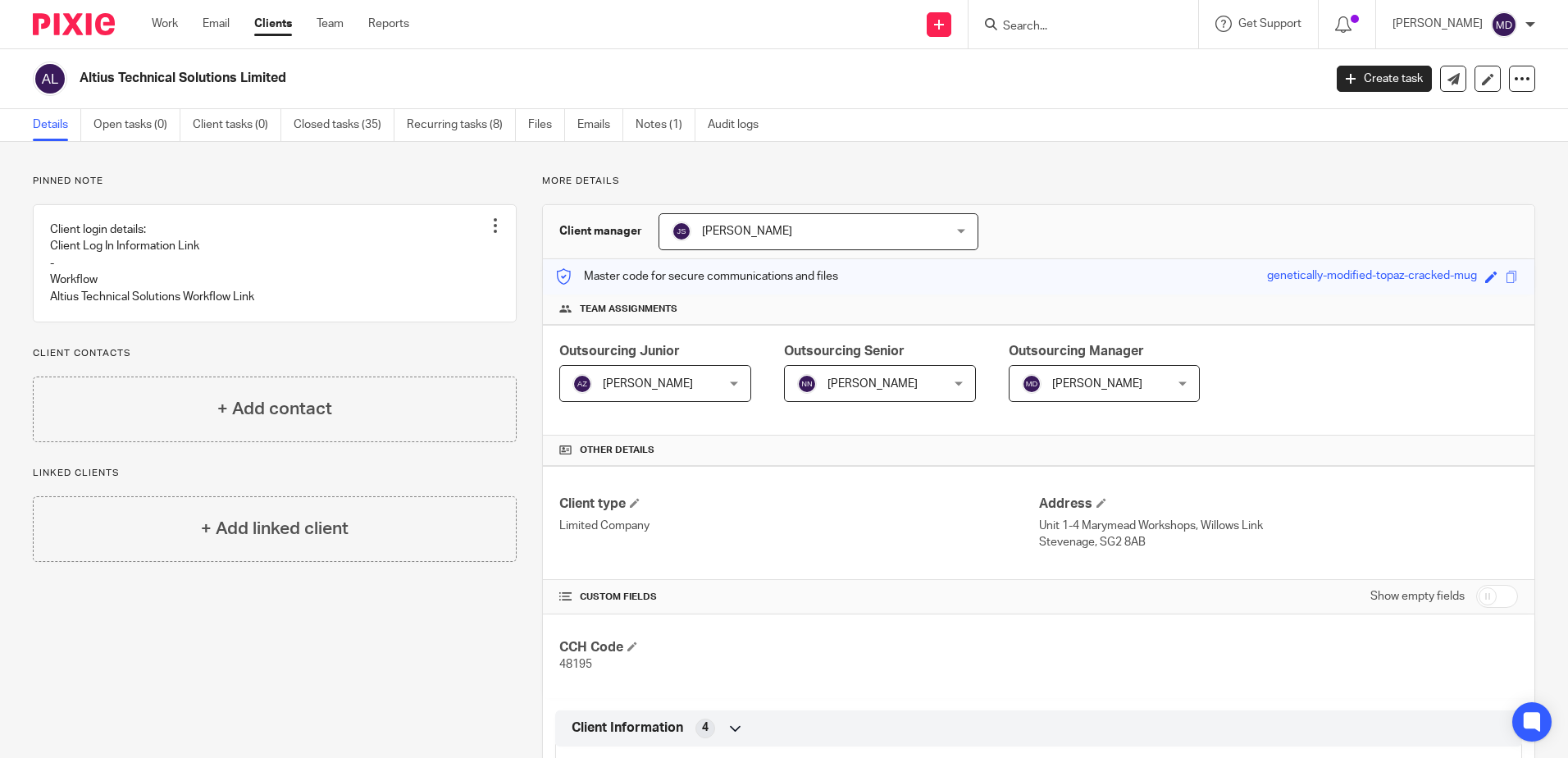
click at [1066, 22] on input "Search" at bounding box center [1075, 27] width 148 height 15
